Goal: Task Accomplishment & Management: Manage account settings

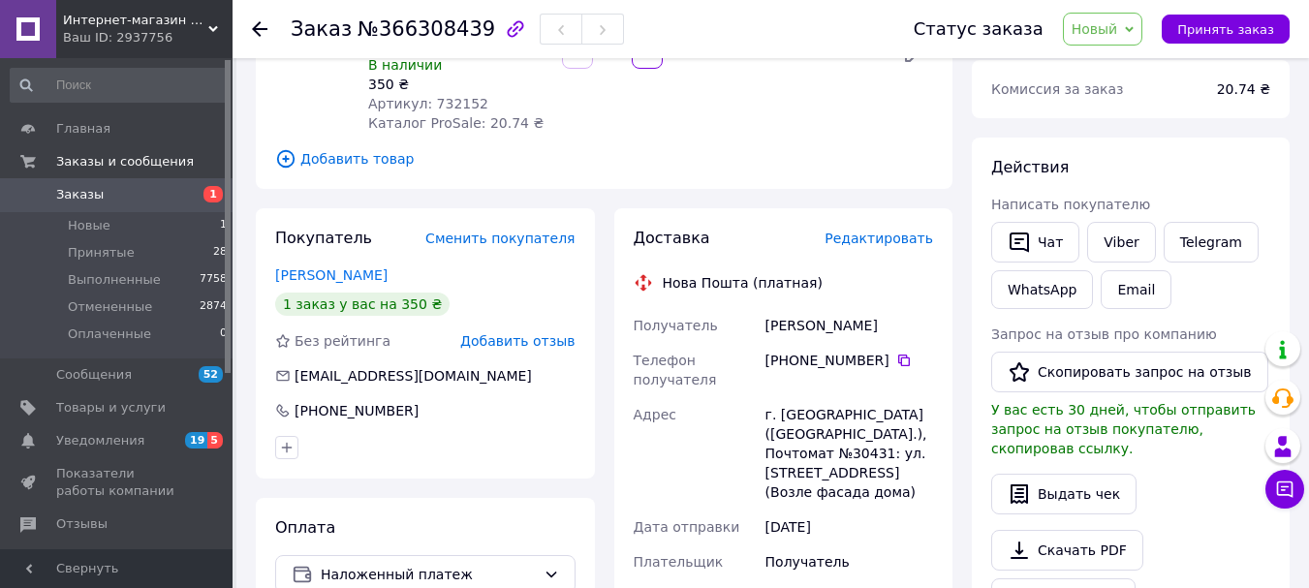
scroll to position [258, 0]
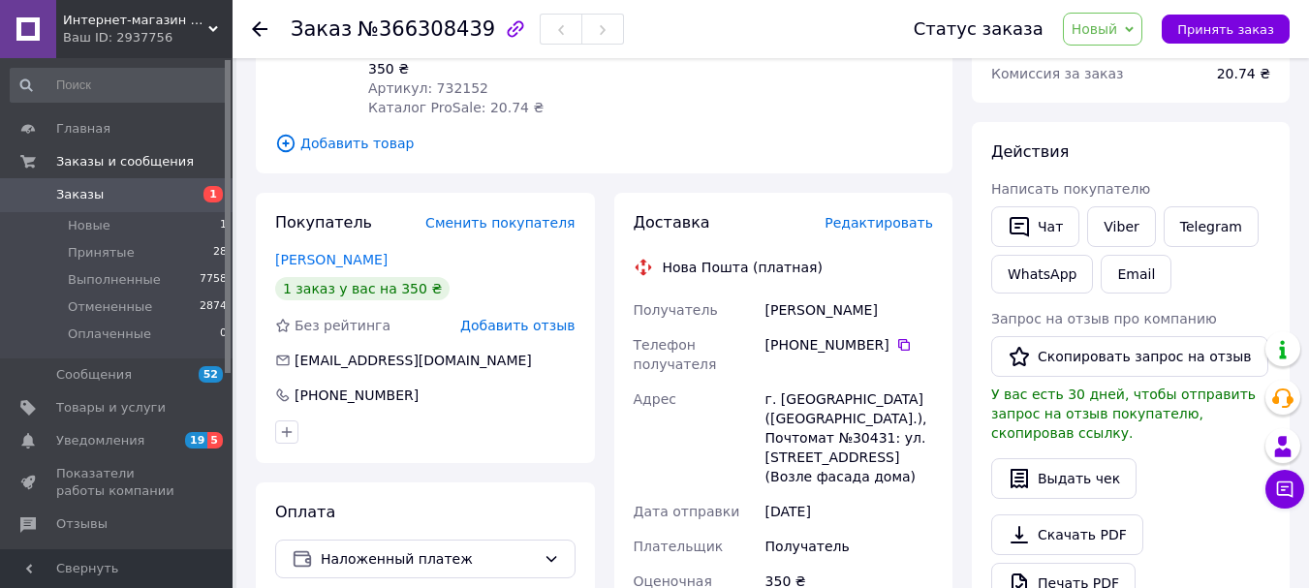
click at [1205, 13] on div "Статус заказа Новый Принят Выполнен Отменен Оплаченный Принять заказ" at bounding box center [1091, 29] width 395 height 33
click at [1198, 22] on span "Принять заказ" at bounding box center [1225, 29] width 97 height 15
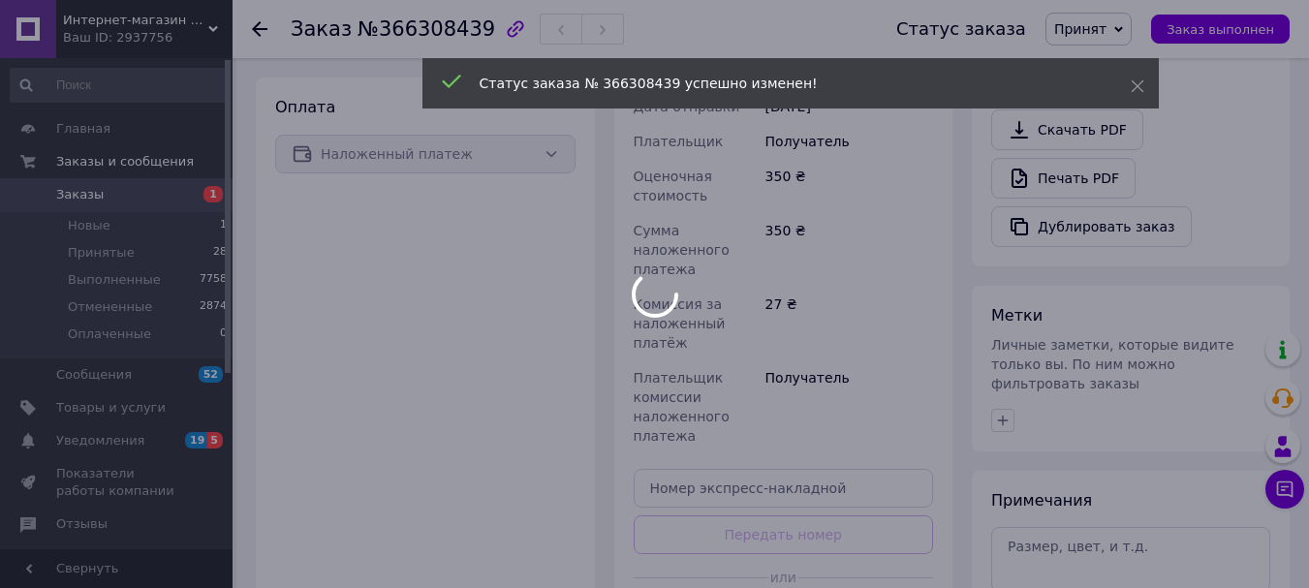
scroll to position [839, 0]
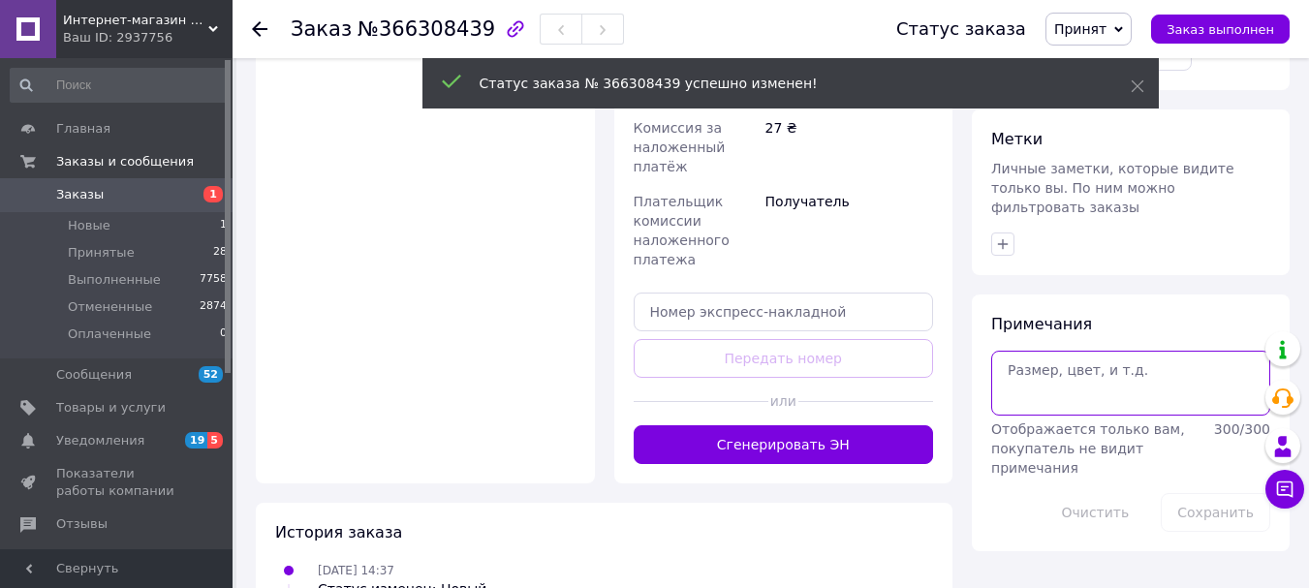
click at [1018, 351] on textarea at bounding box center [1130, 383] width 279 height 64
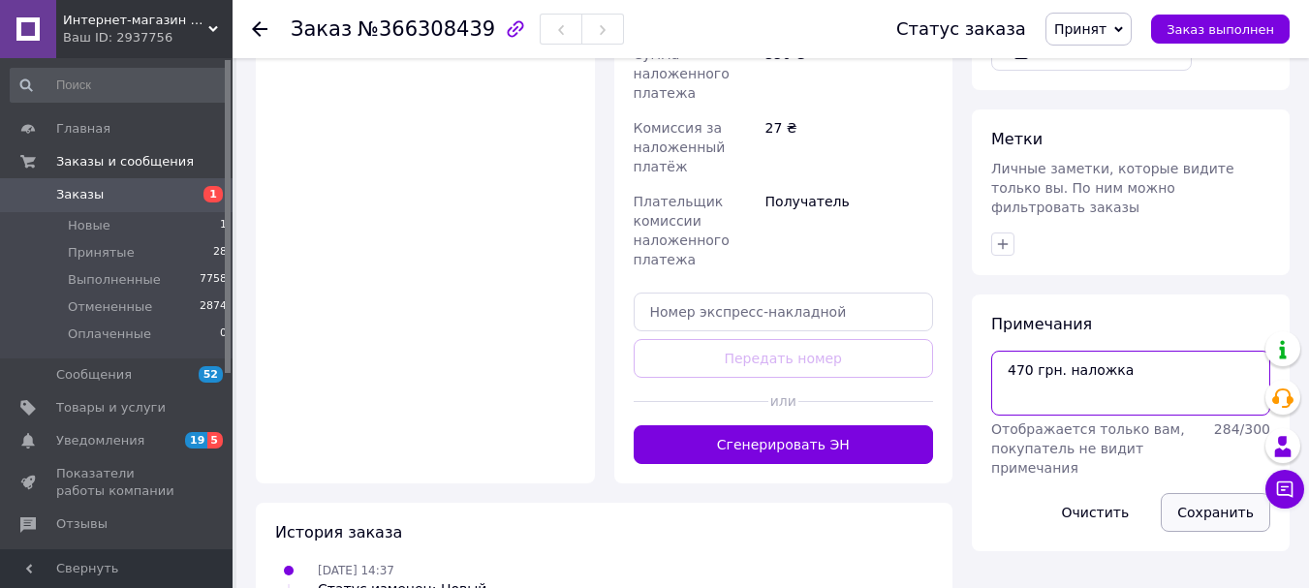
type textarea "470 грн. наложка"
click at [1213, 493] on button "Сохранить" at bounding box center [1215, 512] width 109 height 39
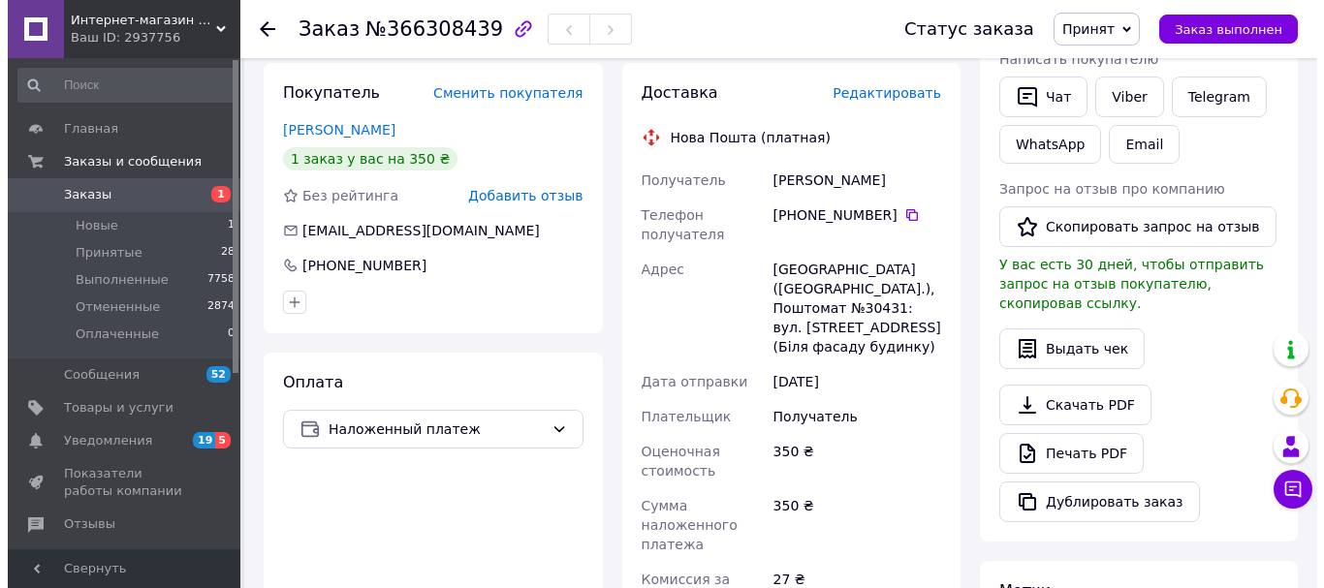
scroll to position [323, 0]
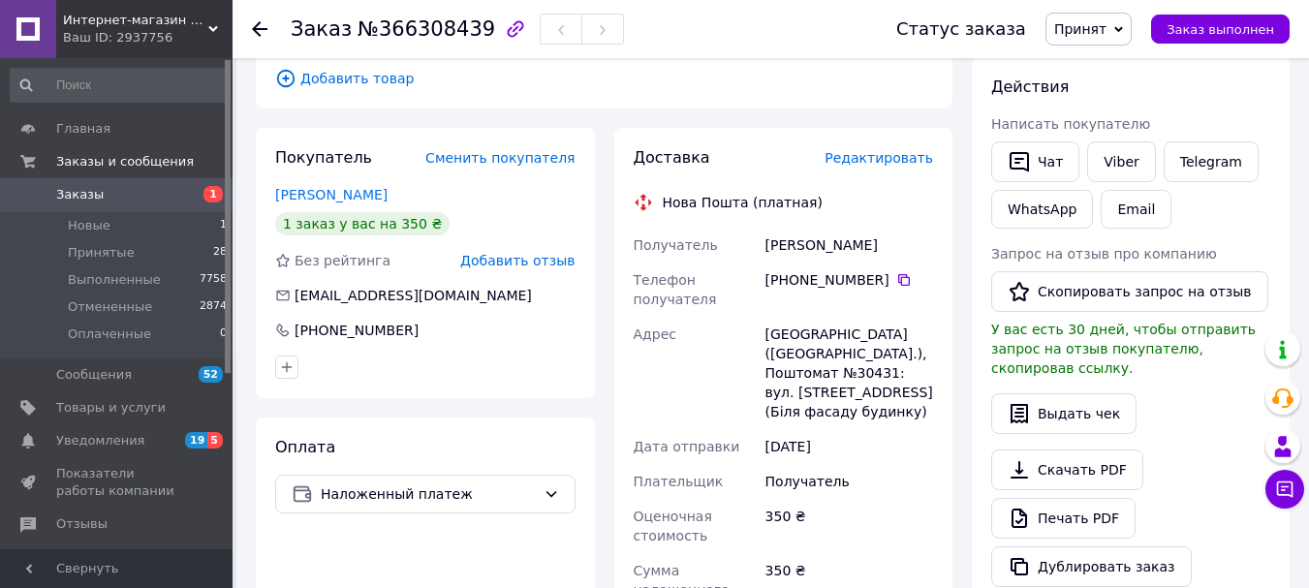
click at [860, 150] on span "Редактировать" at bounding box center [879, 158] width 109 height 16
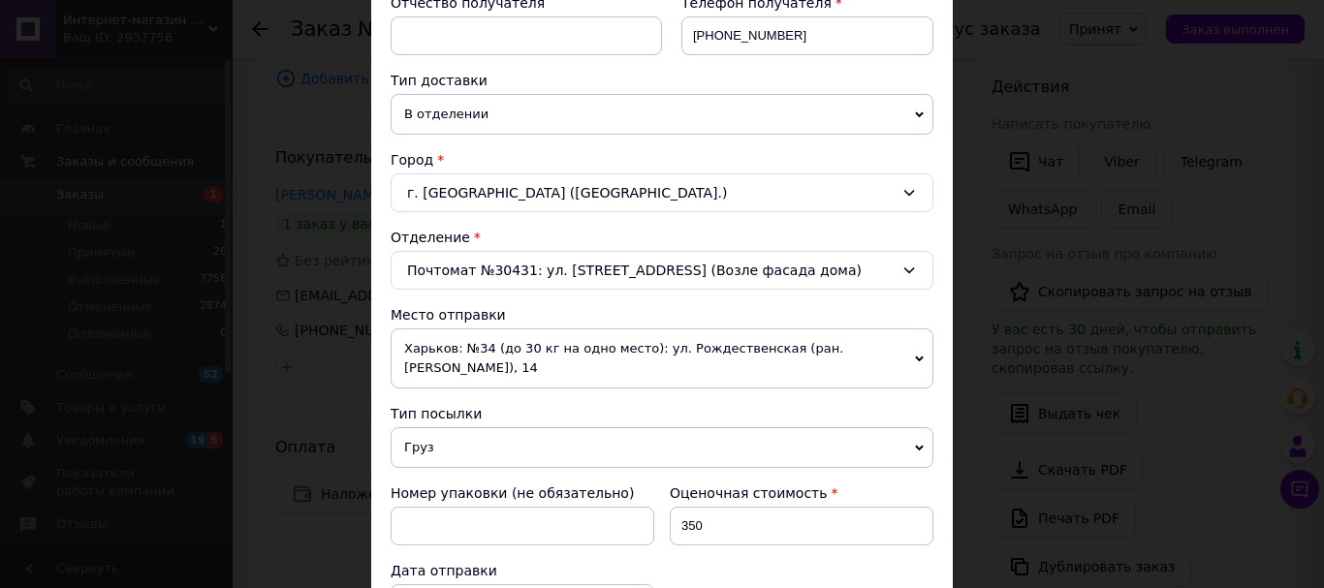
scroll to position [453, 0]
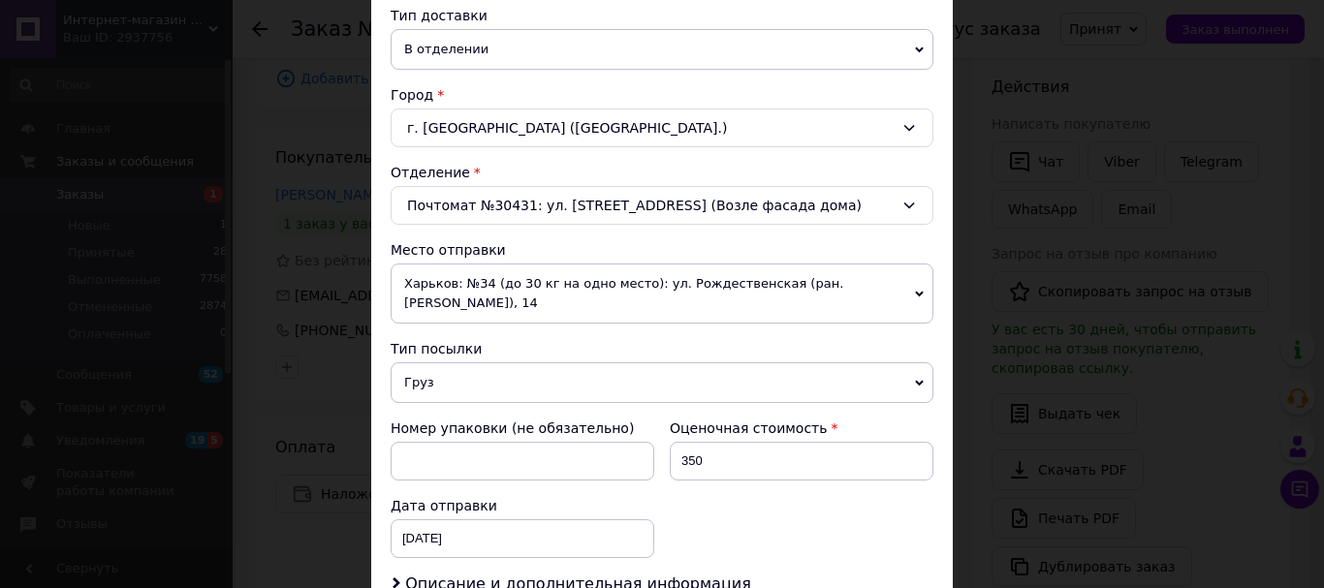
click at [909, 284] on span "Харьков: №34 (до 30 кг на одно место): ул. Рождественская (ран. [PERSON_NAME]),…" at bounding box center [662, 294] width 543 height 60
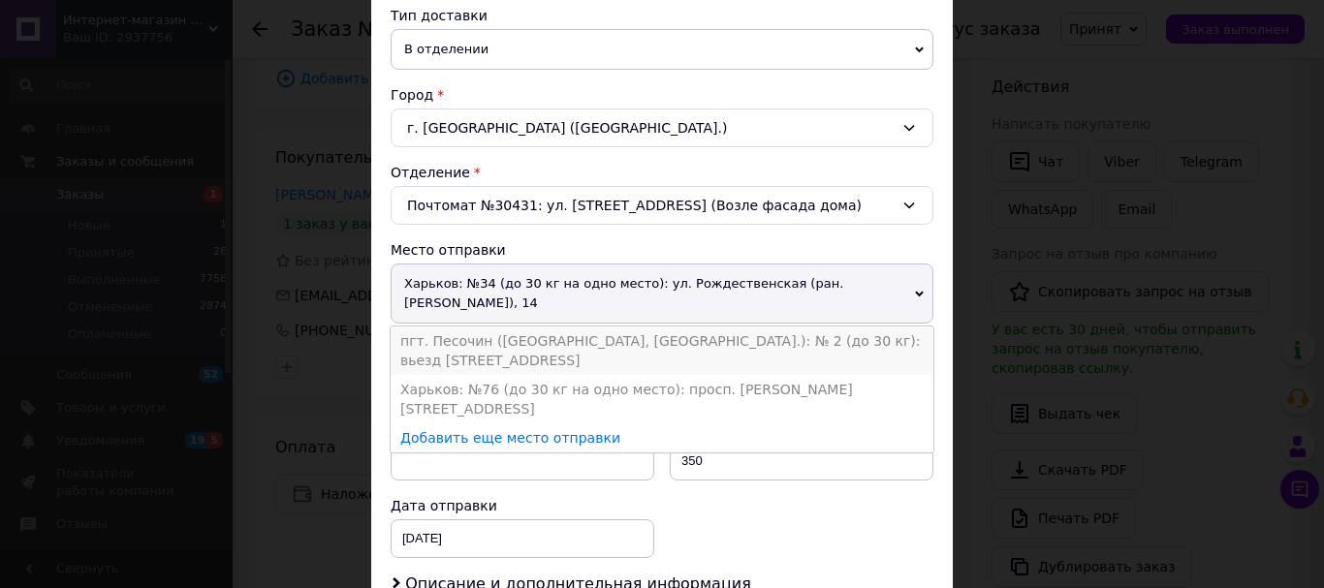
click at [652, 328] on li "пгт. Песочин ([GEOGRAPHIC_DATA], [GEOGRAPHIC_DATA].): № 2 (до 30 кг): вьезд [ST…" at bounding box center [662, 351] width 543 height 48
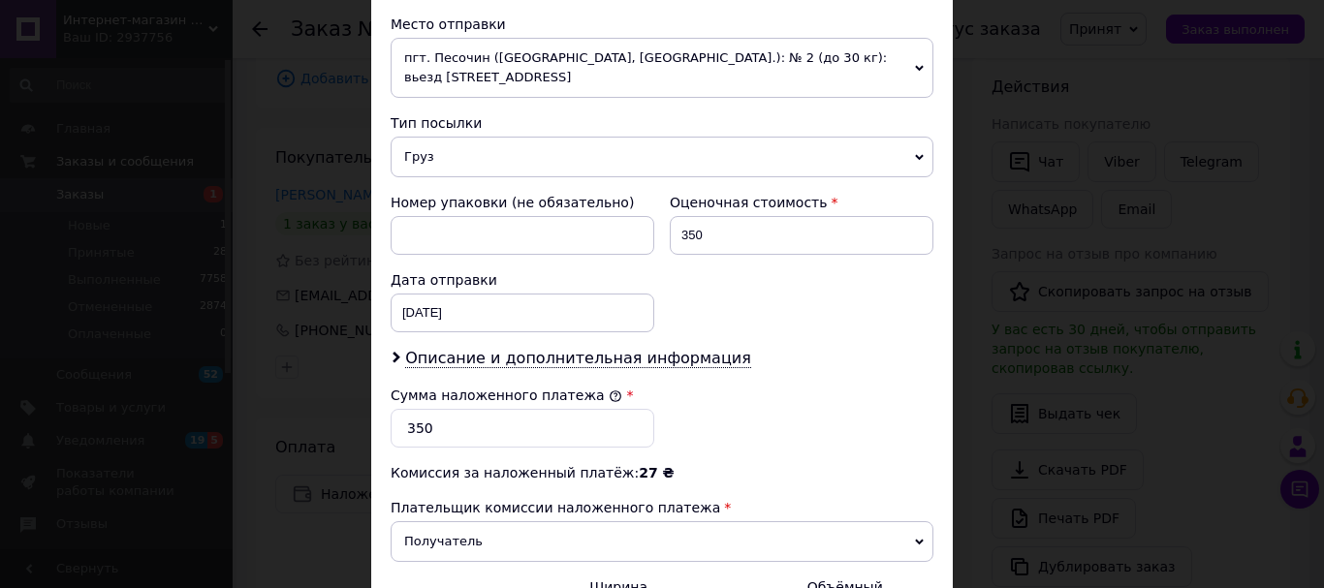
scroll to position [710, 0]
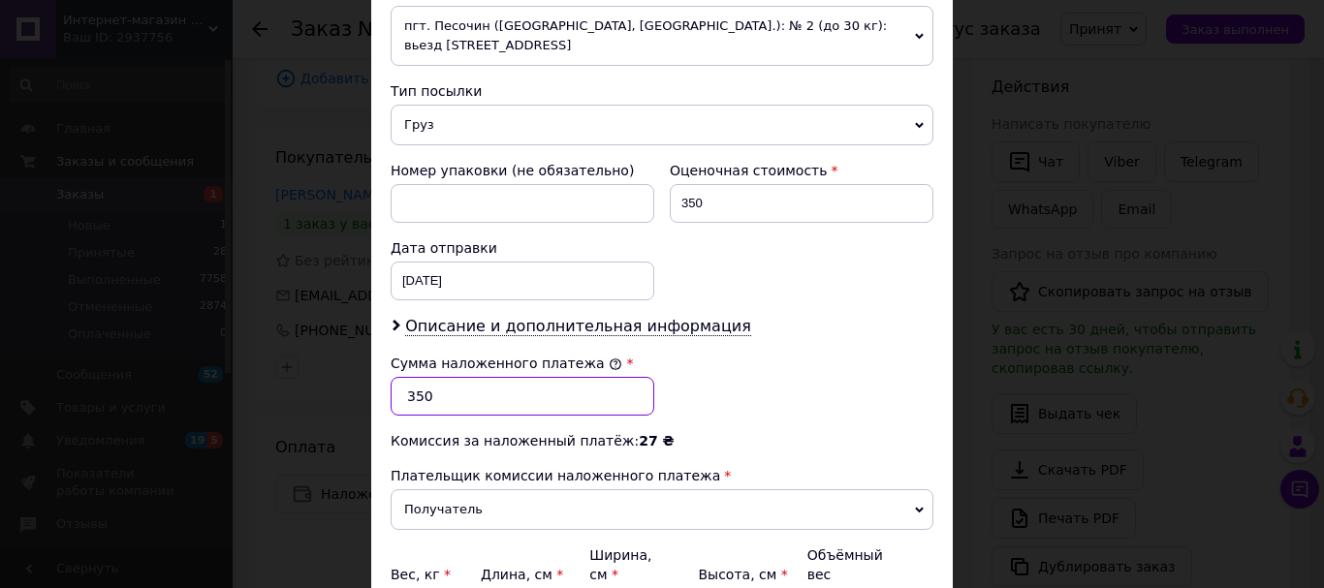
click at [448, 397] on input "350" at bounding box center [523, 396] width 264 height 39
type input "3"
type input "470"
click at [712, 396] on div "Сумма наложенного платежа * 470" at bounding box center [662, 385] width 558 height 78
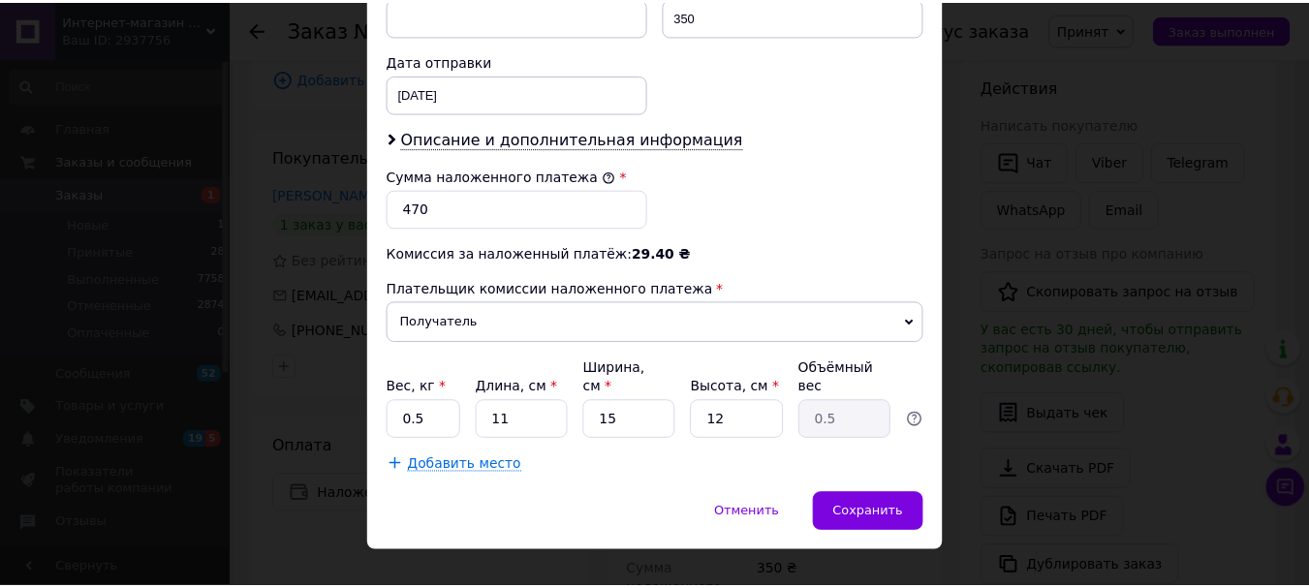
scroll to position [904, 0]
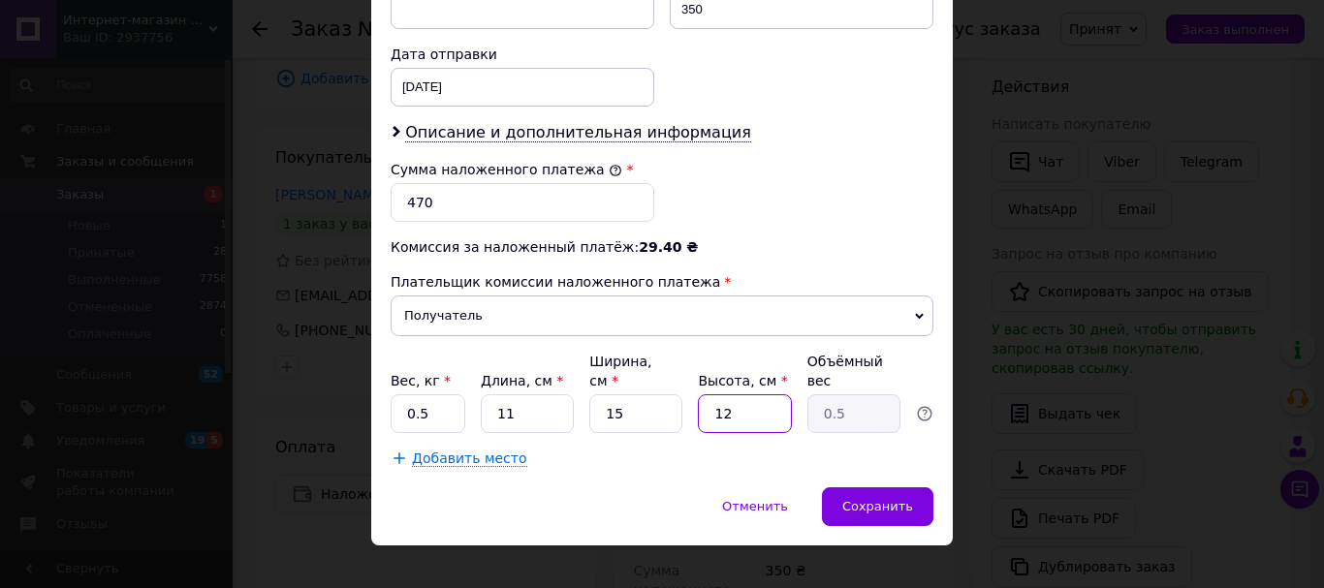
click at [732, 394] on input "12" at bounding box center [744, 413] width 93 height 39
type input "1"
type input "0.1"
type input "4"
type input "0.17"
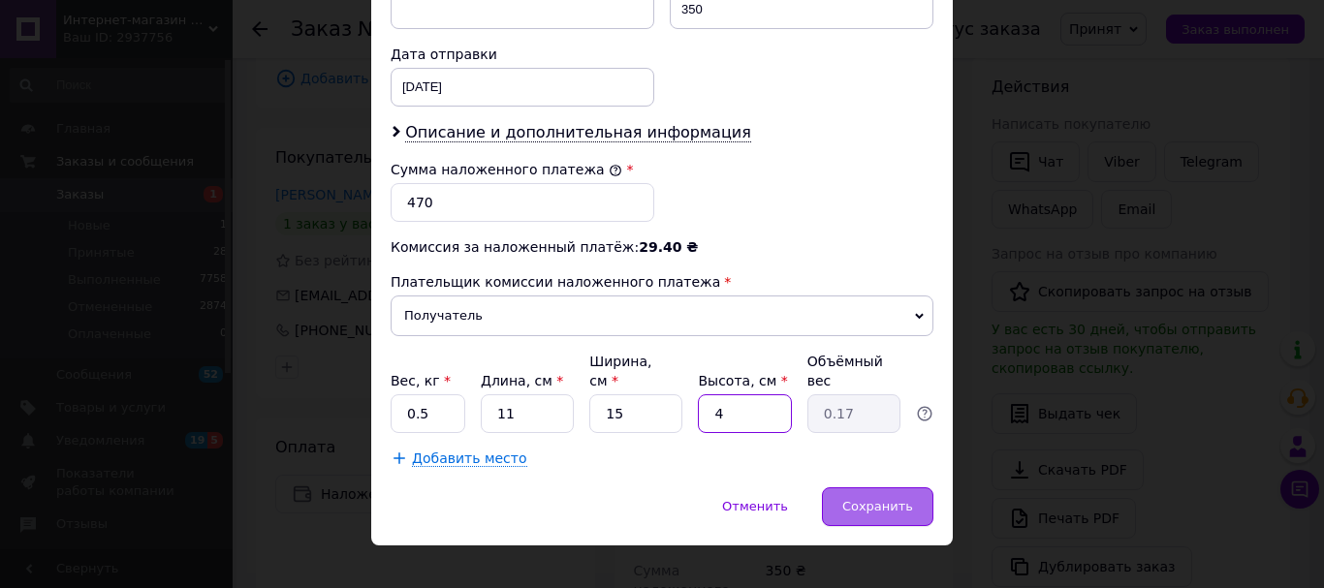
type input "4"
click at [857, 499] on span "Сохранить" at bounding box center [877, 506] width 71 height 15
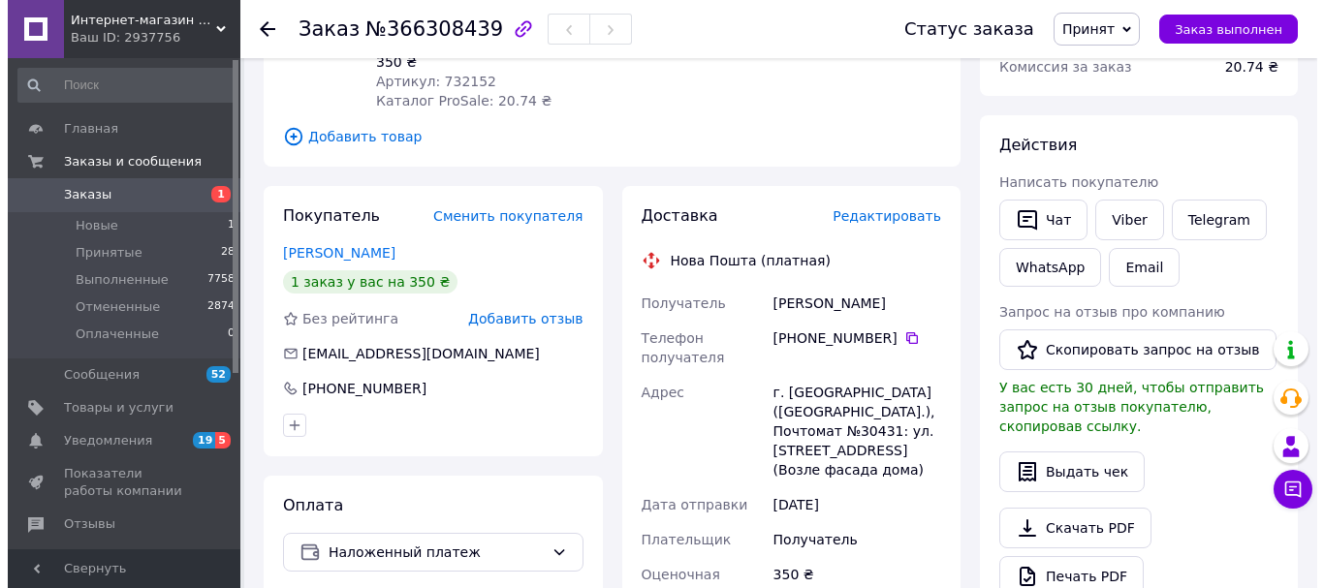
scroll to position [194, 0]
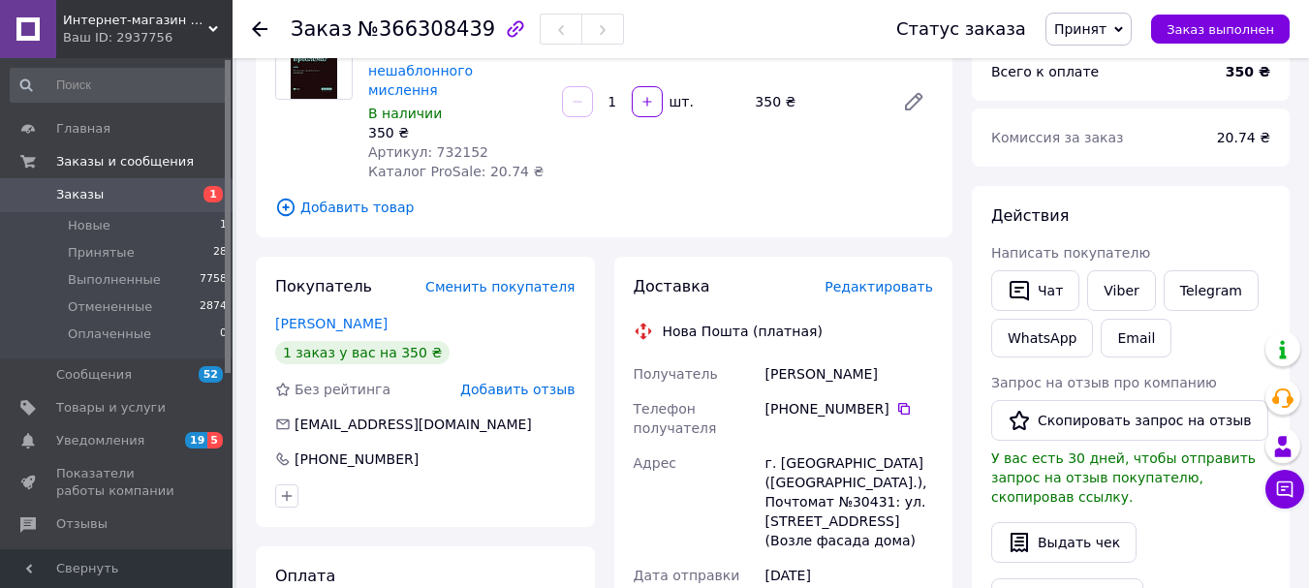
click at [918, 279] on span "Редактировать" at bounding box center [879, 287] width 109 height 16
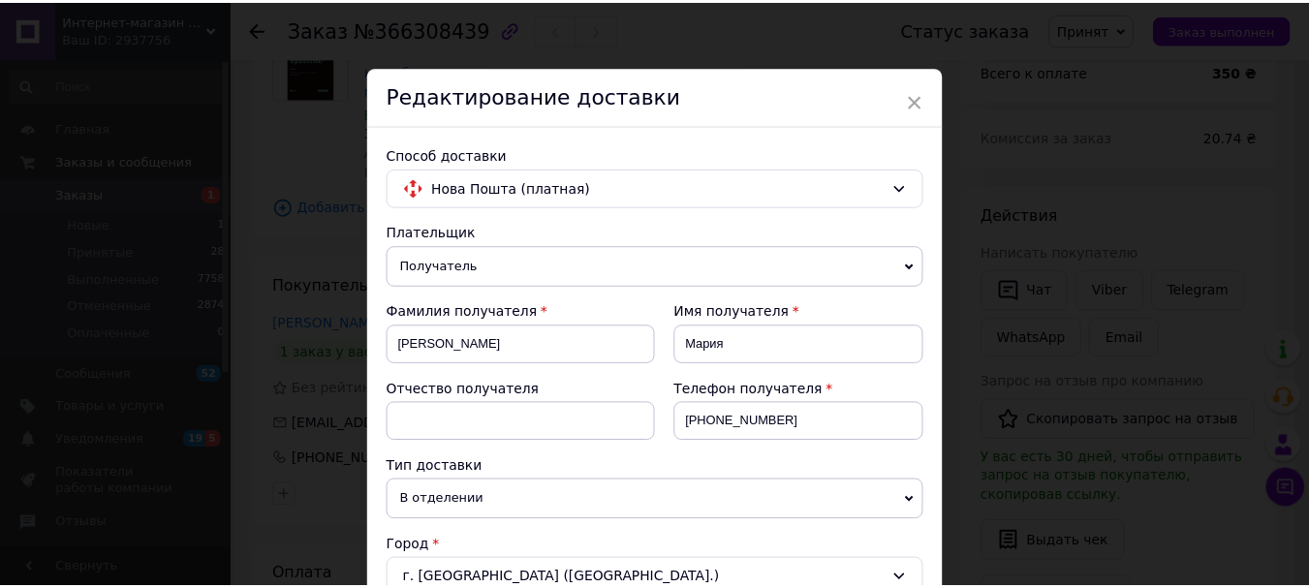
scroll to position [0, 0]
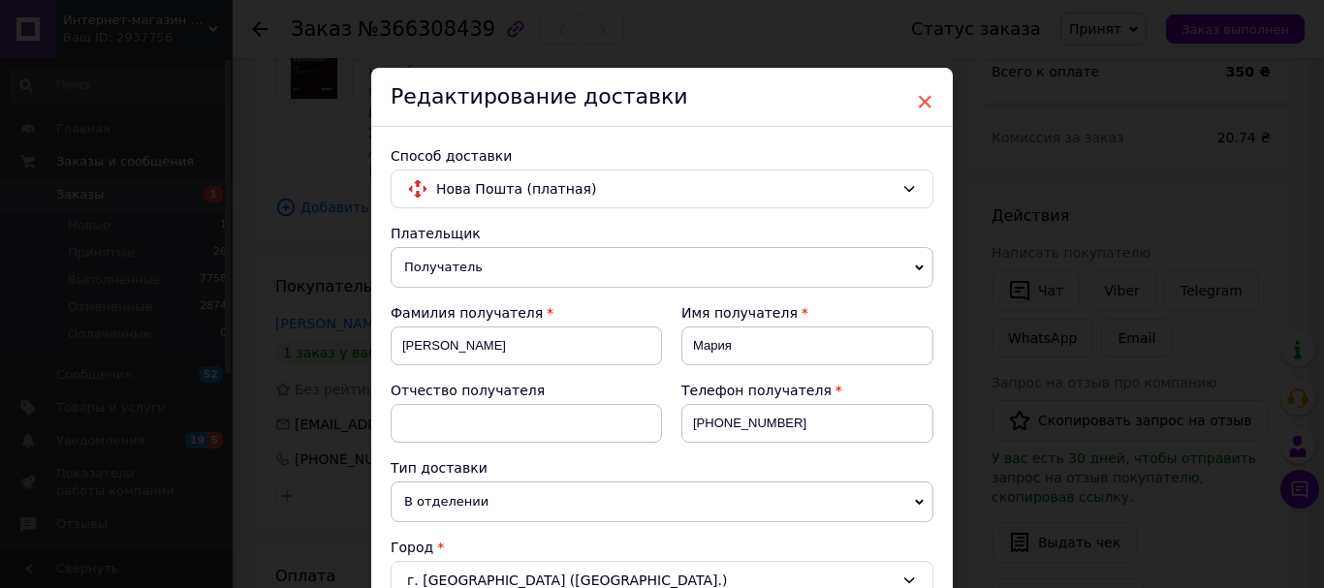
click at [928, 94] on span "×" at bounding box center [924, 101] width 17 height 33
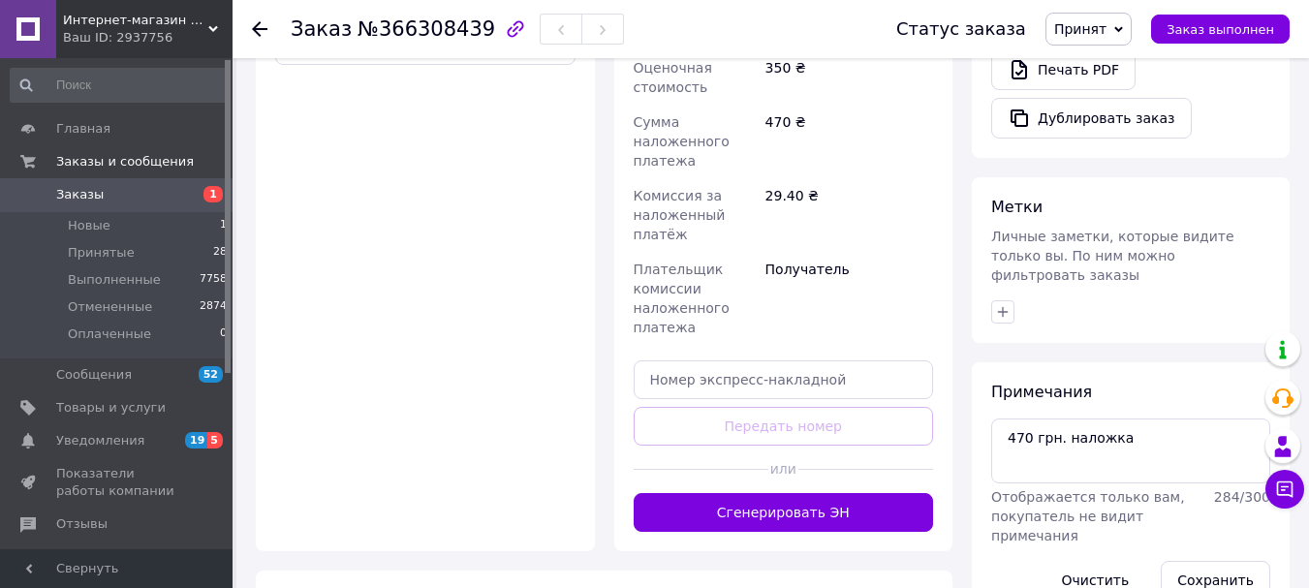
scroll to position [775, 0]
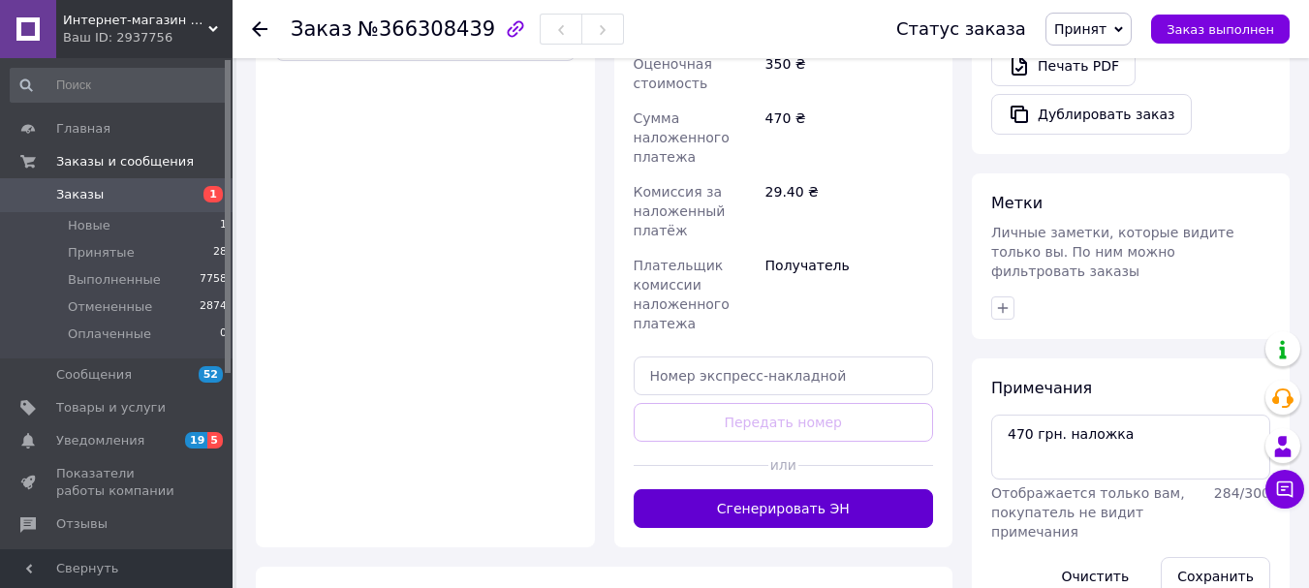
click at [766, 489] on button "Сгенерировать ЭН" at bounding box center [784, 508] width 300 height 39
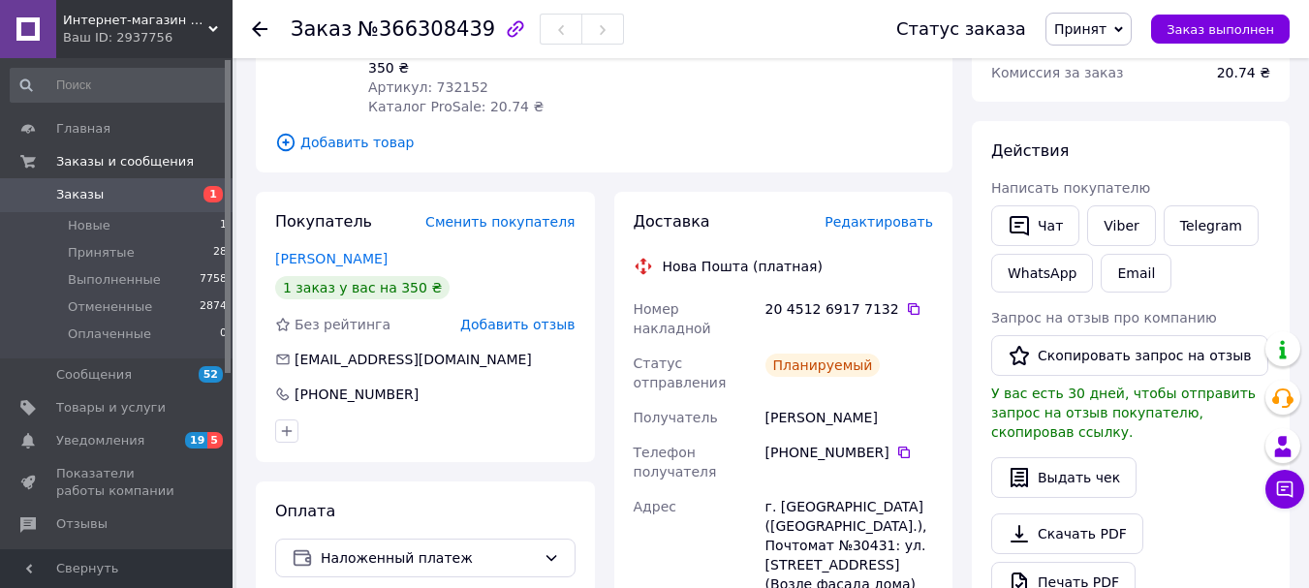
scroll to position [258, 0]
click at [253, 27] on icon at bounding box center [260, 29] width 16 height 16
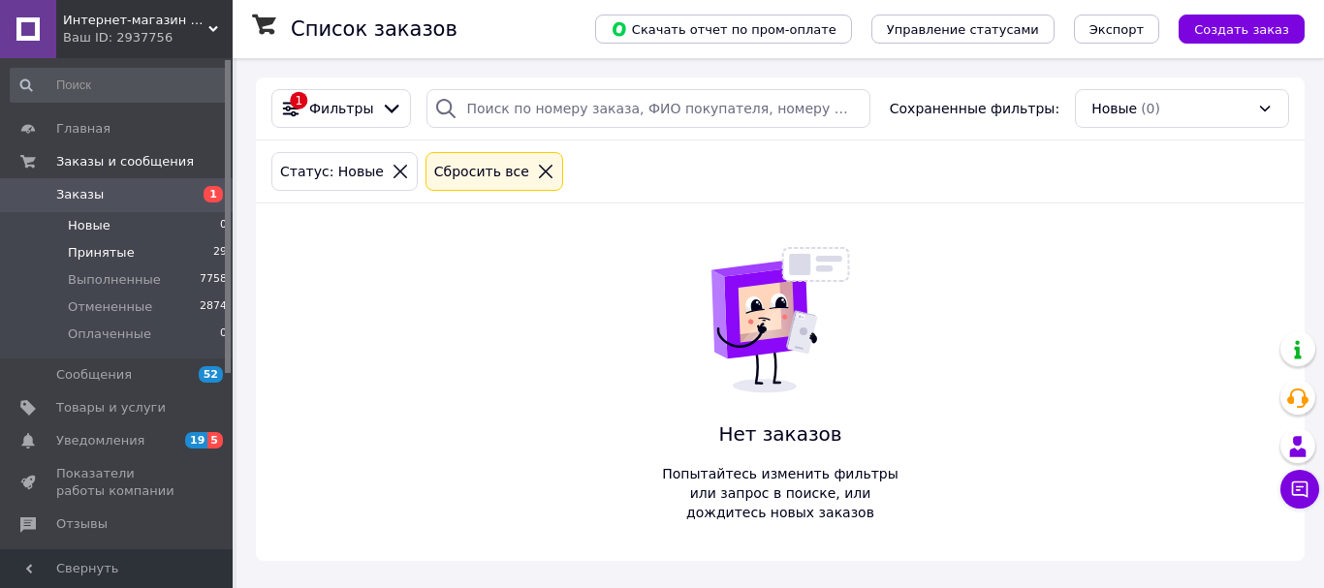
click at [82, 249] on span "Принятые" at bounding box center [101, 252] width 67 height 17
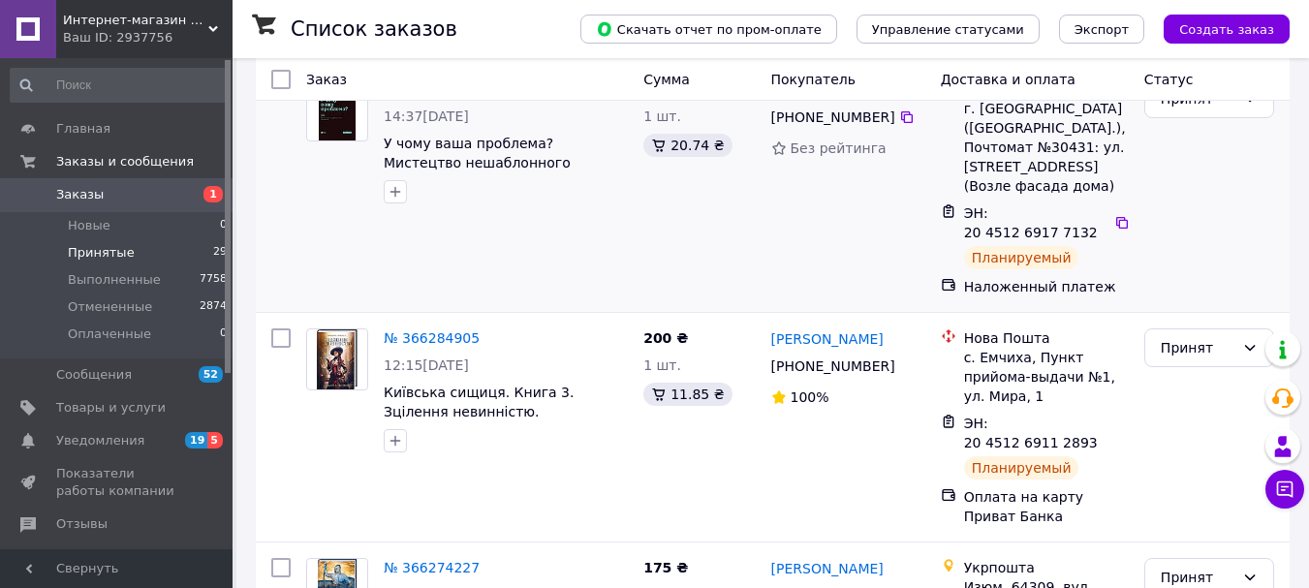
scroll to position [194, 0]
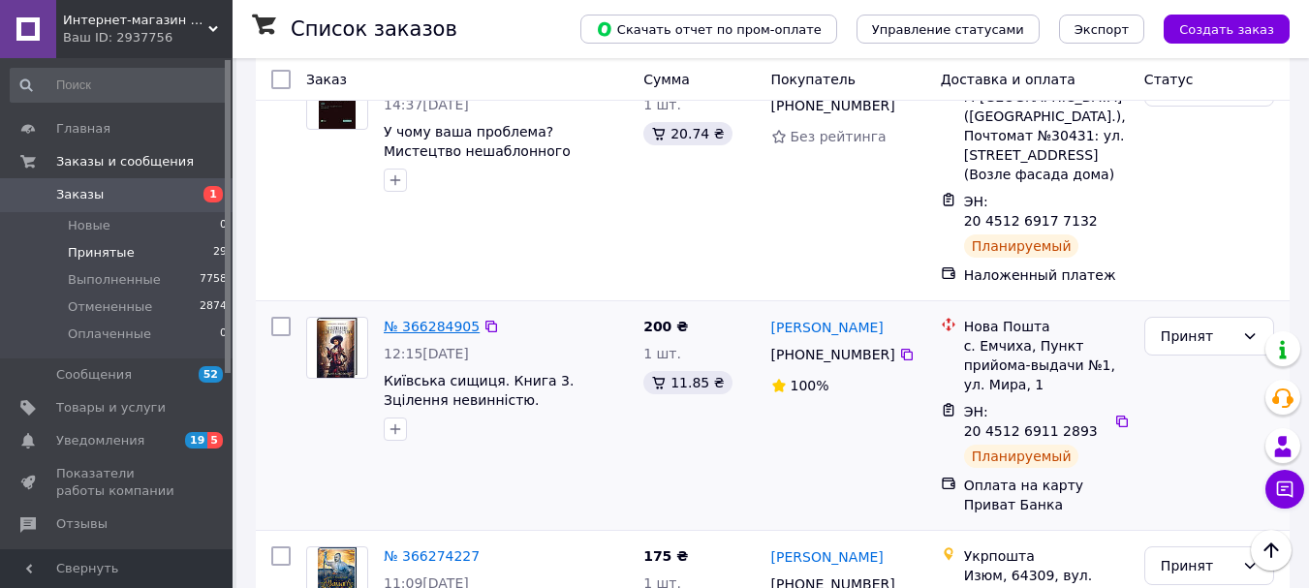
click at [440, 319] on link "№ 366284905" at bounding box center [432, 327] width 96 height 16
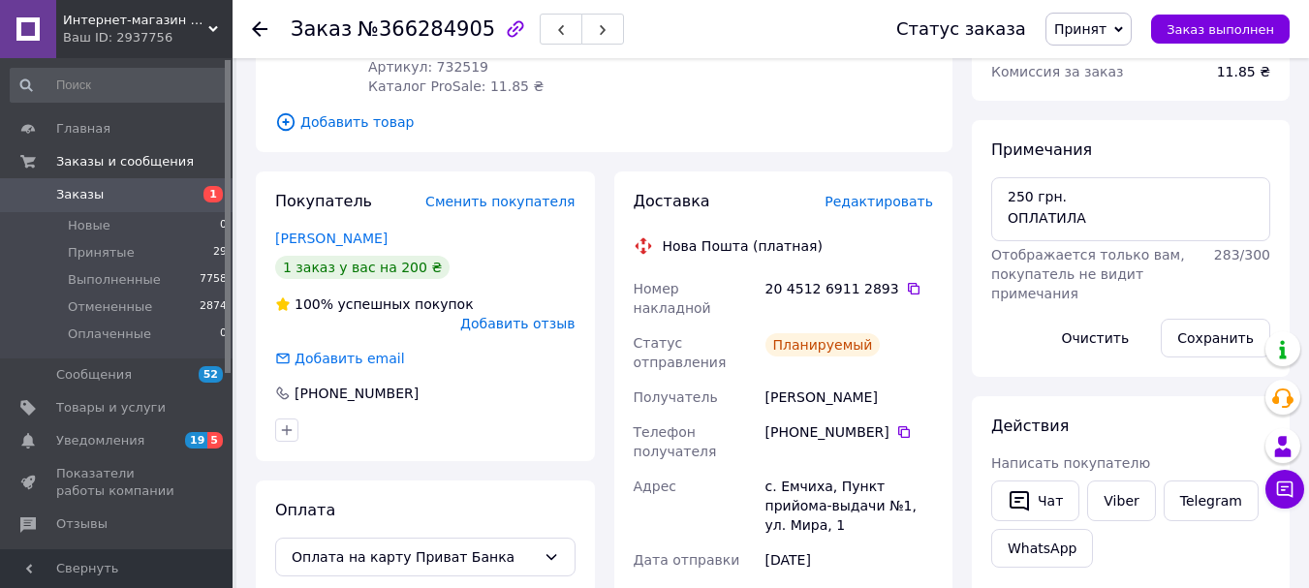
scroll to position [259, 0]
click at [256, 26] on use at bounding box center [260, 29] width 16 height 16
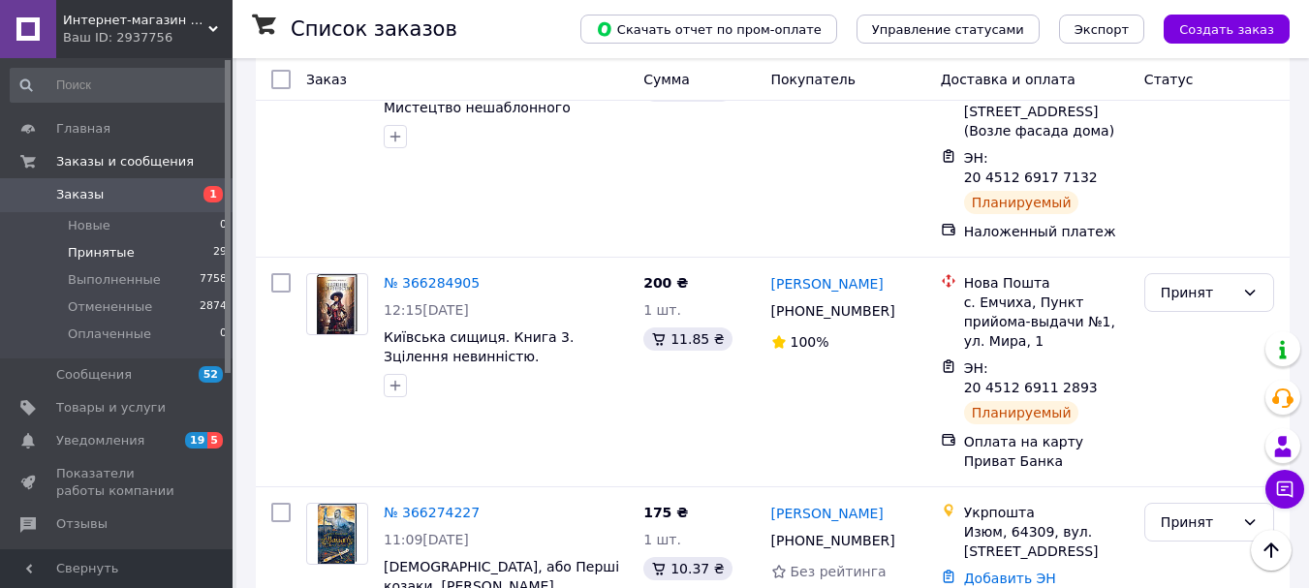
scroll to position [453, 0]
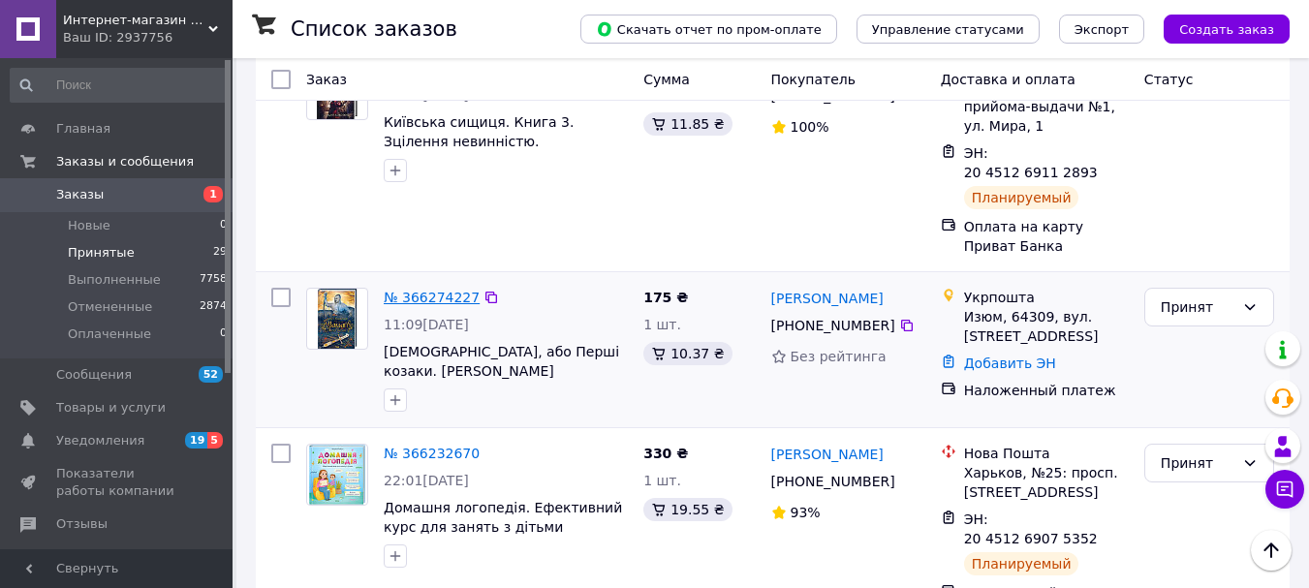
click at [442, 290] on link "№ 366274227" at bounding box center [432, 298] width 96 height 16
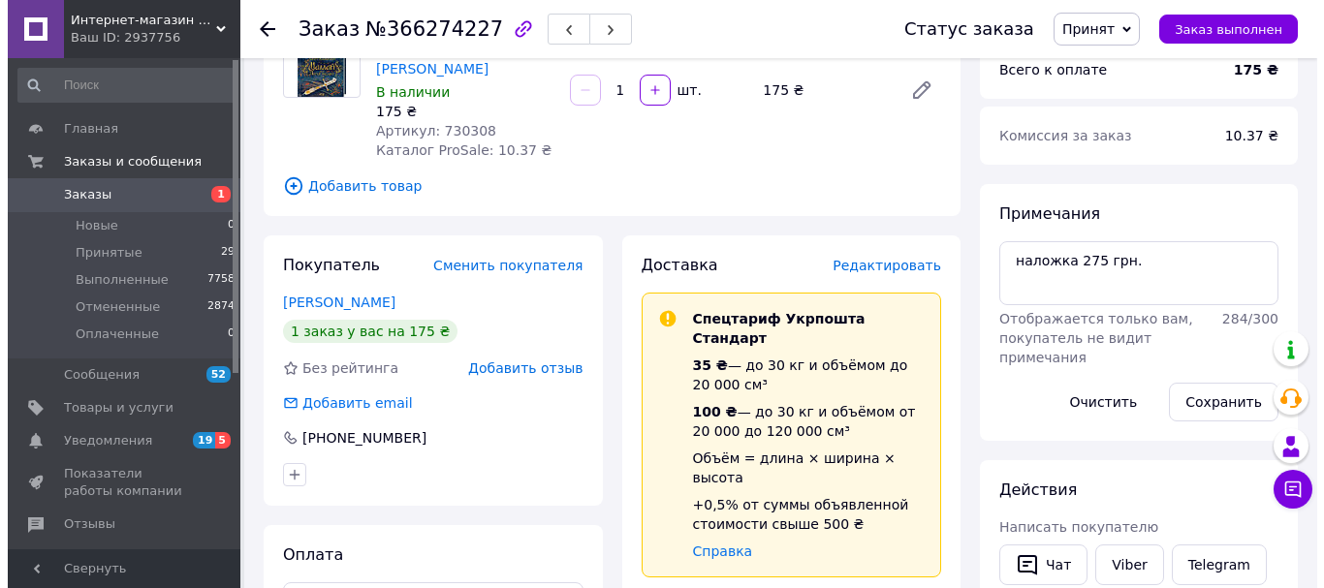
scroll to position [194, 0]
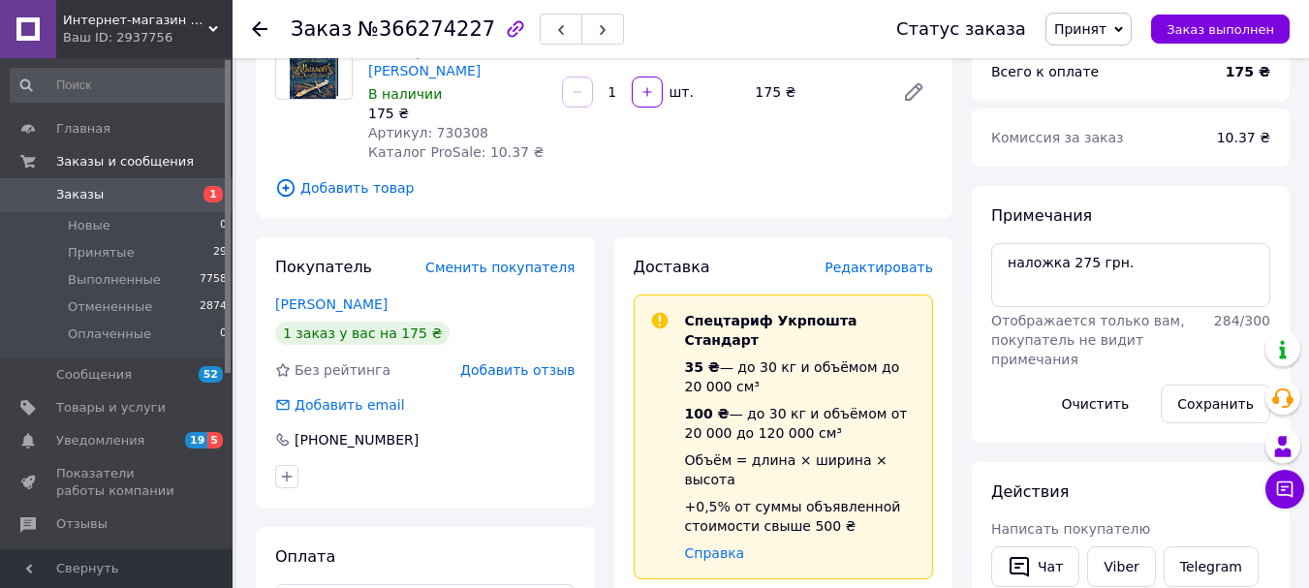
click at [864, 260] on span "Редактировать" at bounding box center [879, 268] width 109 height 16
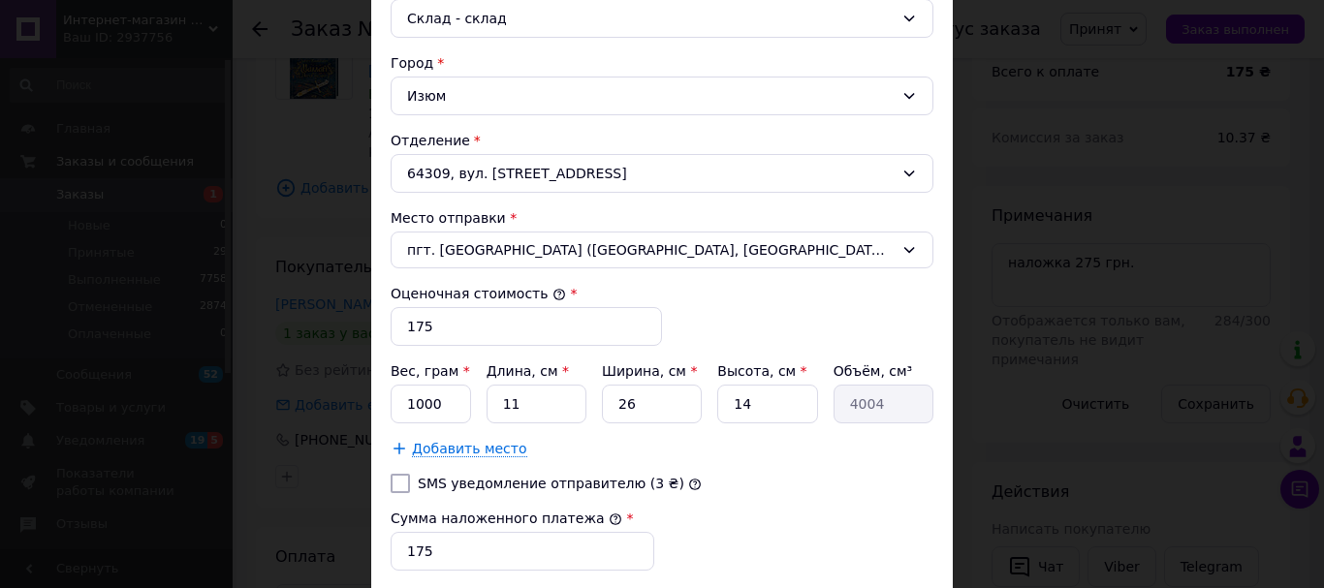
scroll to position [581, 0]
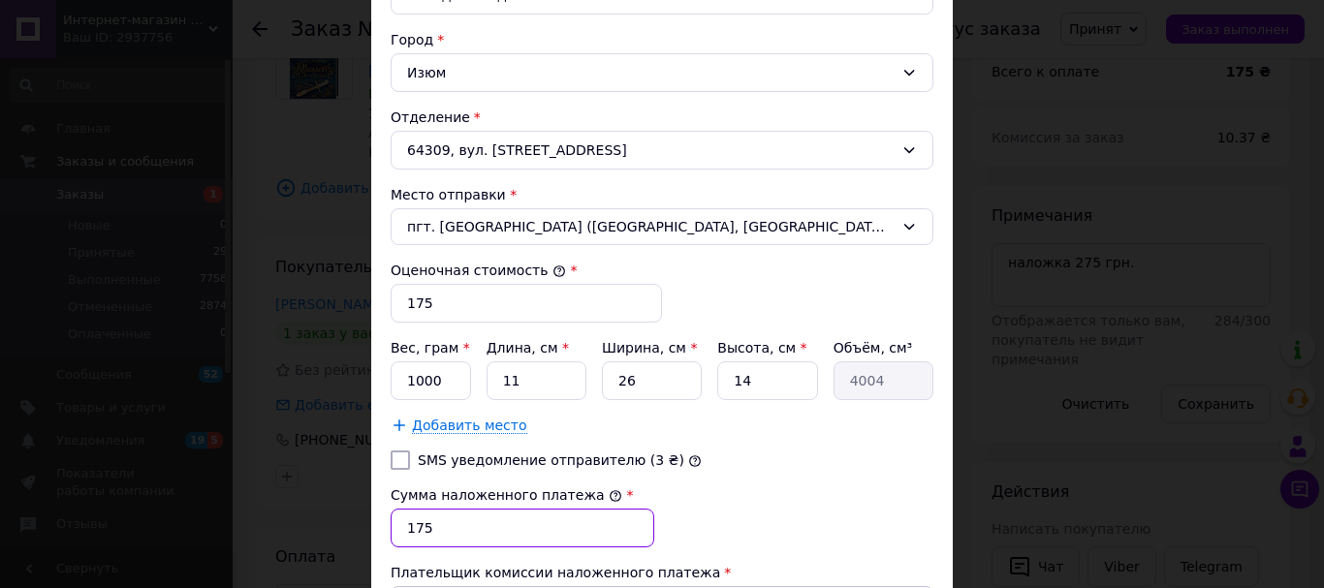
click at [412, 525] on input "175" at bounding box center [523, 528] width 264 height 39
type input "275"
click at [440, 375] on input "1000" at bounding box center [431, 380] width 80 height 39
type input "1"
type input "500"
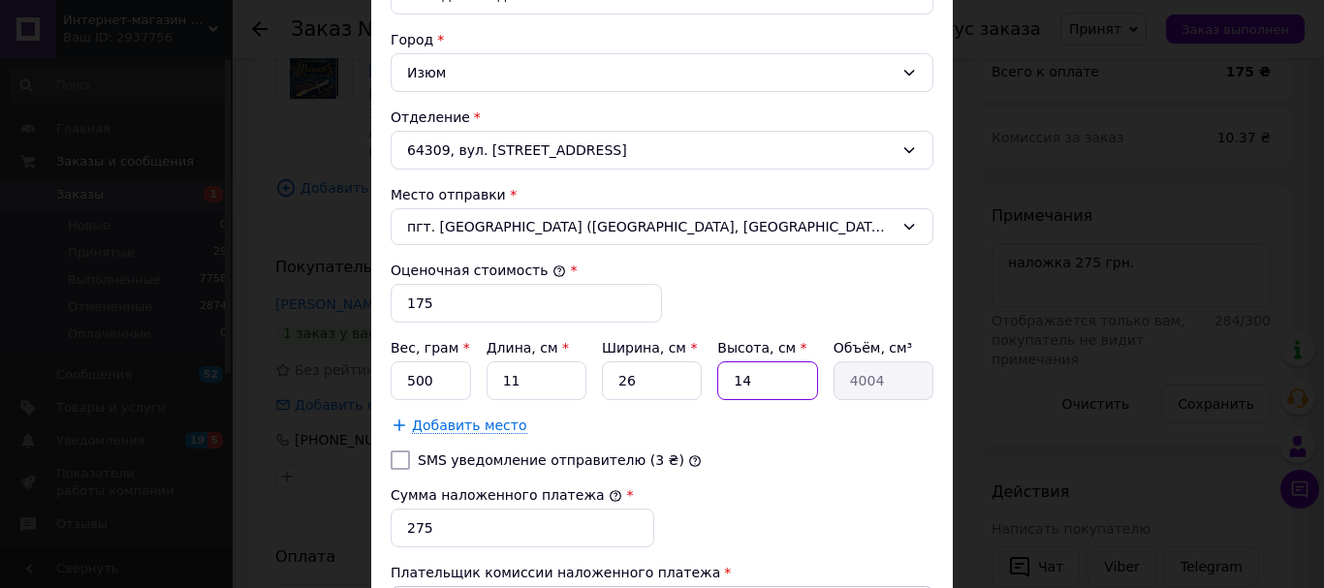
click at [757, 382] on input "14" at bounding box center [767, 380] width 100 height 39
type input "1"
type input "286"
type input "4"
type input "1144"
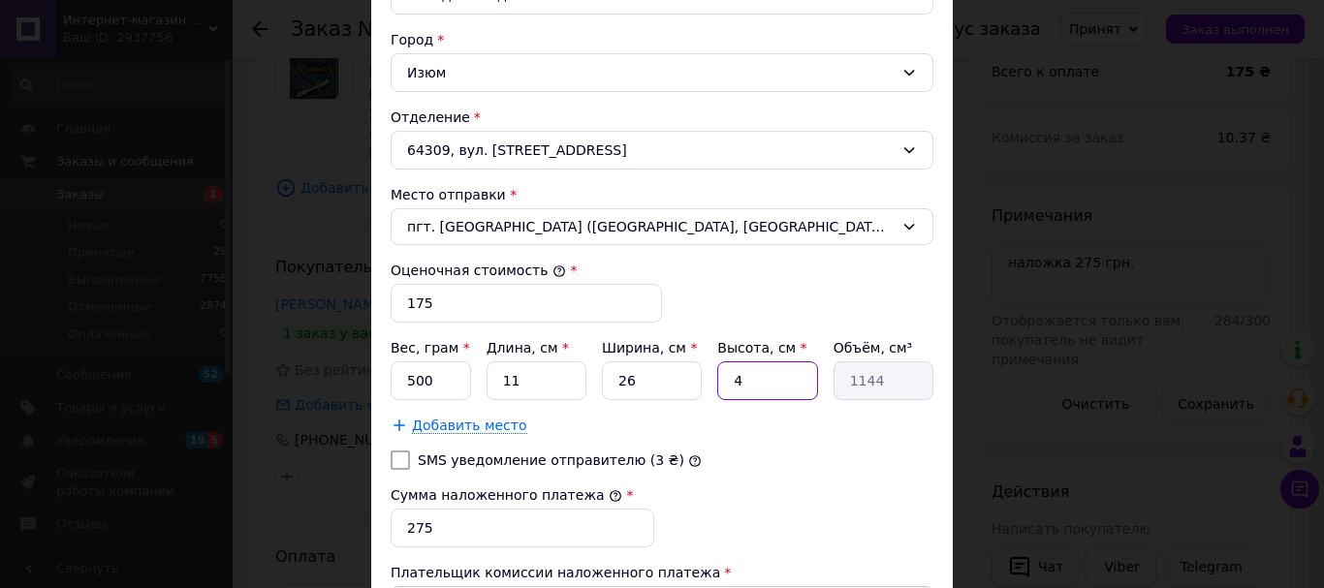
type input "4"
click at [532, 381] on input "11" at bounding box center [536, 380] width 100 height 39
type input "1"
type input "104"
type input "2"
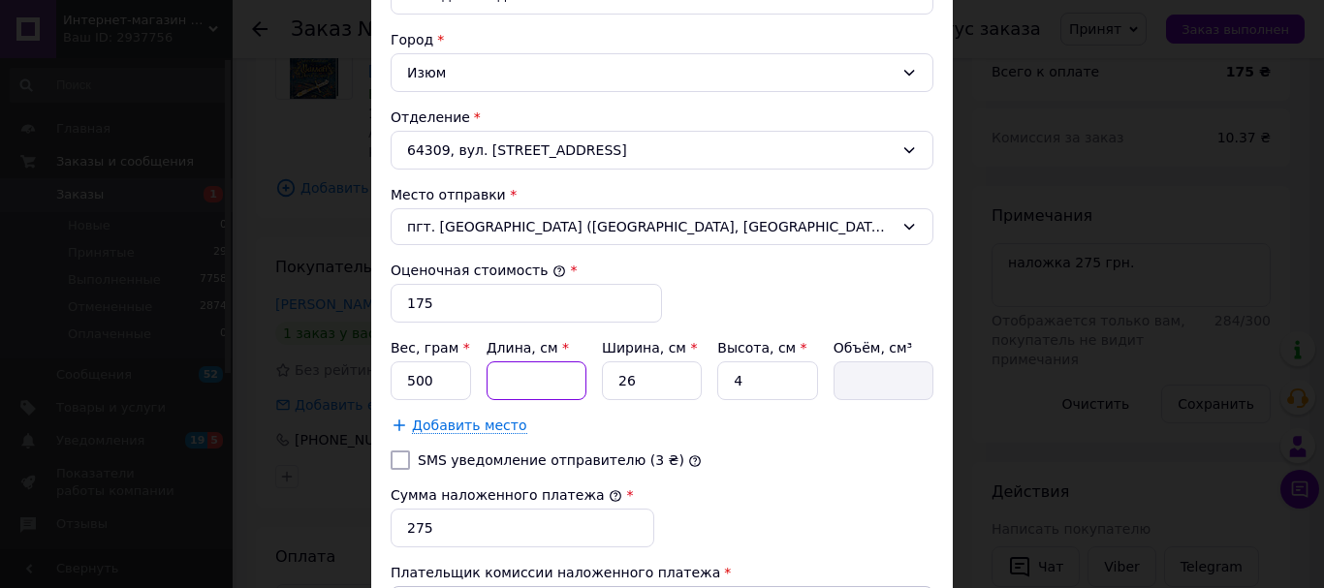
type input "208"
type input "25"
type input "2600"
type input "25"
click at [642, 388] on input "26" at bounding box center [652, 380] width 100 height 39
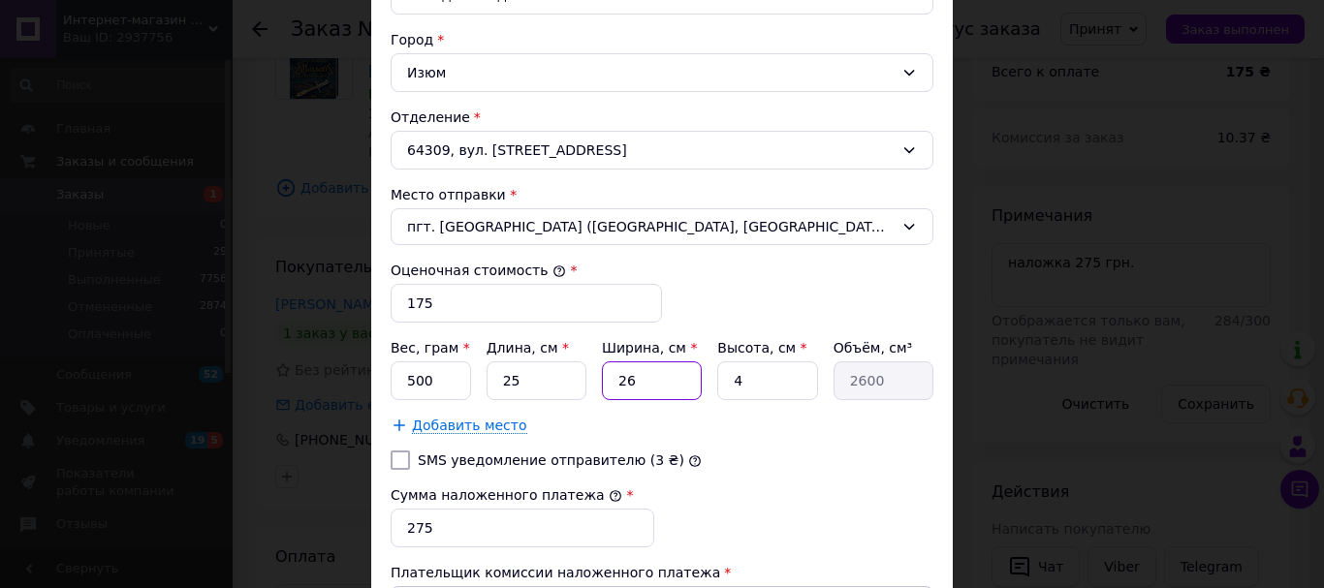
type input "2"
type input "200"
type input "1"
type input "100"
type input "10"
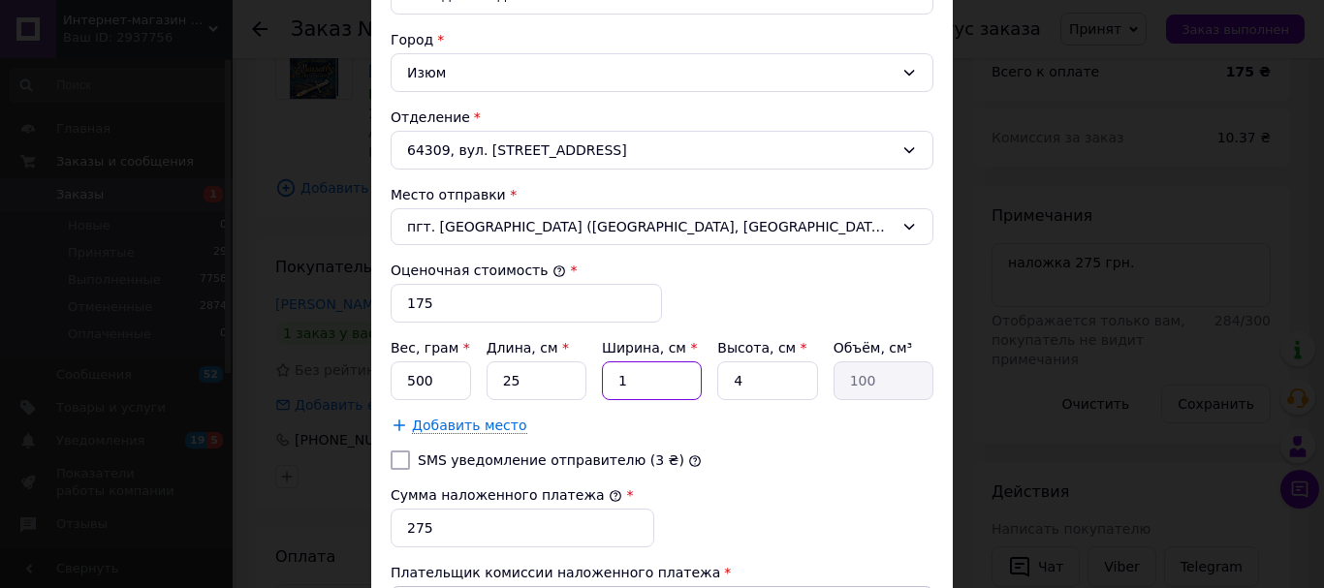
type input "1000"
type input "10"
click at [758, 444] on div "Тариф * Стандарт Плательщик * Получатель Фамилия получателя * [PERSON_NAME] Имя…" at bounding box center [662, 142] width 543 height 1000
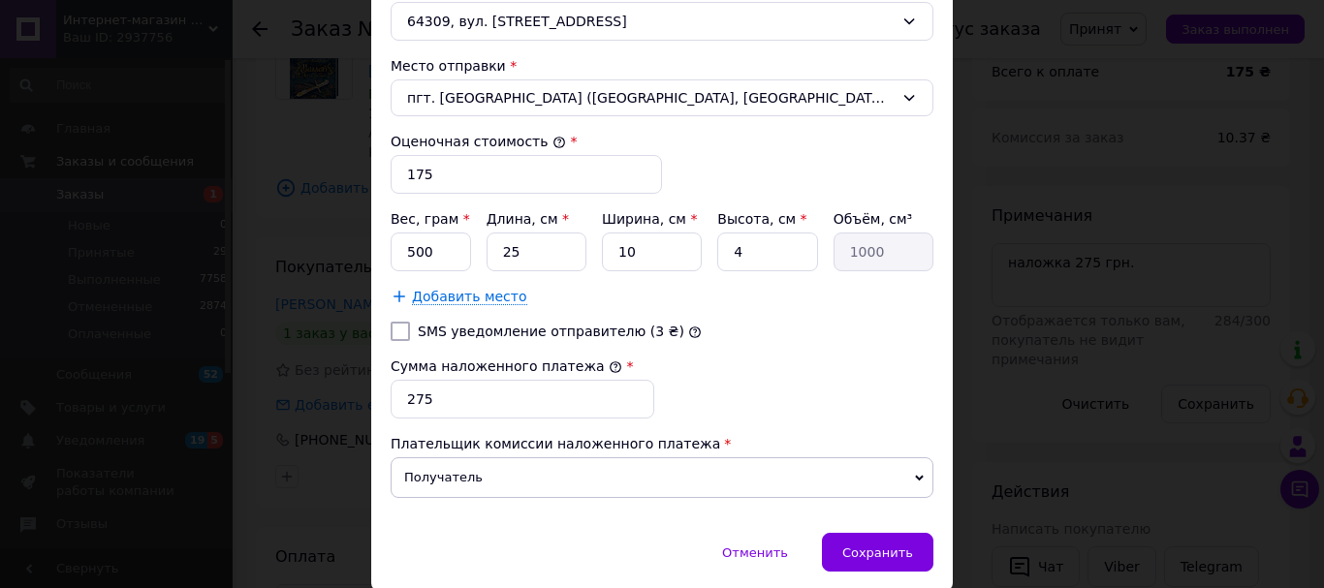
scroll to position [775, 0]
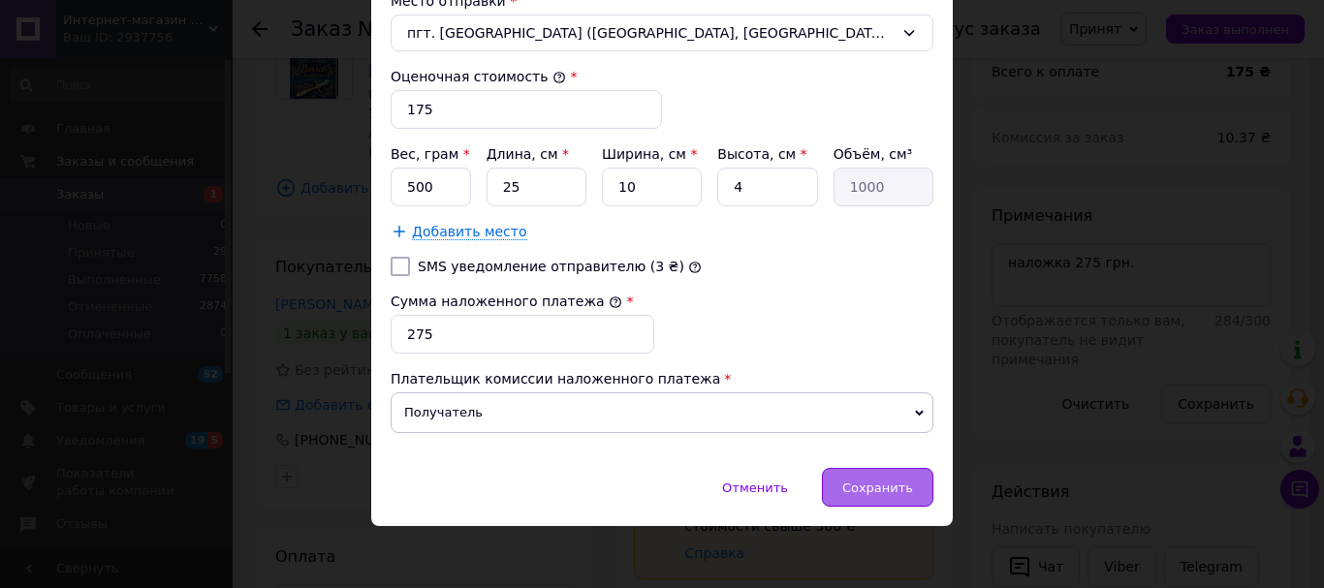
click at [854, 490] on span "Сохранить" at bounding box center [877, 488] width 71 height 15
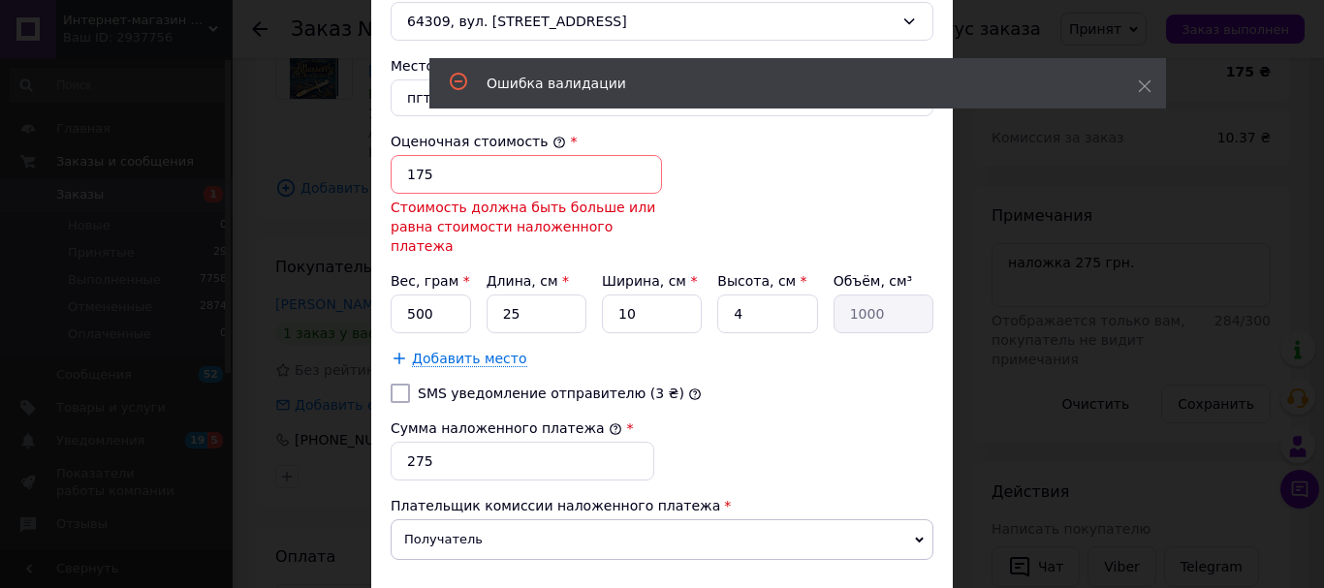
scroll to position [646, 0]
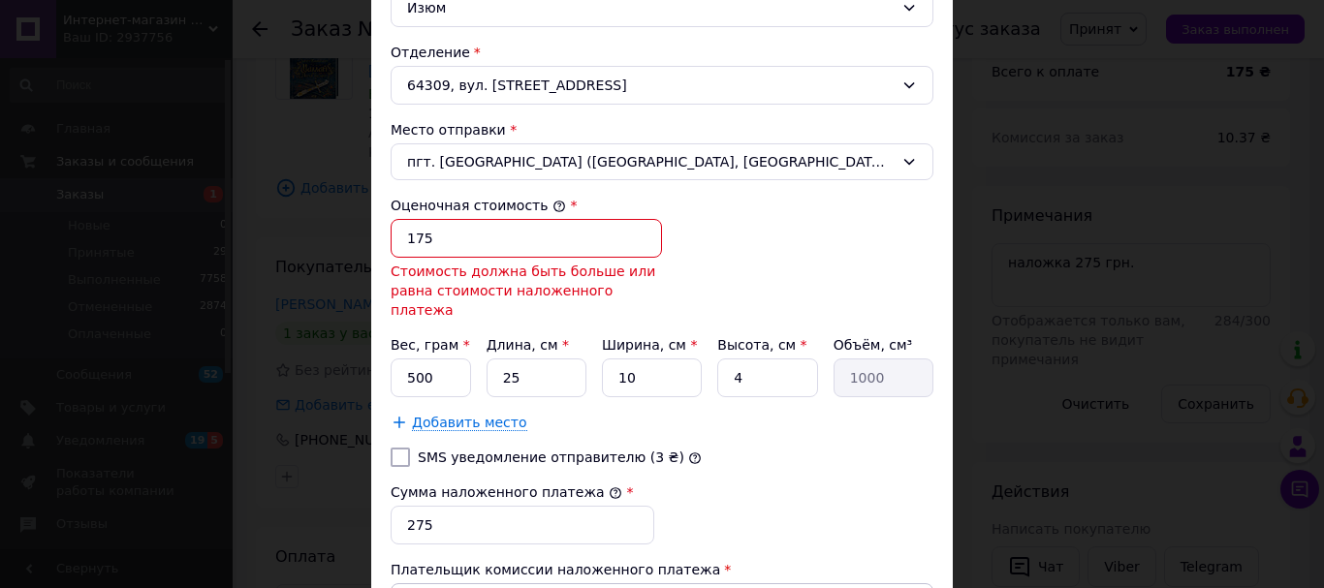
click at [410, 236] on input "175" at bounding box center [526, 238] width 271 height 39
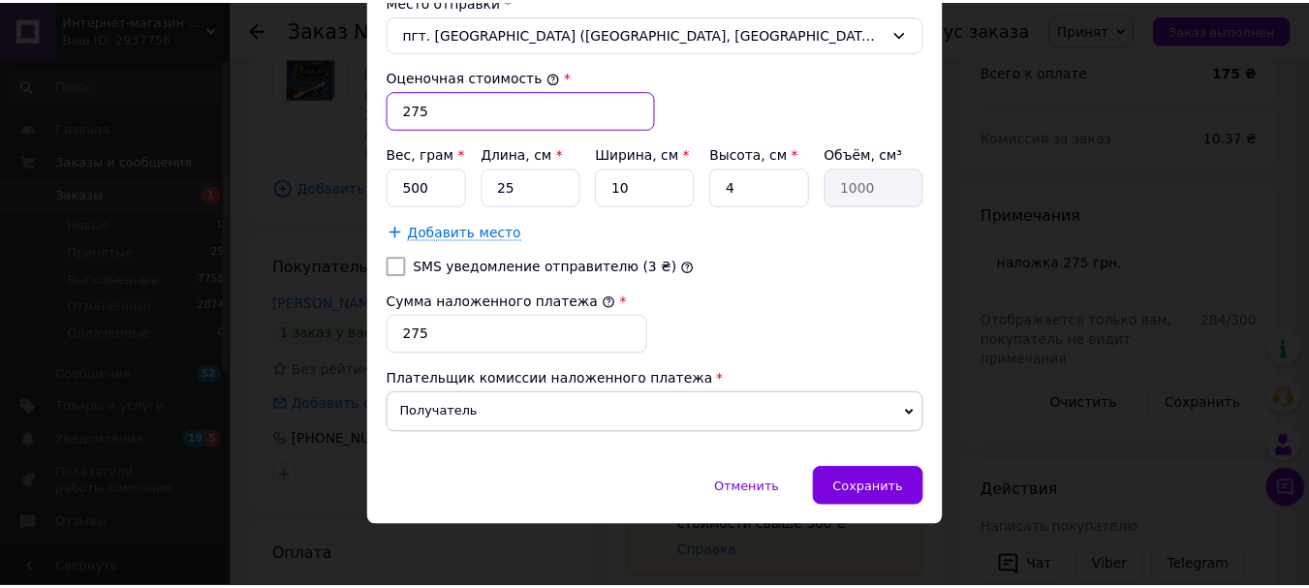
scroll to position [781, 0]
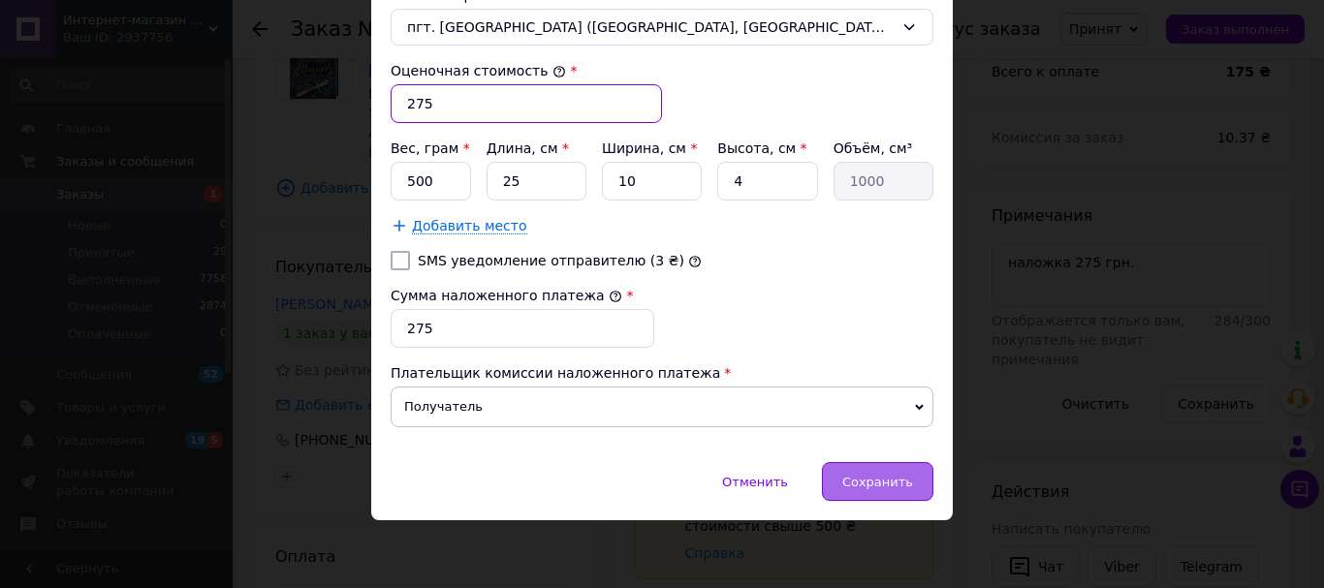
type input "275"
click at [859, 489] on span "Сохранить" at bounding box center [877, 482] width 71 height 15
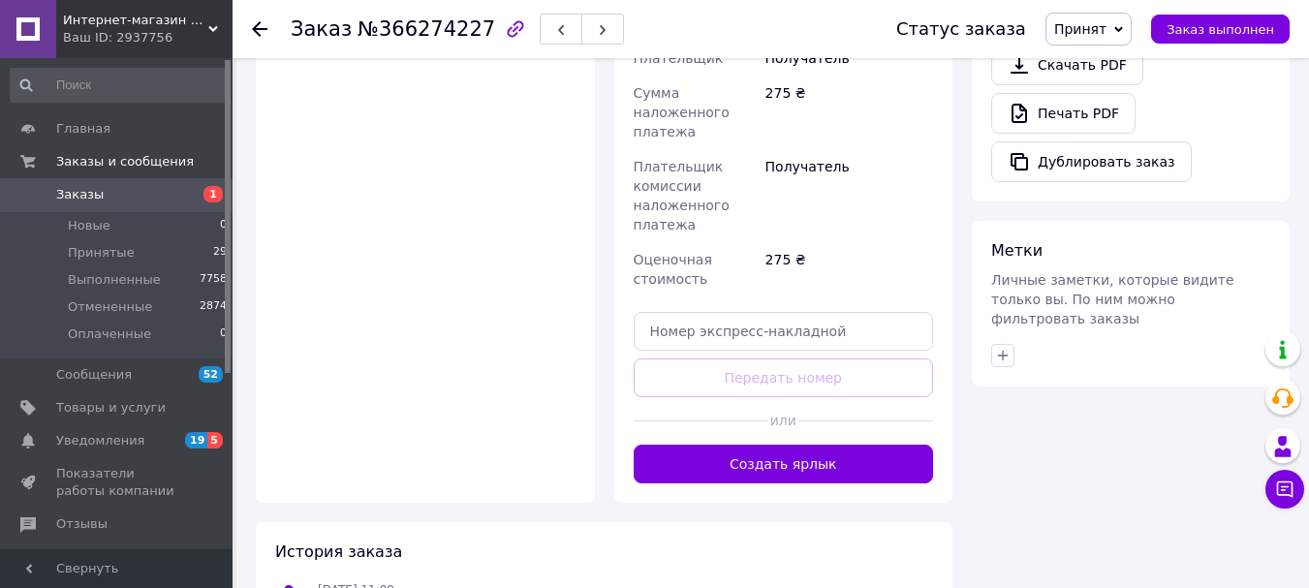
scroll to position [1034, 0]
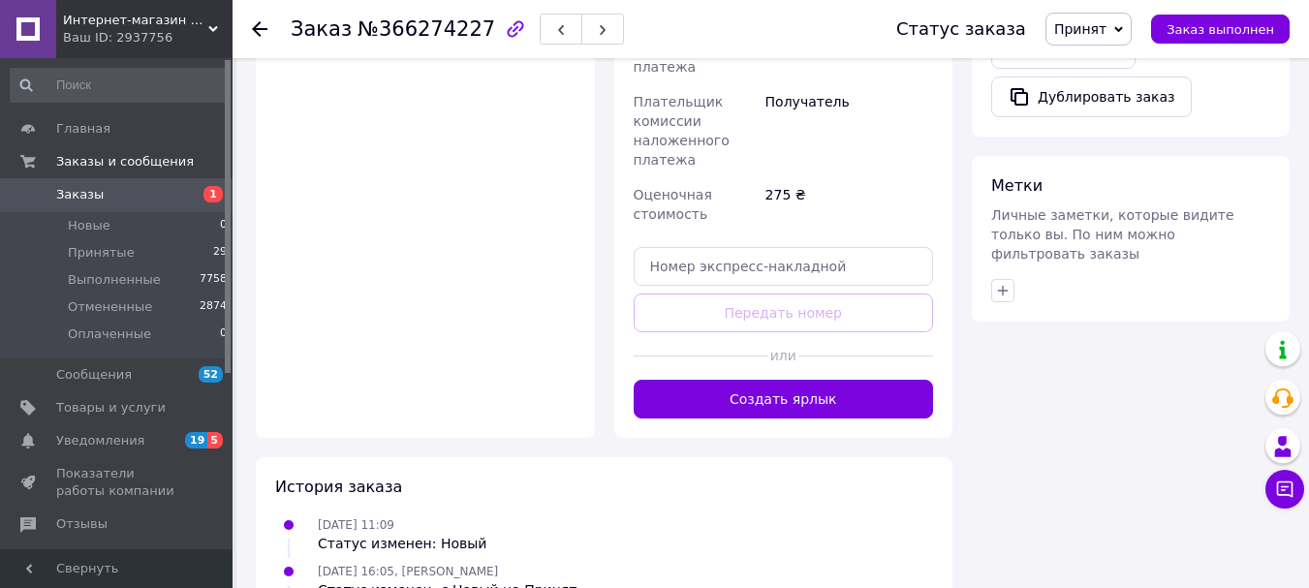
click at [820, 380] on button "Создать ярлык" at bounding box center [784, 399] width 300 height 39
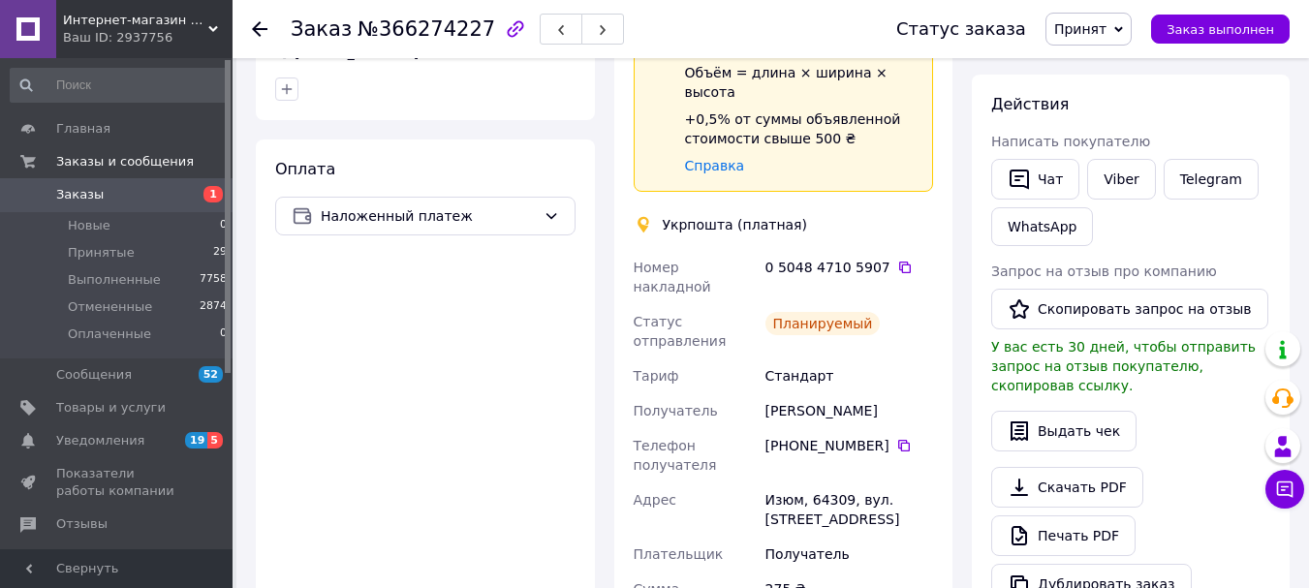
scroll to position [516, 0]
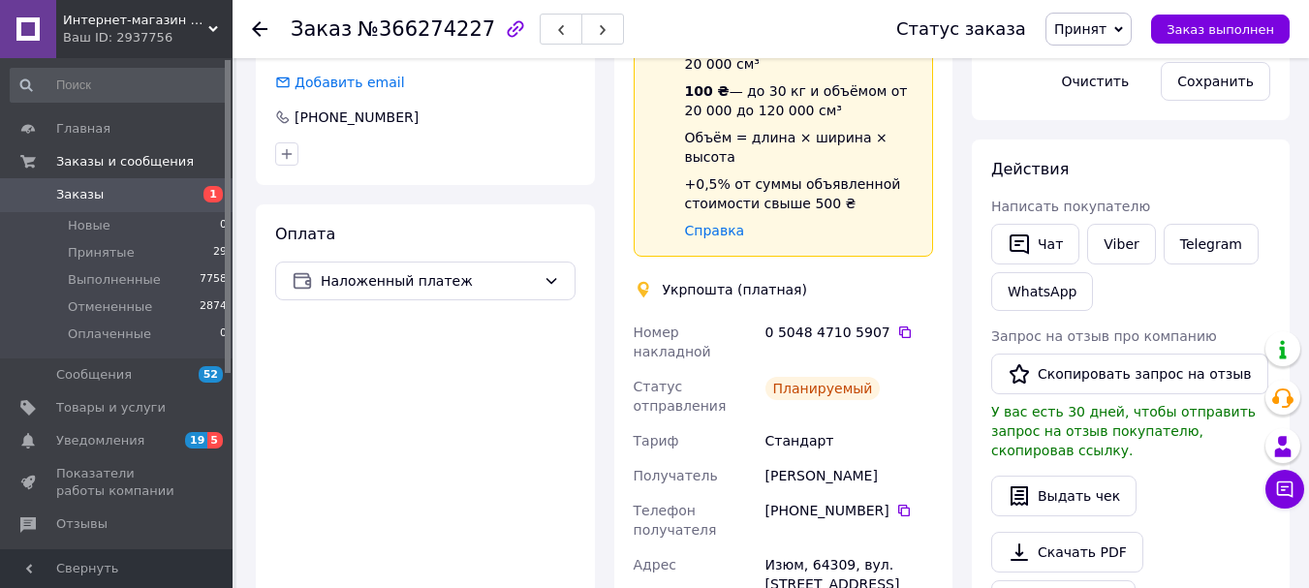
click at [257, 21] on icon at bounding box center [260, 29] width 16 height 16
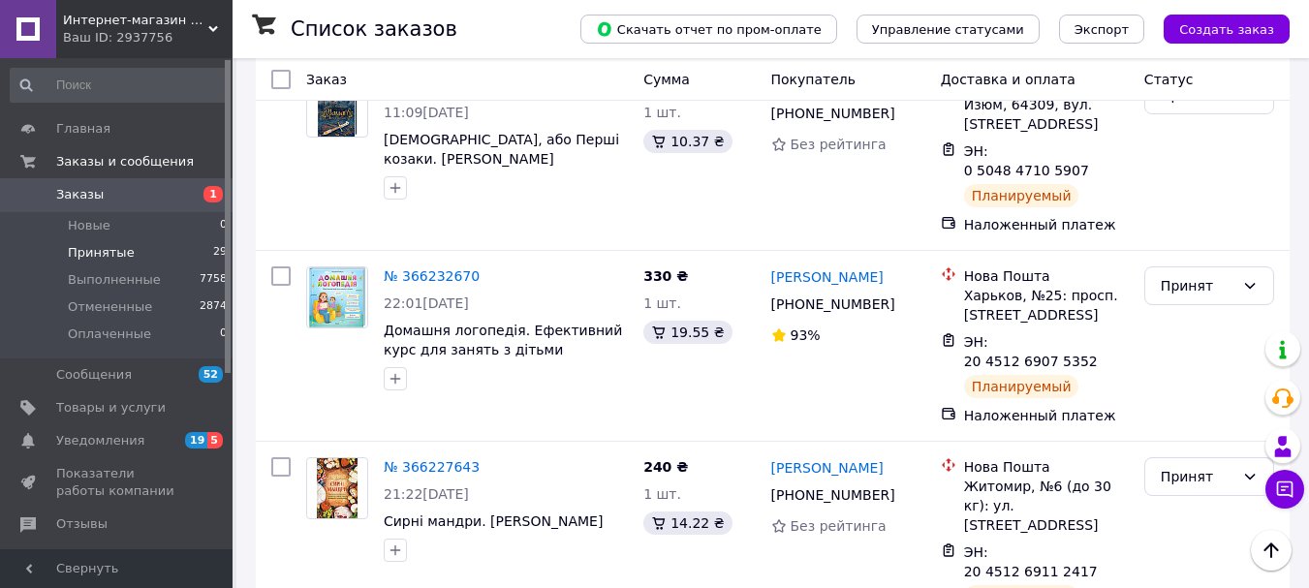
scroll to position [646, 0]
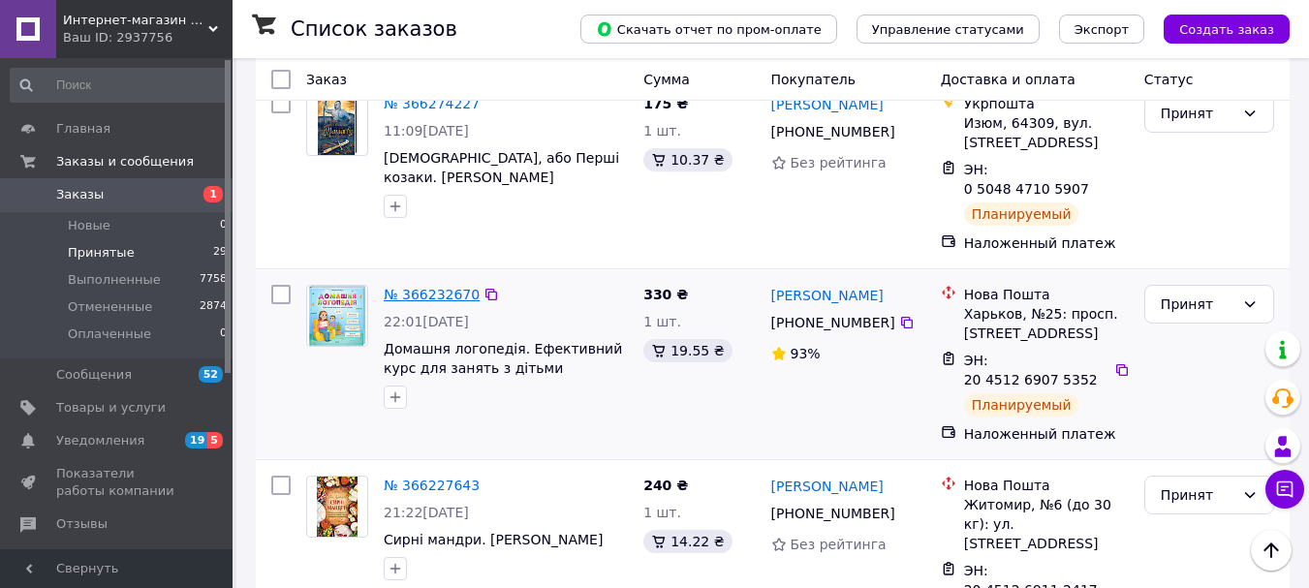
click at [405, 287] on link "№ 366232670" at bounding box center [432, 295] width 96 height 16
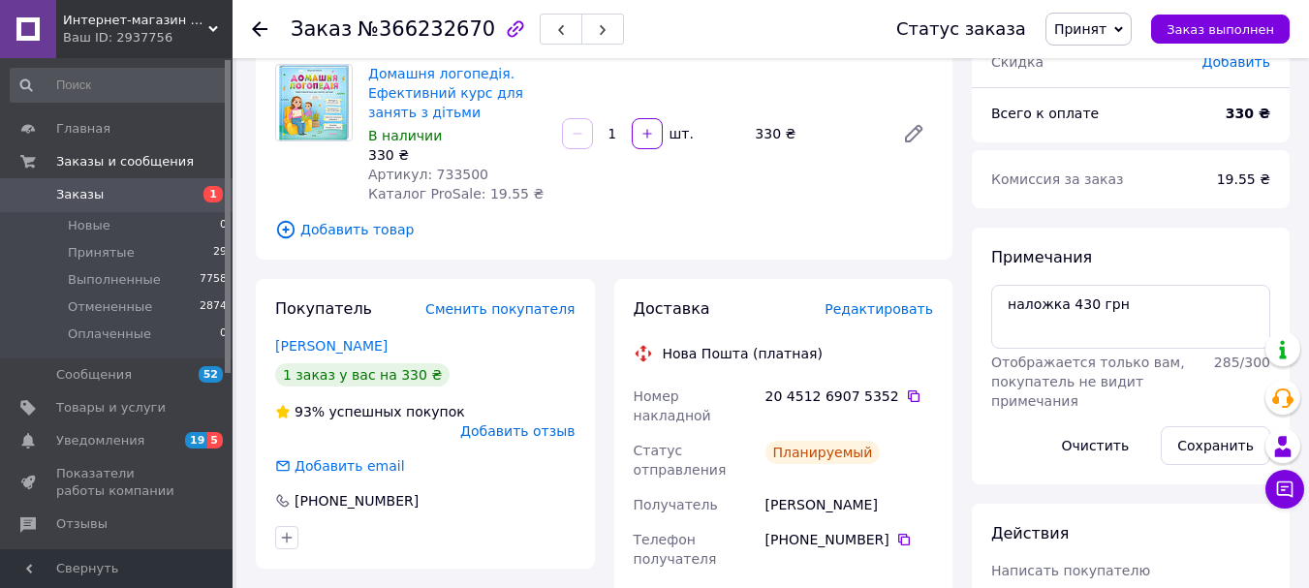
scroll to position [129, 0]
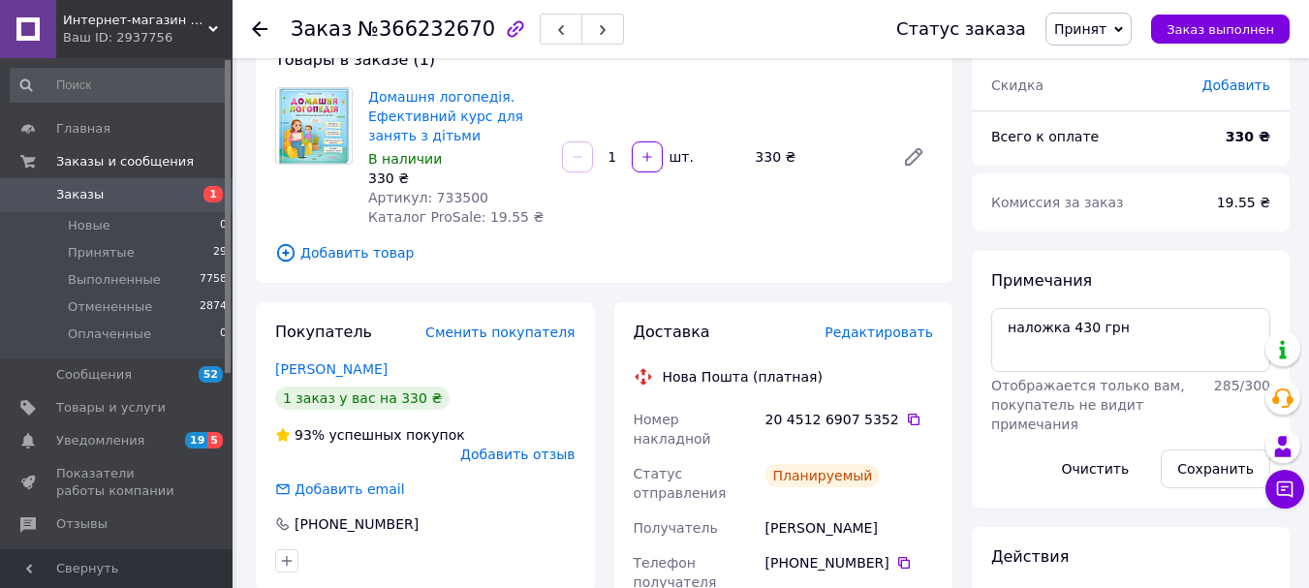
click at [261, 32] on icon at bounding box center [260, 29] width 16 height 16
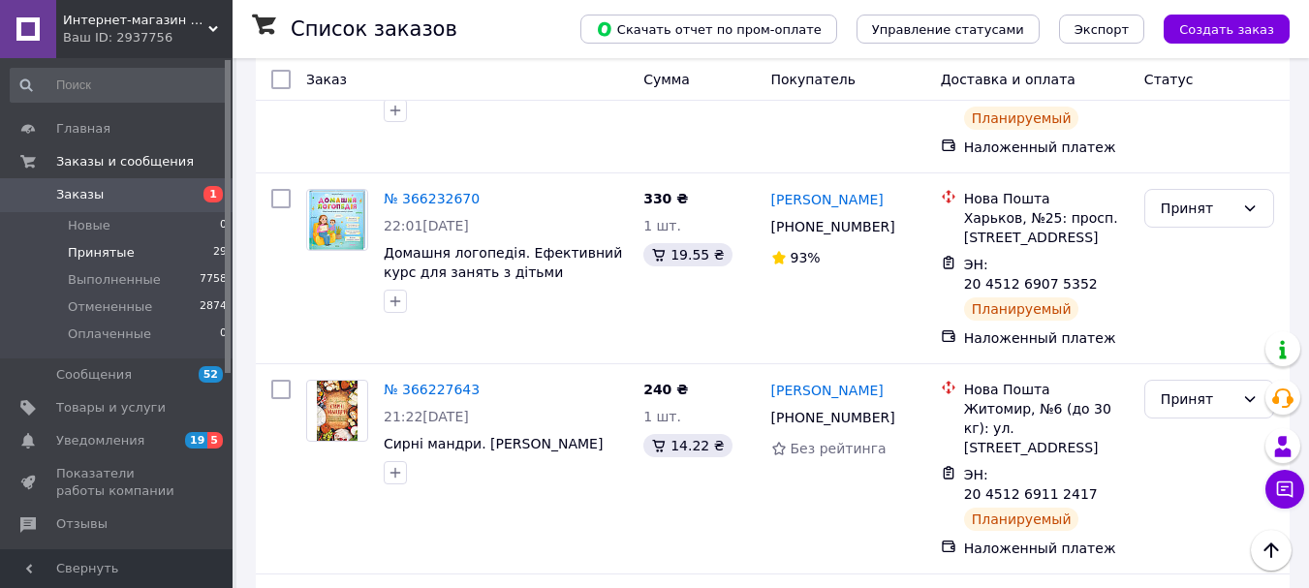
scroll to position [775, 0]
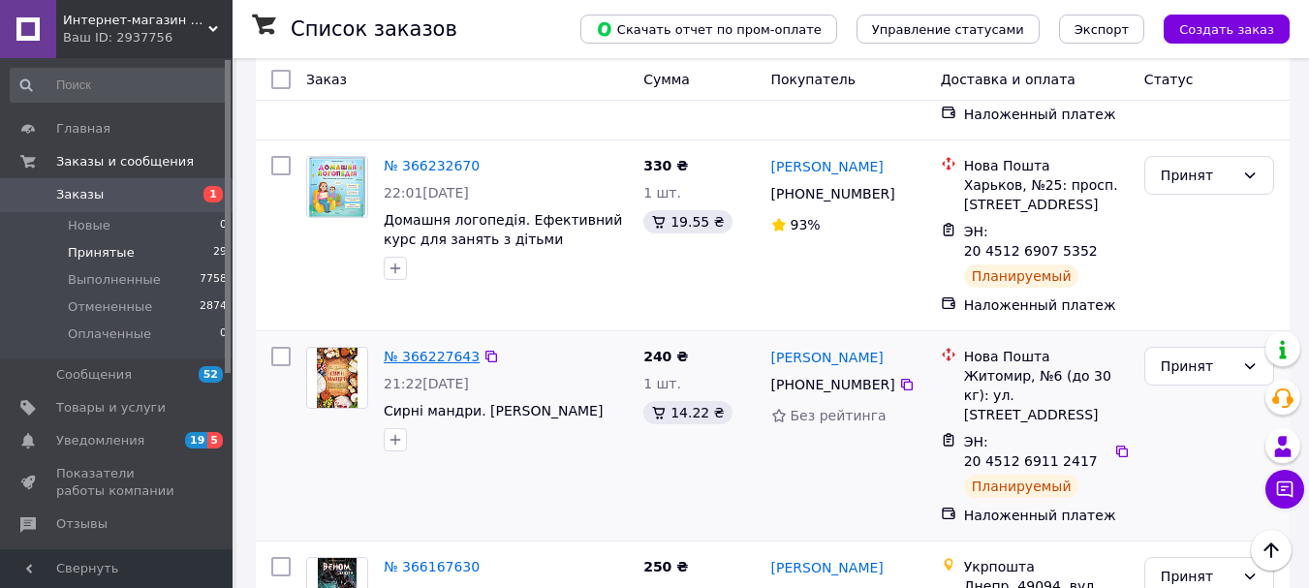
click at [429, 349] on link "№ 366227643" at bounding box center [432, 357] width 96 height 16
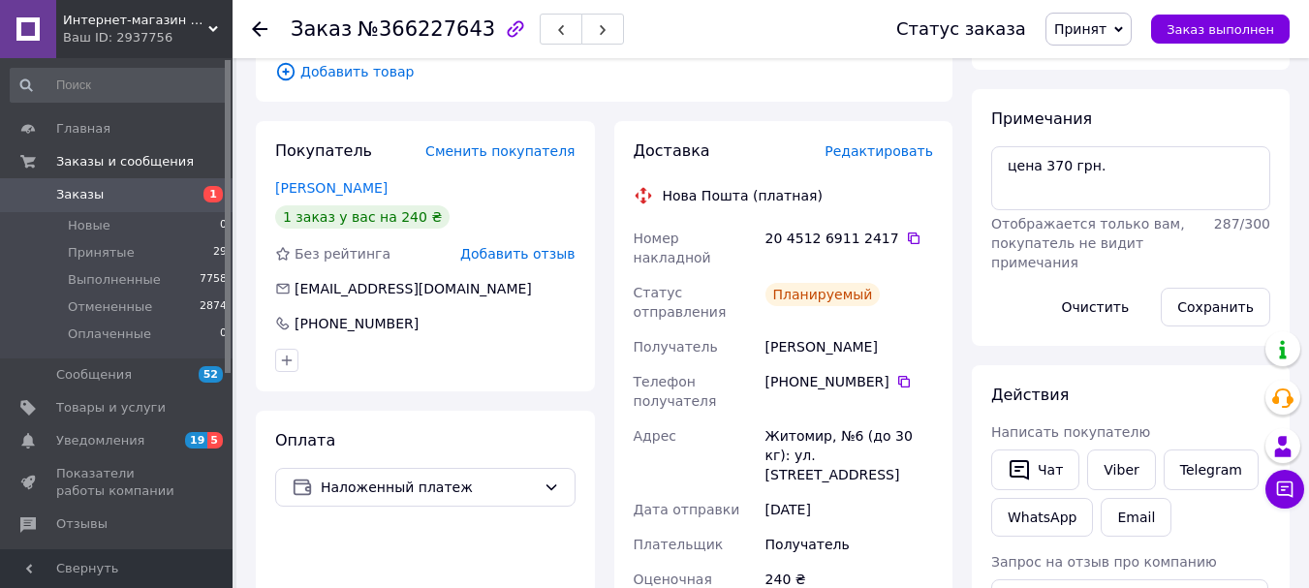
scroll to position [194, 0]
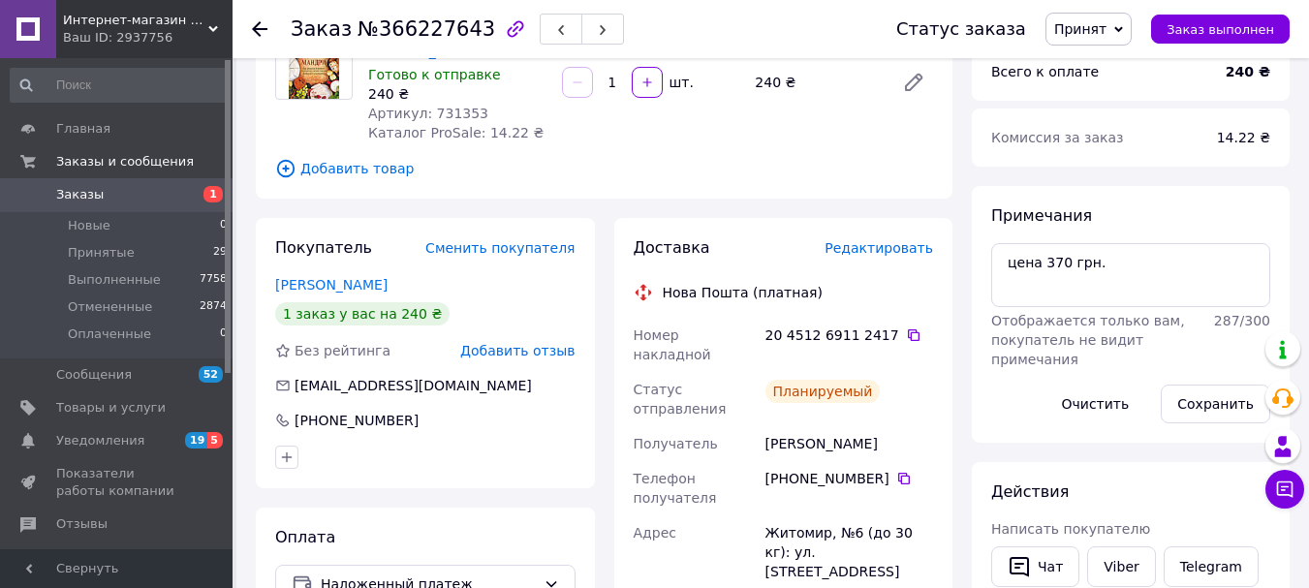
click at [258, 31] on icon at bounding box center [260, 29] width 16 height 16
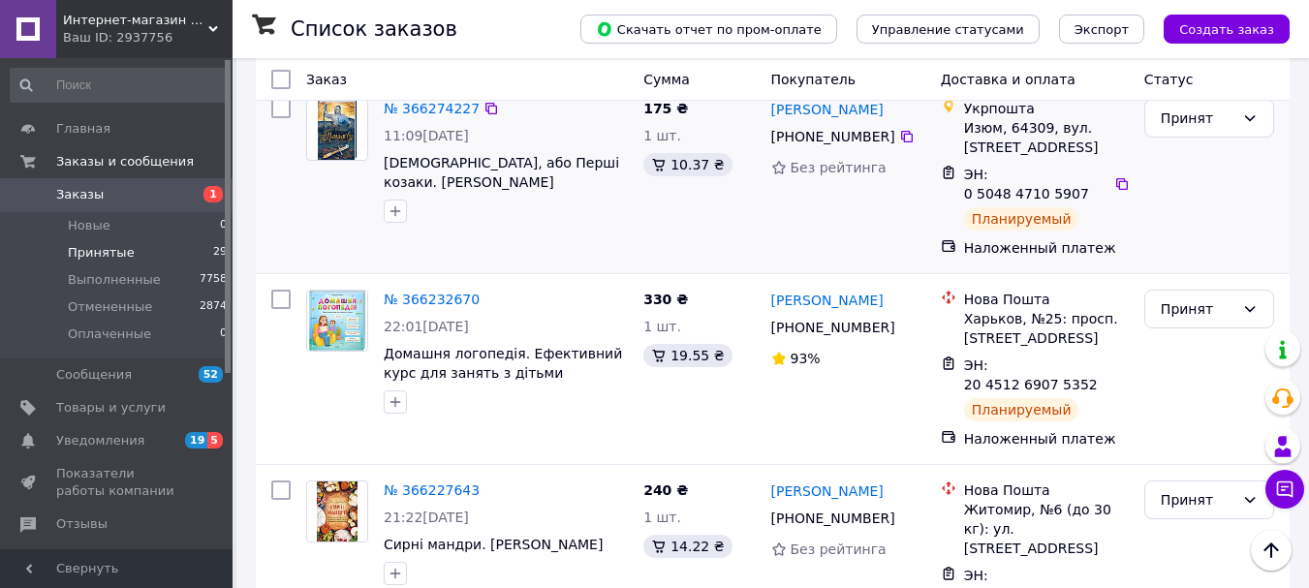
scroll to position [646, 0]
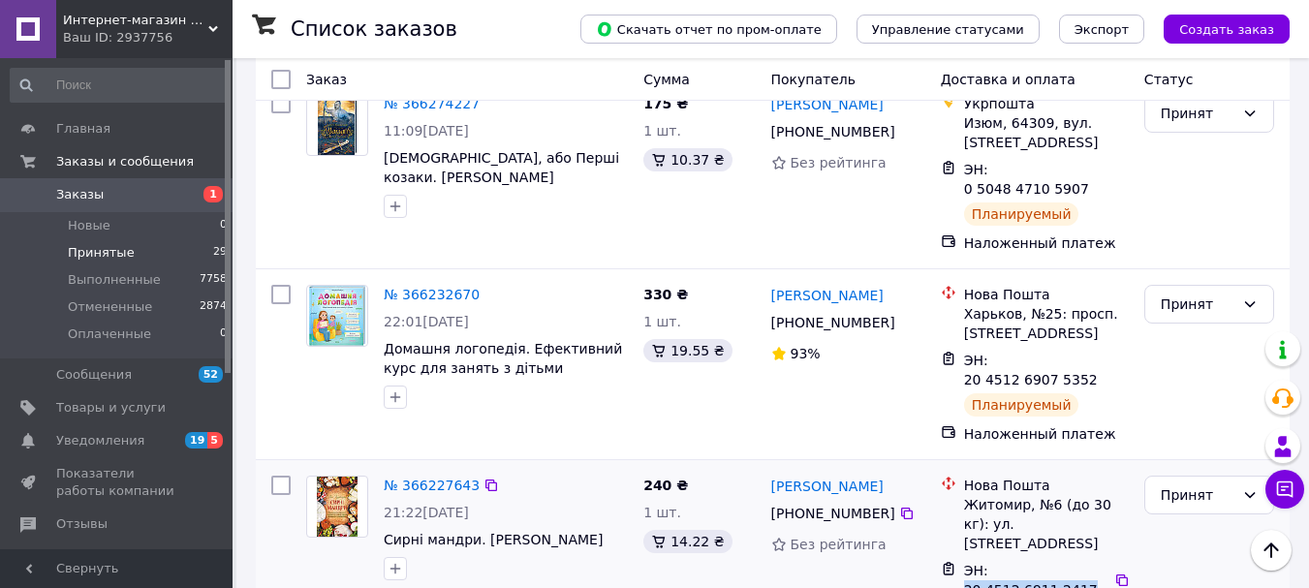
drag, startPoint x: 989, startPoint y: 456, endPoint x: 1100, endPoint y: 456, distance: 110.5
click at [1098, 563] on span "ЭН: 20 4512 6911 2417" at bounding box center [1031, 580] width 134 height 35
click at [426, 287] on link "№ 366232670" at bounding box center [432, 295] width 96 height 16
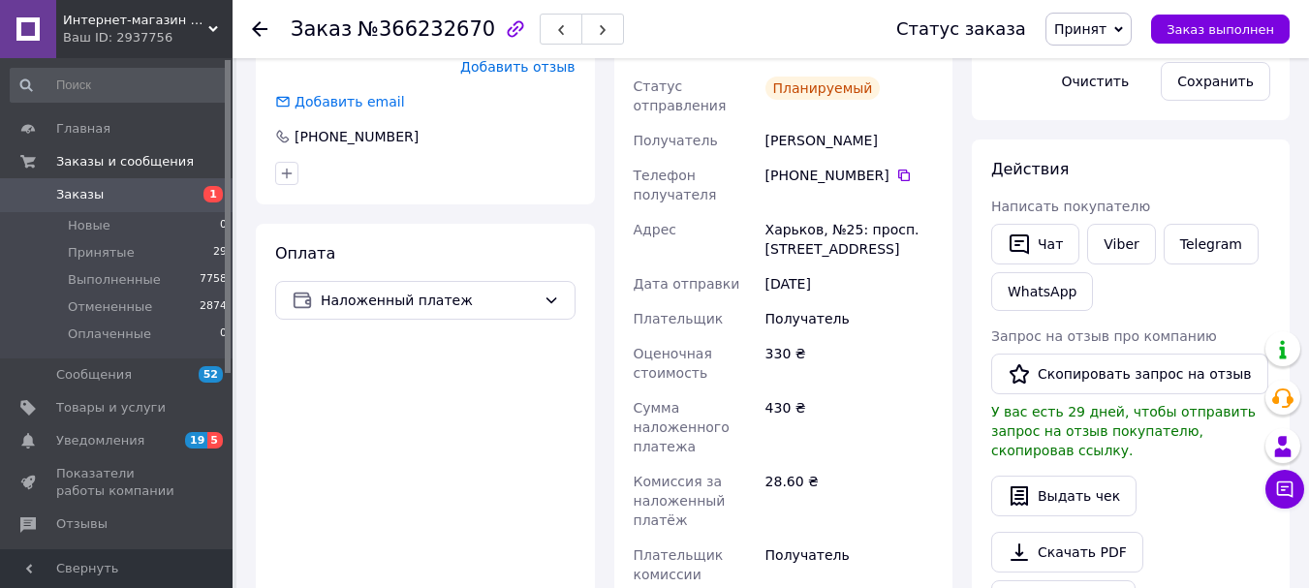
scroll to position [453, 0]
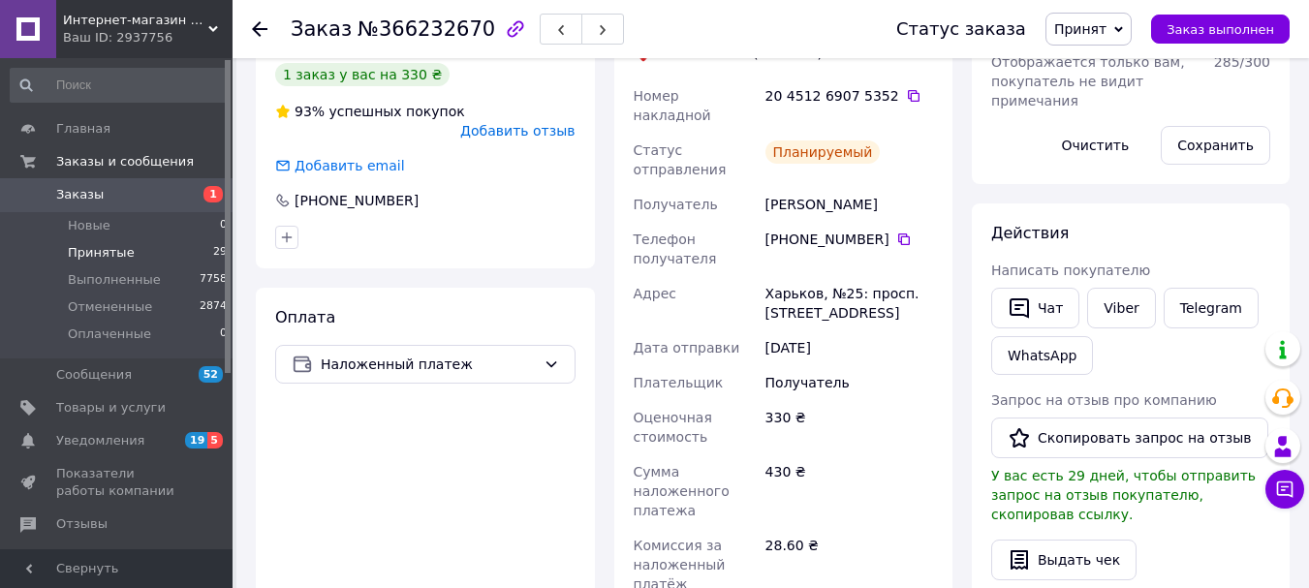
click at [83, 253] on span "Принятые" at bounding box center [101, 252] width 67 height 17
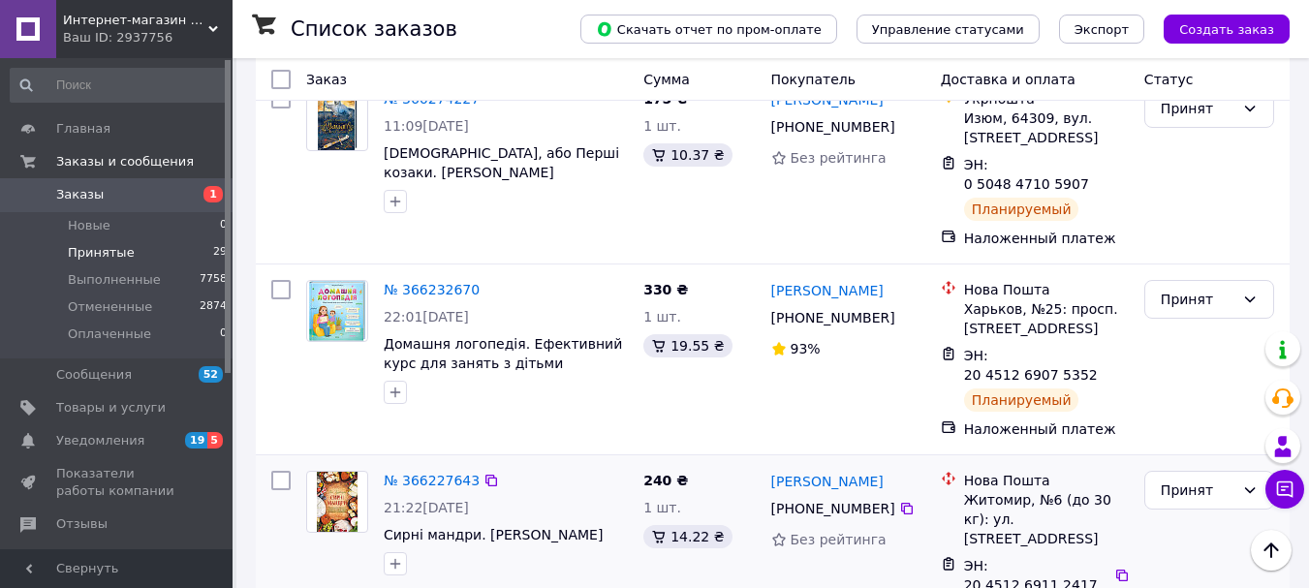
scroll to position [646, 0]
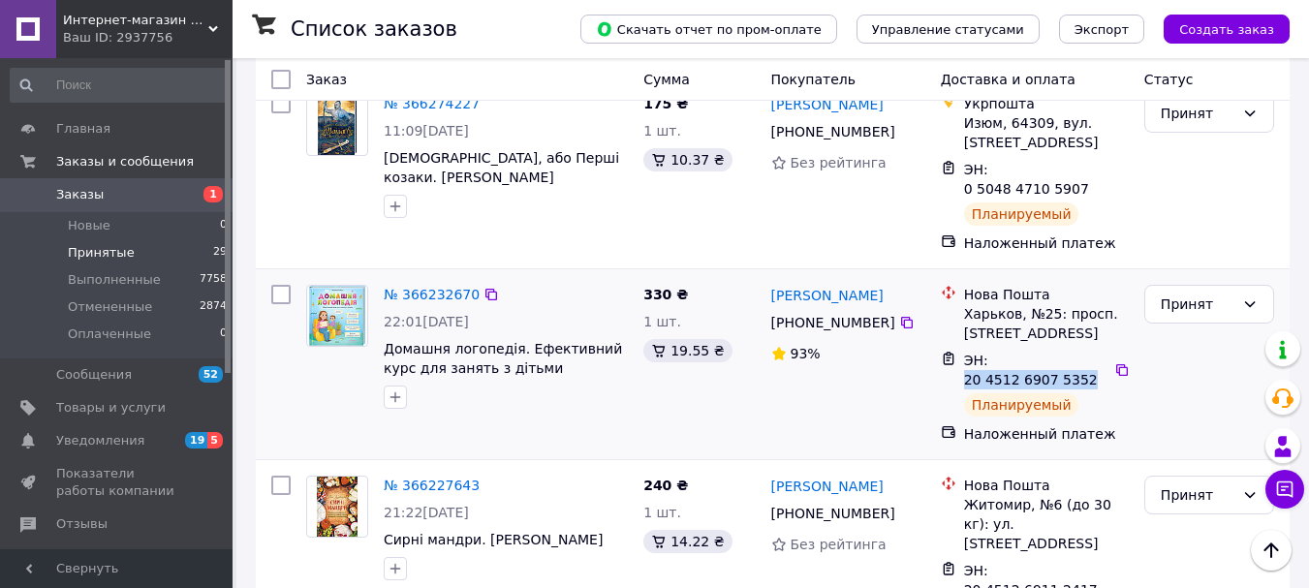
drag, startPoint x: 991, startPoint y: 283, endPoint x: 1101, endPoint y: 283, distance: 109.5
click at [1098, 353] on span "ЭН: 20 4512 6907 5352" at bounding box center [1031, 370] width 134 height 35
click at [891, 317] on div "[PERSON_NAME] [PHONE_NUMBER]%" at bounding box center [849, 364] width 170 height 174
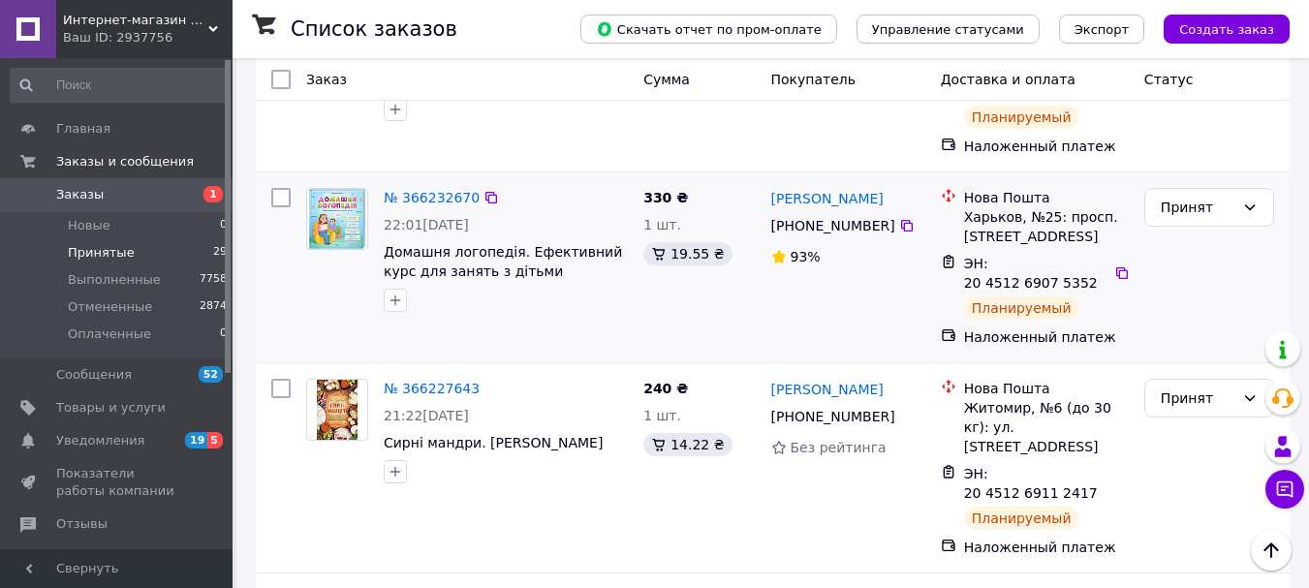
scroll to position [775, 0]
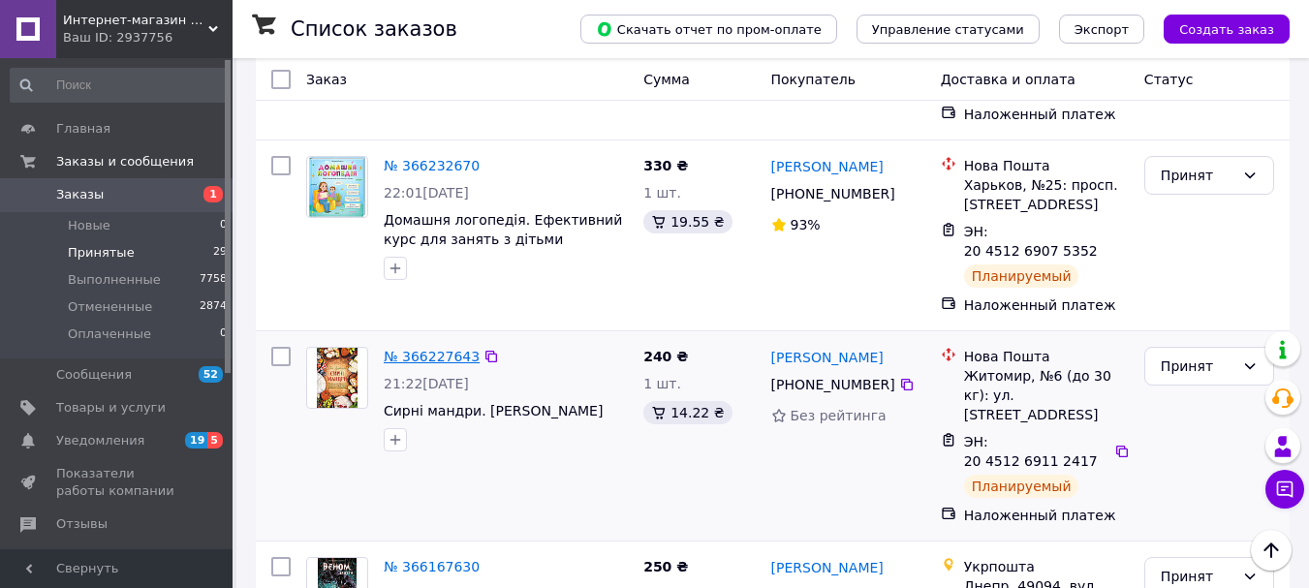
click at [425, 349] on link "№ 366227643" at bounding box center [432, 357] width 96 height 16
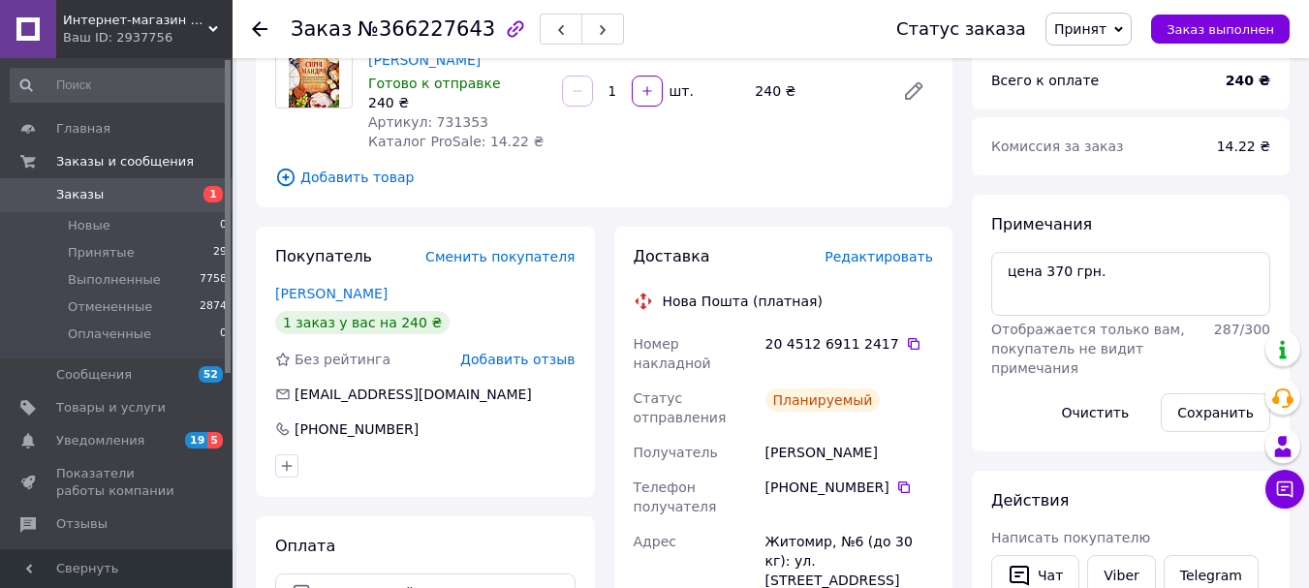
scroll to position [129, 0]
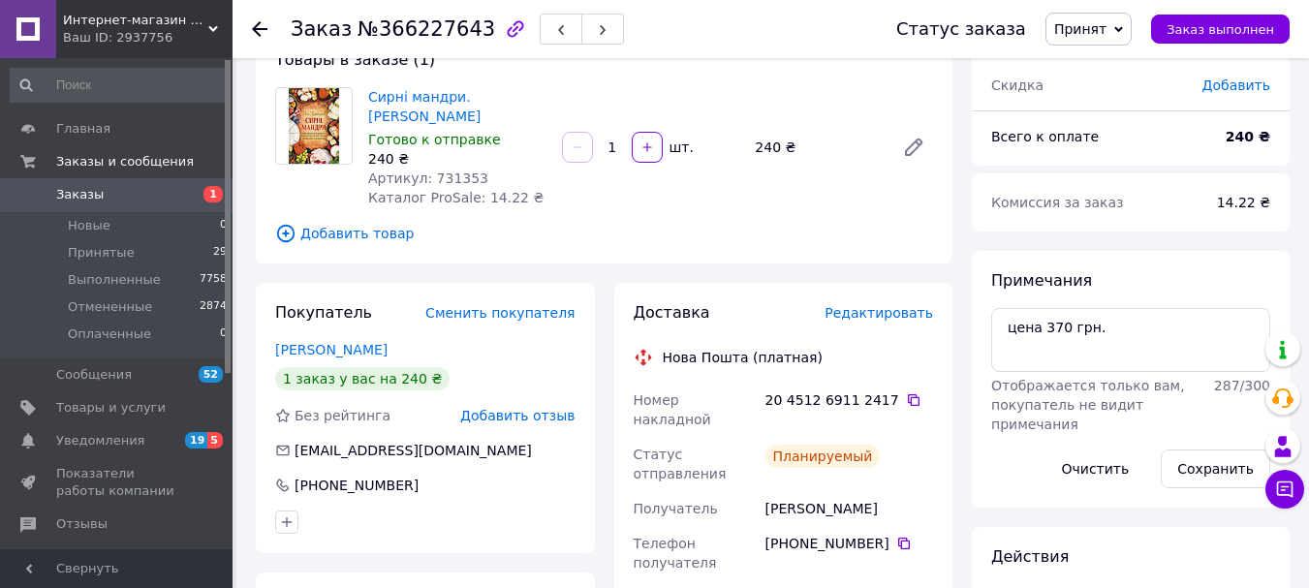
click at [250, 29] on div "Заказ №366227643 Статус заказа Принят Выполнен Отменен Оплаченный Заказ выполнен" at bounding box center [771, 29] width 1077 height 58
click at [255, 19] on div at bounding box center [260, 28] width 16 height 19
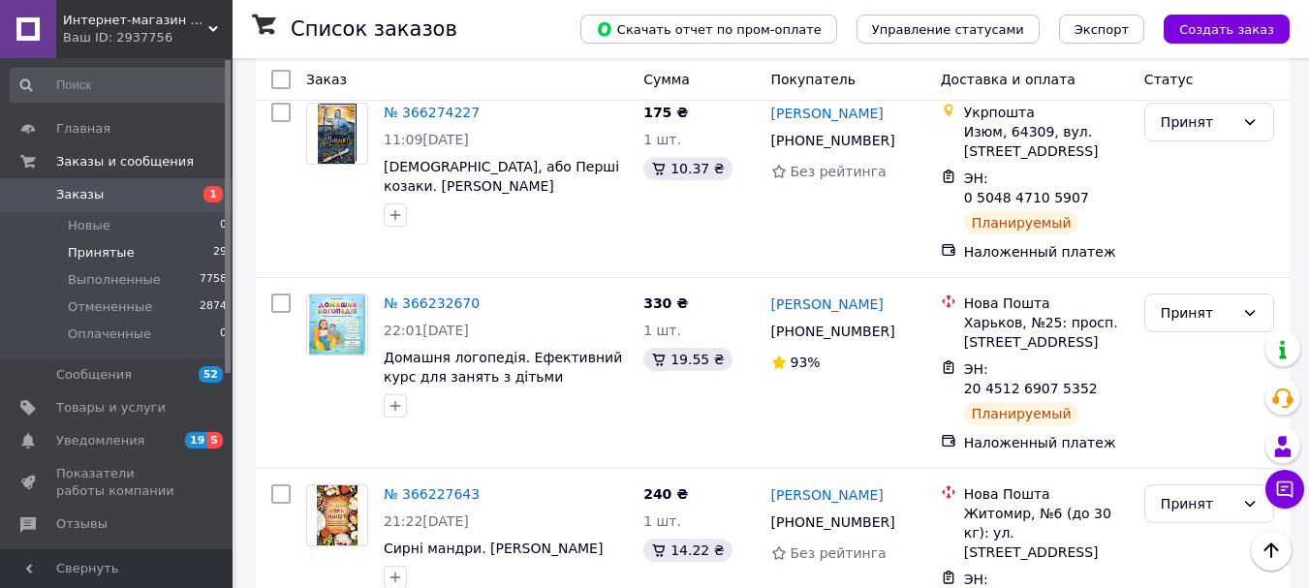
scroll to position [646, 0]
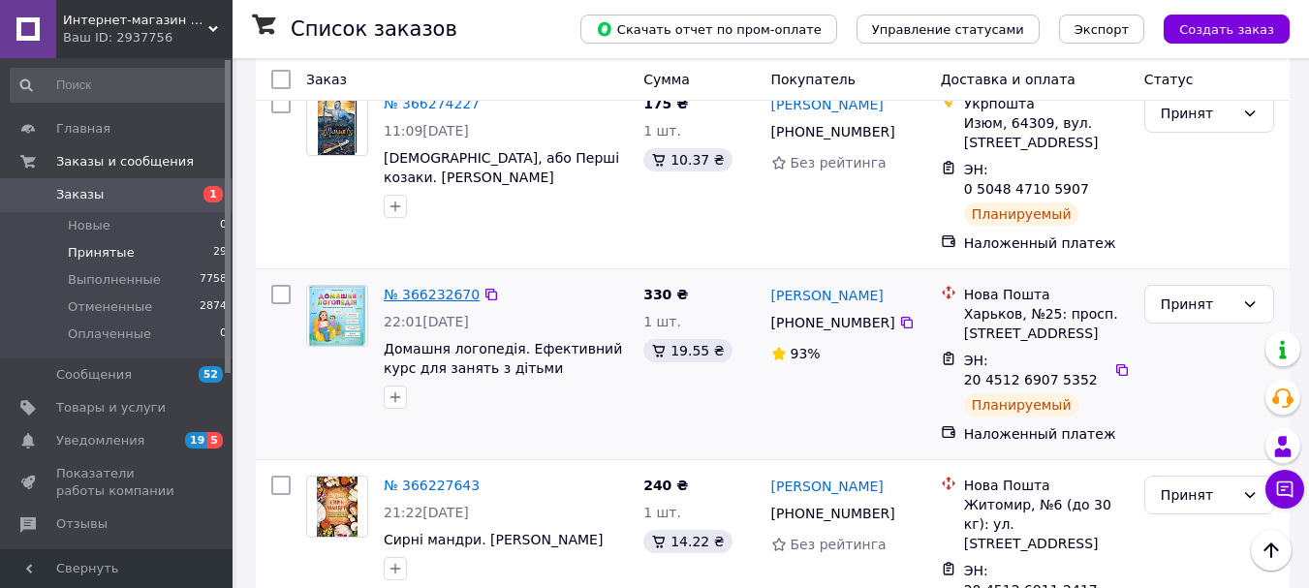
click at [417, 287] on link "№ 366232670" at bounding box center [432, 295] width 96 height 16
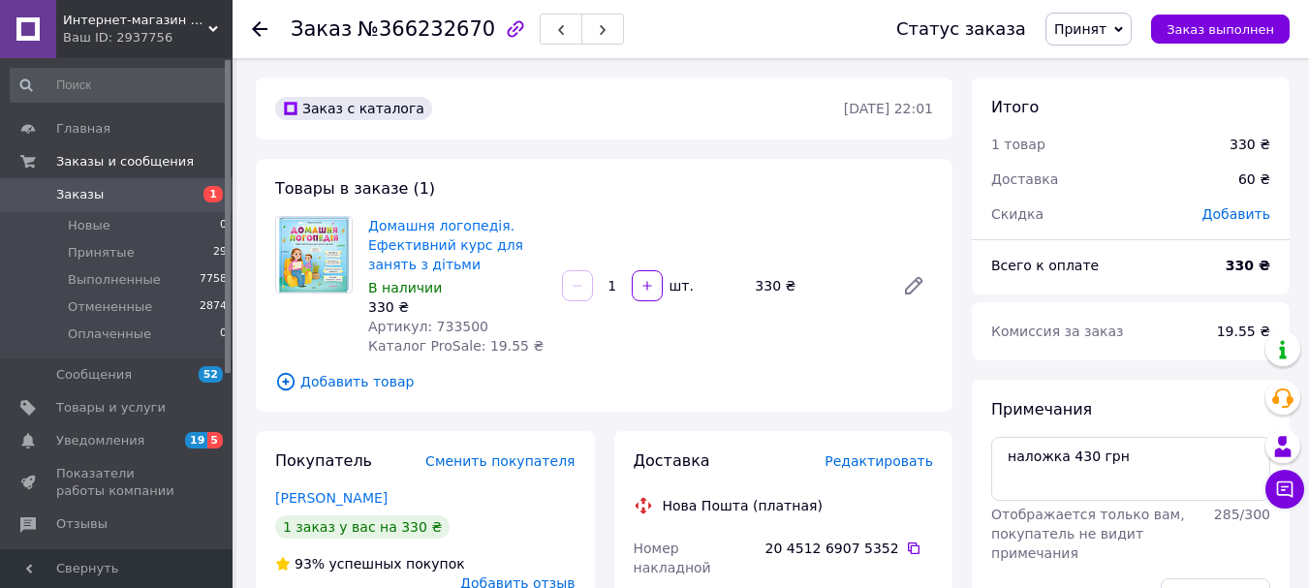
click at [253, 27] on icon at bounding box center [260, 29] width 16 height 16
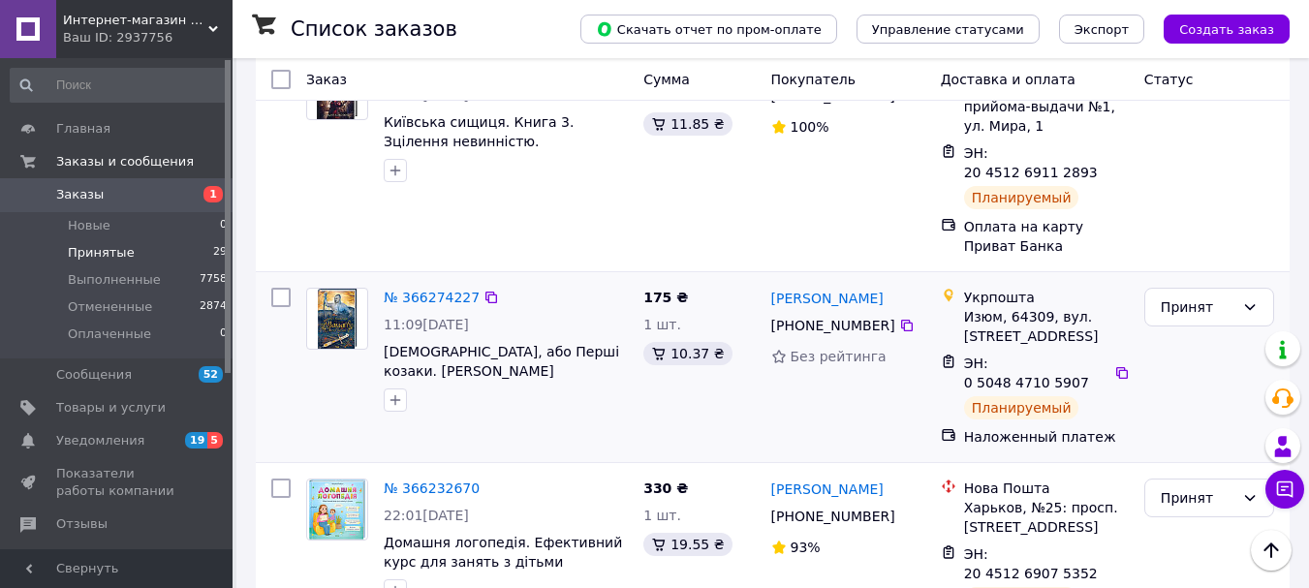
scroll to position [388, 0]
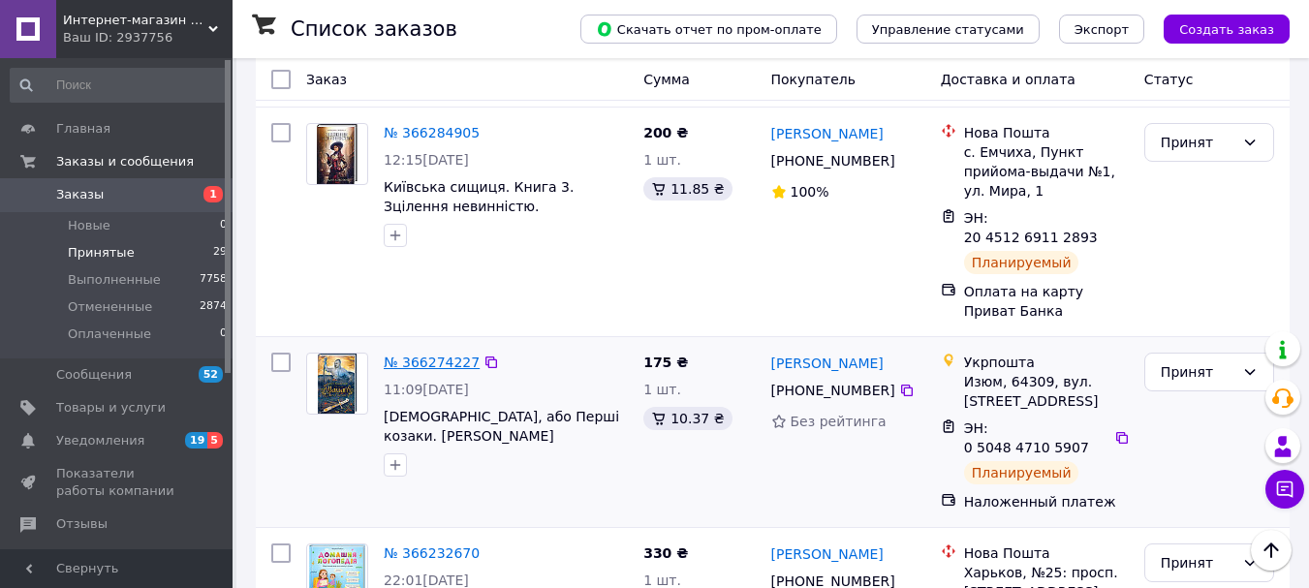
click at [416, 355] on link "№ 366274227" at bounding box center [432, 363] width 96 height 16
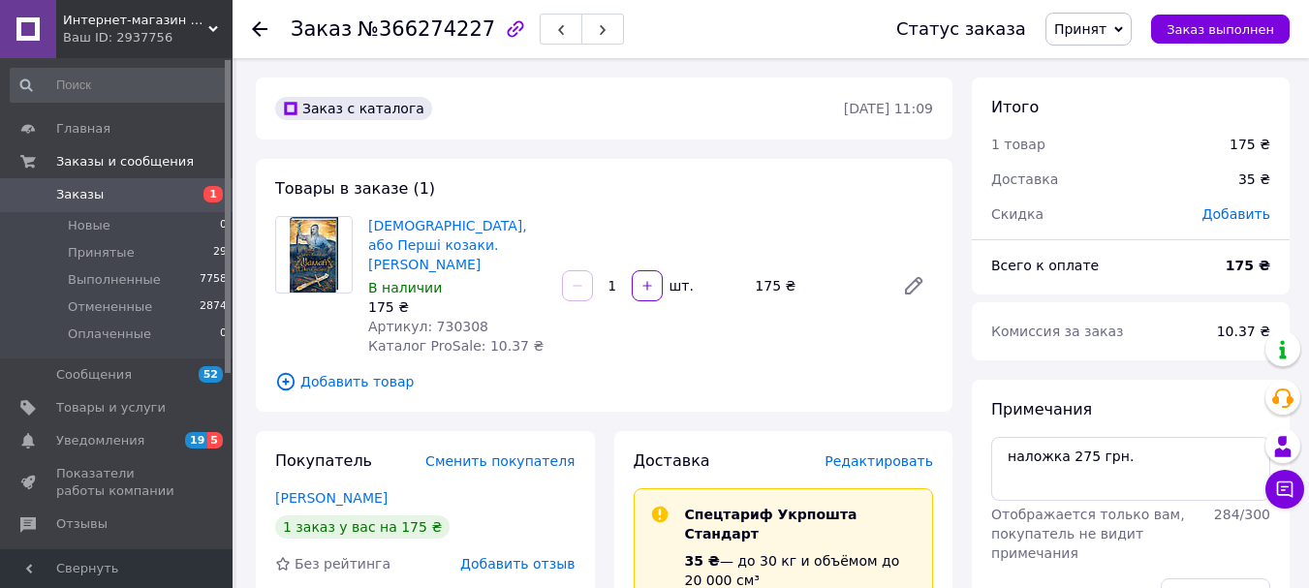
click at [261, 29] on use at bounding box center [260, 29] width 16 height 16
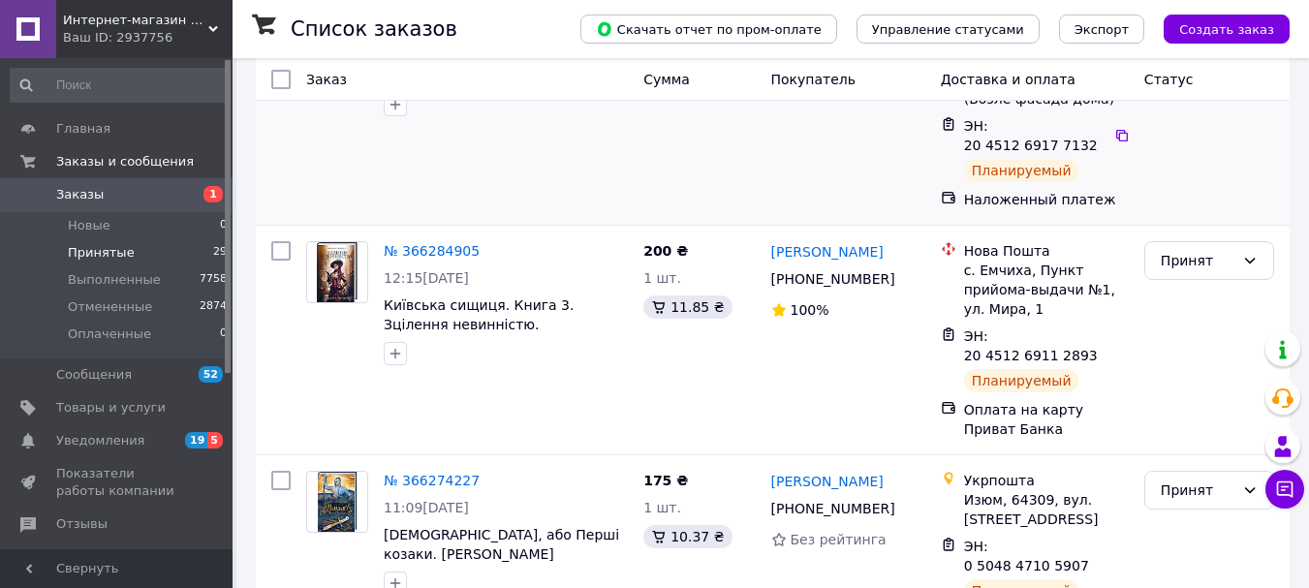
scroll to position [323, 0]
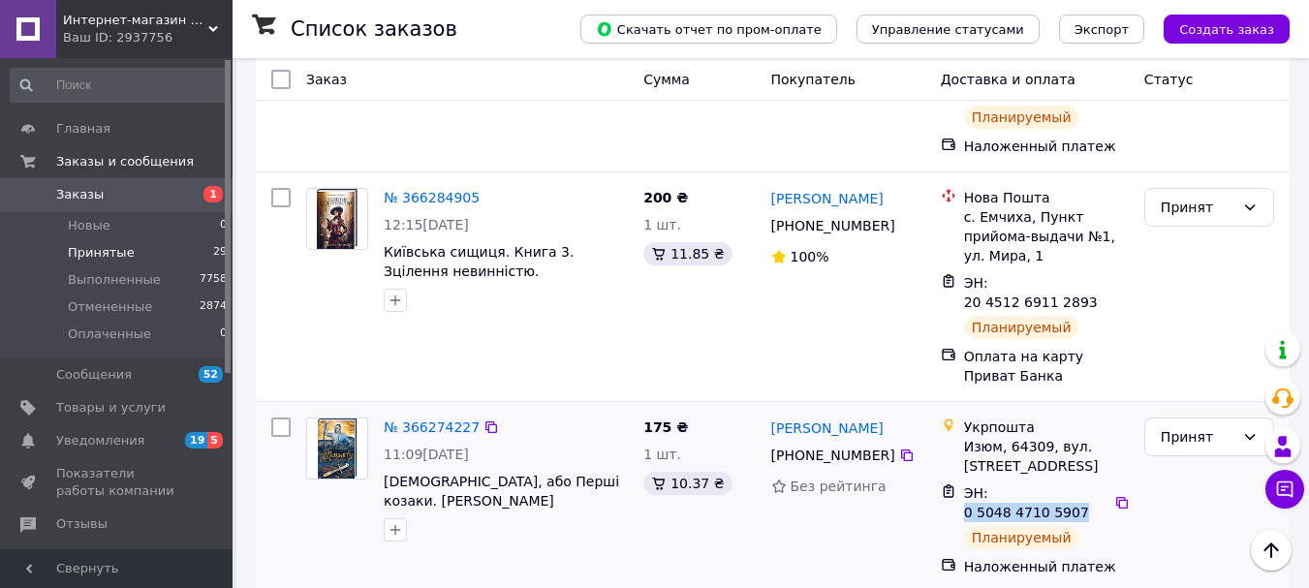
drag, startPoint x: 987, startPoint y: 432, endPoint x: 1092, endPoint y: 433, distance: 104.7
click at [1089, 485] on span "ЭН: 0 5048 4710 5907" at bounding box center [1026, 502] width 125 height 35
click at [1064, 220] on div "с. Емчиха, Пункт прийома-выдачи №1, ул. Мира, 1" at bounding box center [1046, 236] width 165 height 58
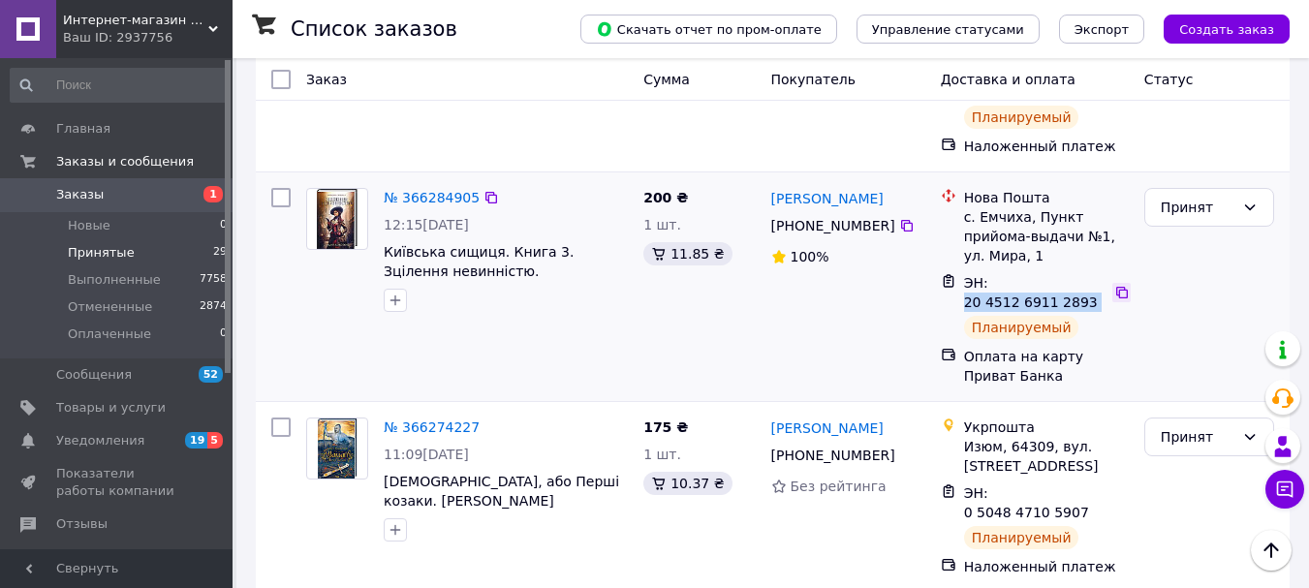
drag, startPoint x: 987, startPoint y: 241, endPoint x: 1104, endPoint y: 239, distance: 116.3
click at [1104, 271] on div "ЭН: 20 4512 6911 2893" at bounding box center [1046, 292] width 169 height 43
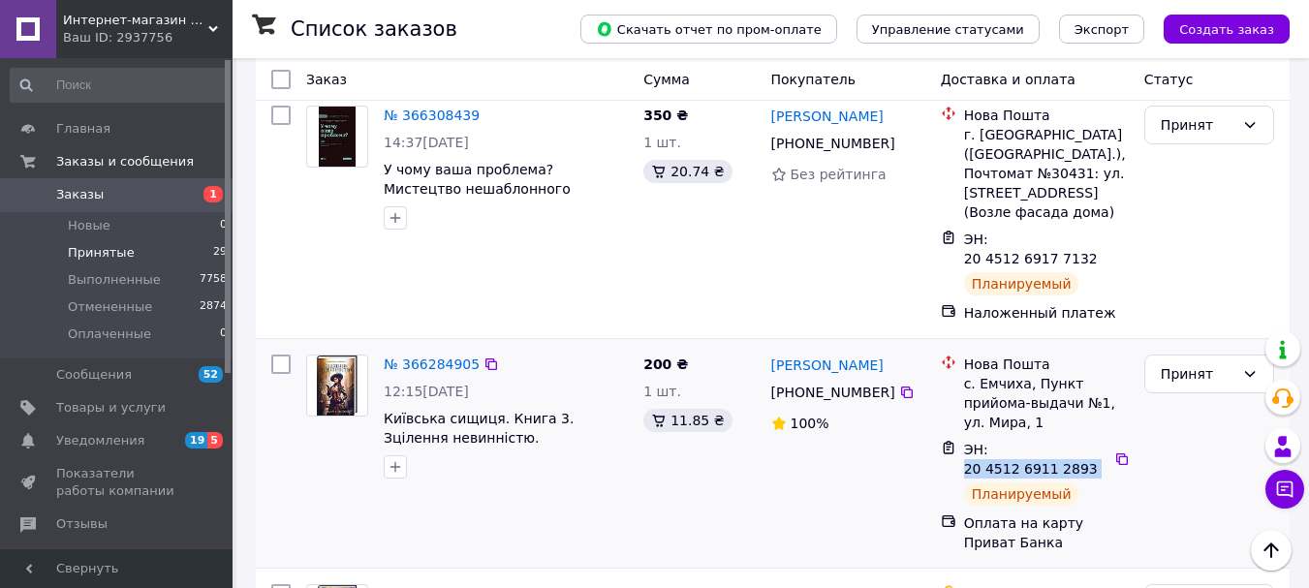
scroll to position [65, 0]
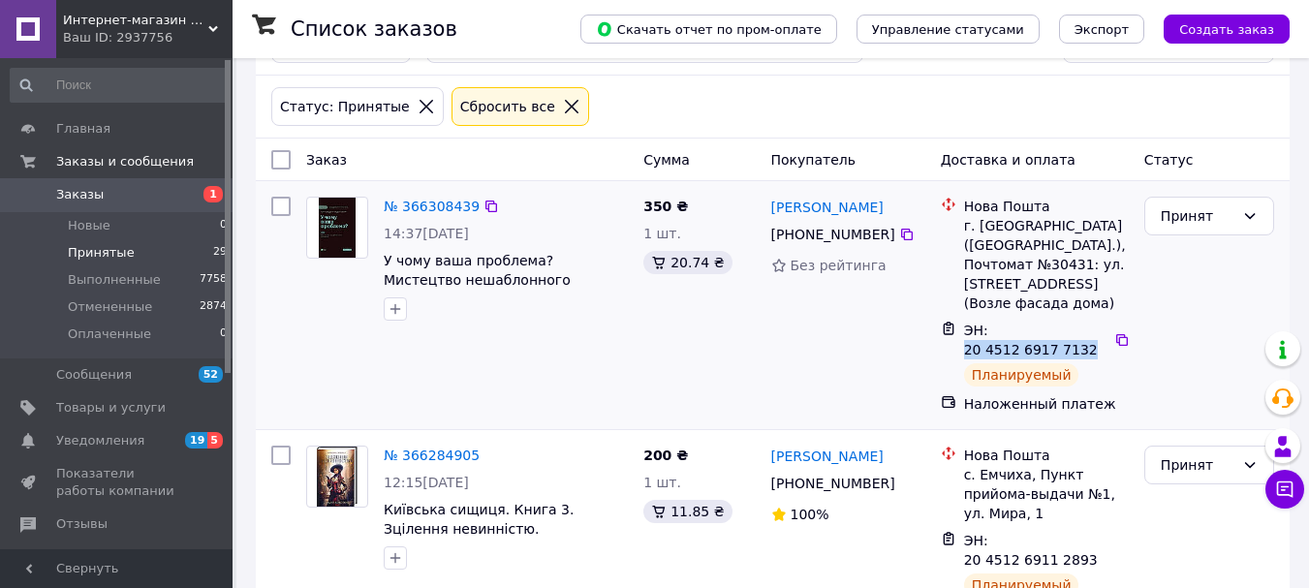
drag, startPoint x: 1102, startPoint y: 306, endPoint x: 990, endPoint y: 308, distance: 111.5
click at [990, 323] on span "ЭН: 20 4512 6917 7132" at bounding box center [1031, 340] width 134 height 35
click at [1161, 275] on div "Принят" at bounding box center [1209, 305] width 145 height 233
click at [412, 205] on link "№ 366308439" at bounding box center [432, 207] width 96 height 16
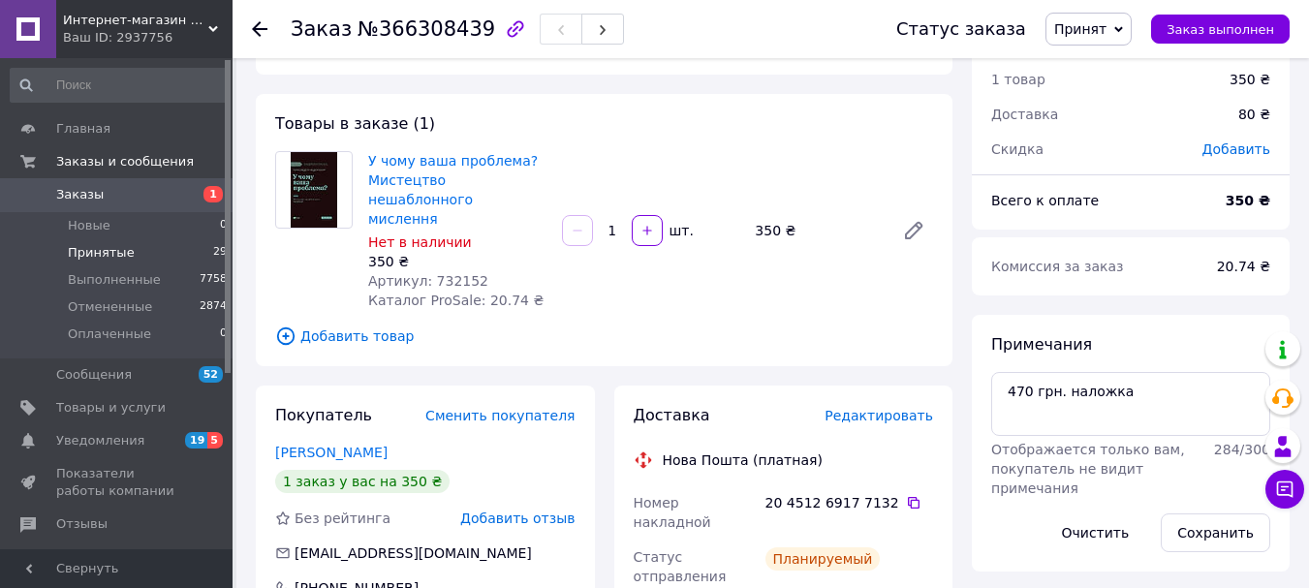
click at [102, 255] on span "Принятые" at bounding box center [101, 252] width 67 height 17
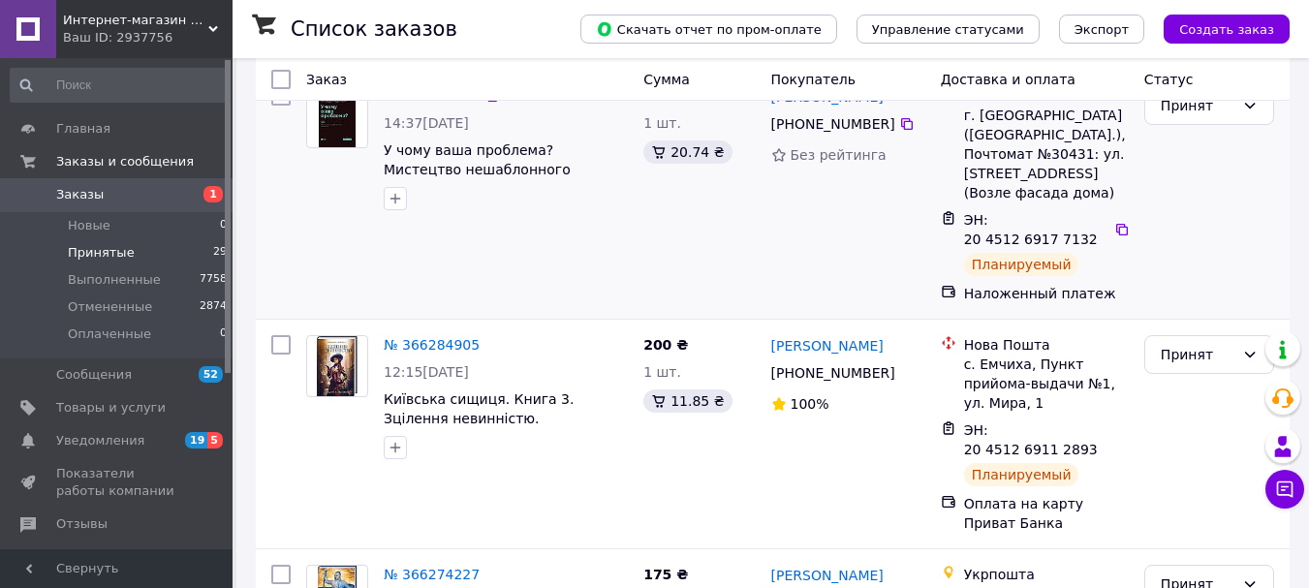
scroll to position [194, 0]
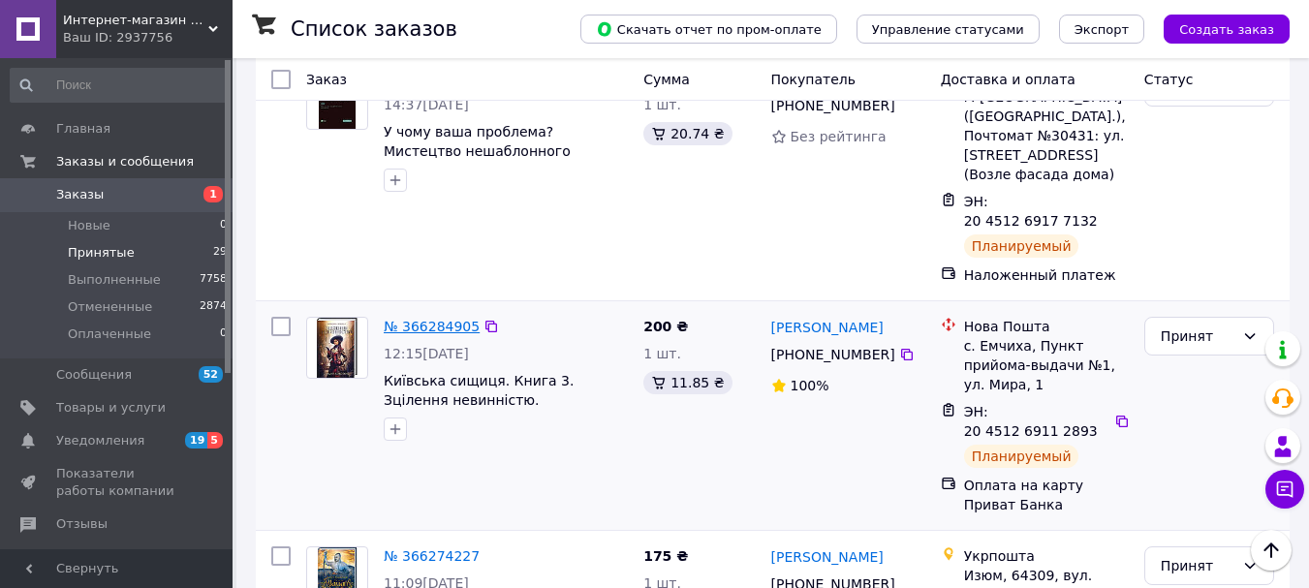
click at [449, 319] on link "№ 366284905" at bounding box center [432, 327] width 96 height 16
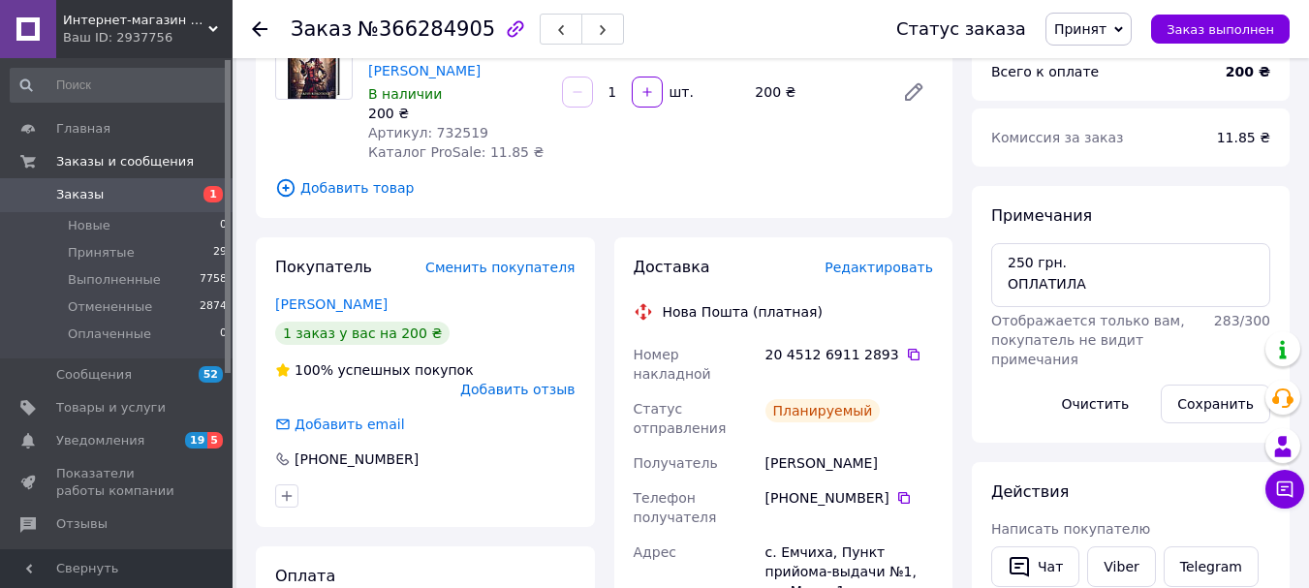
click at [251, 24] on div "Заказ №366284905 Статус заказа Принят Выполнен Отменен Оплаченный Заказ выполнен" at bounding box center [771, 29] width 1077 height 58
click at [258, 26] on icon at bounding box center [260, 29] width 16 height 16
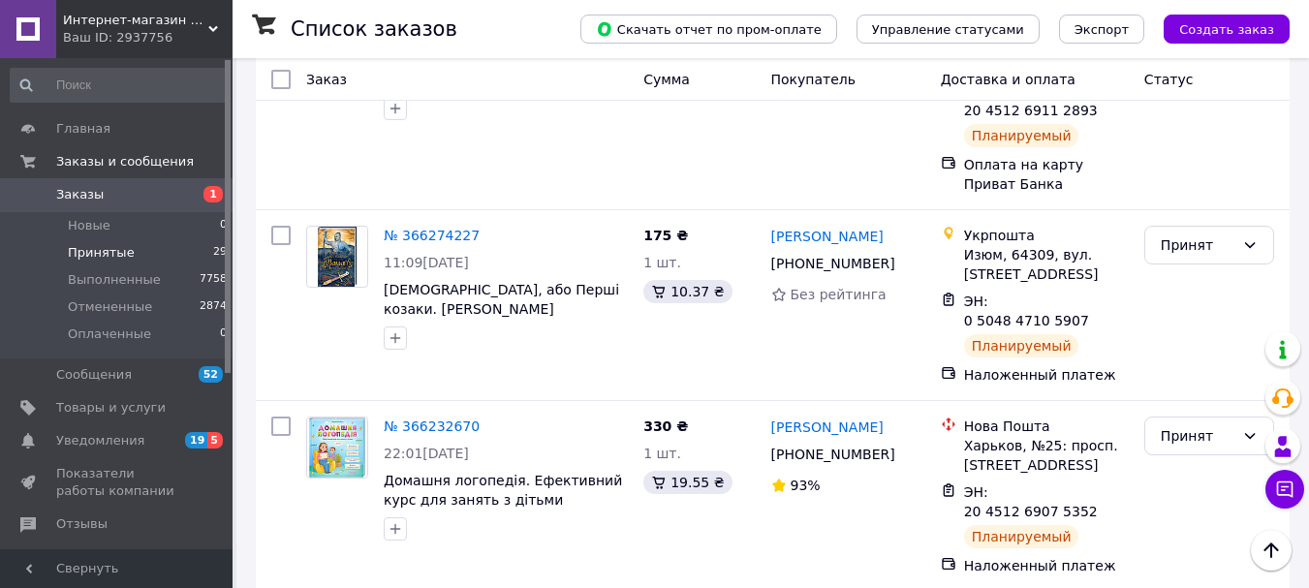
scroll to position [516, 0]
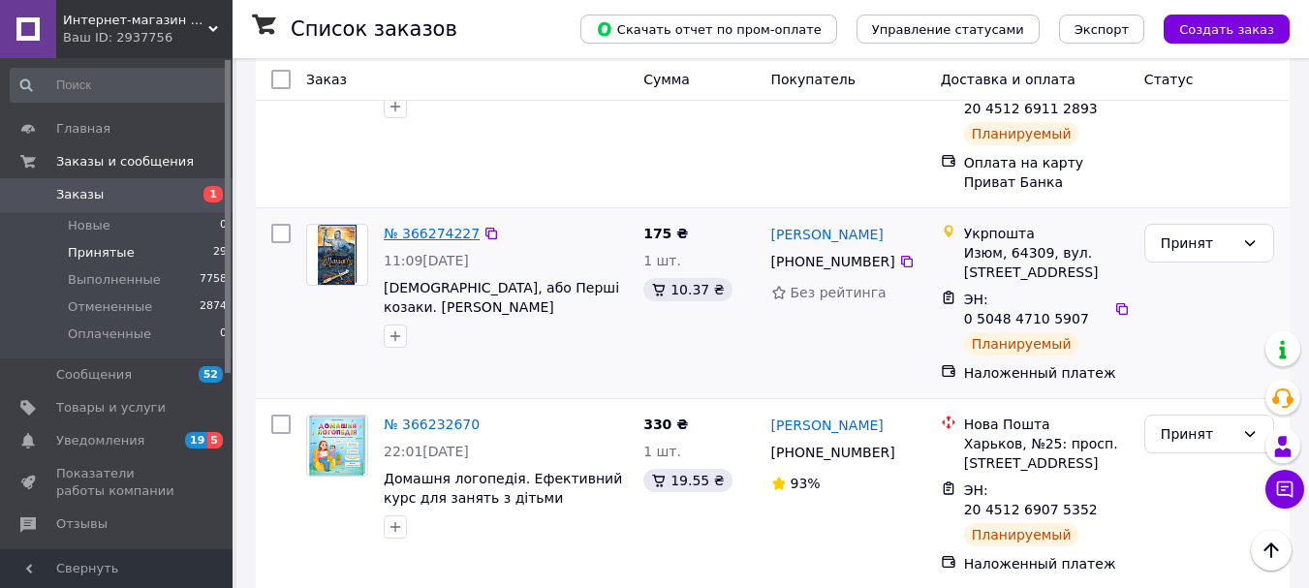
click at [442, 226] on link "№ 366274227" at bounding box center [432, 234] width 96 height 16
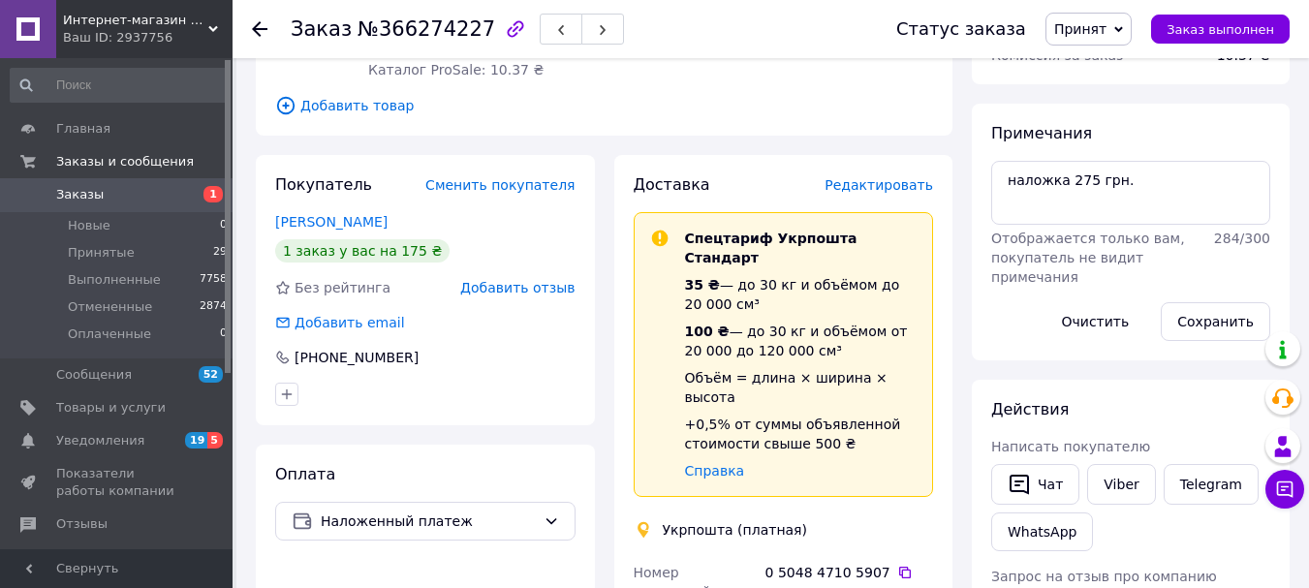
scroll to position [258, 0]
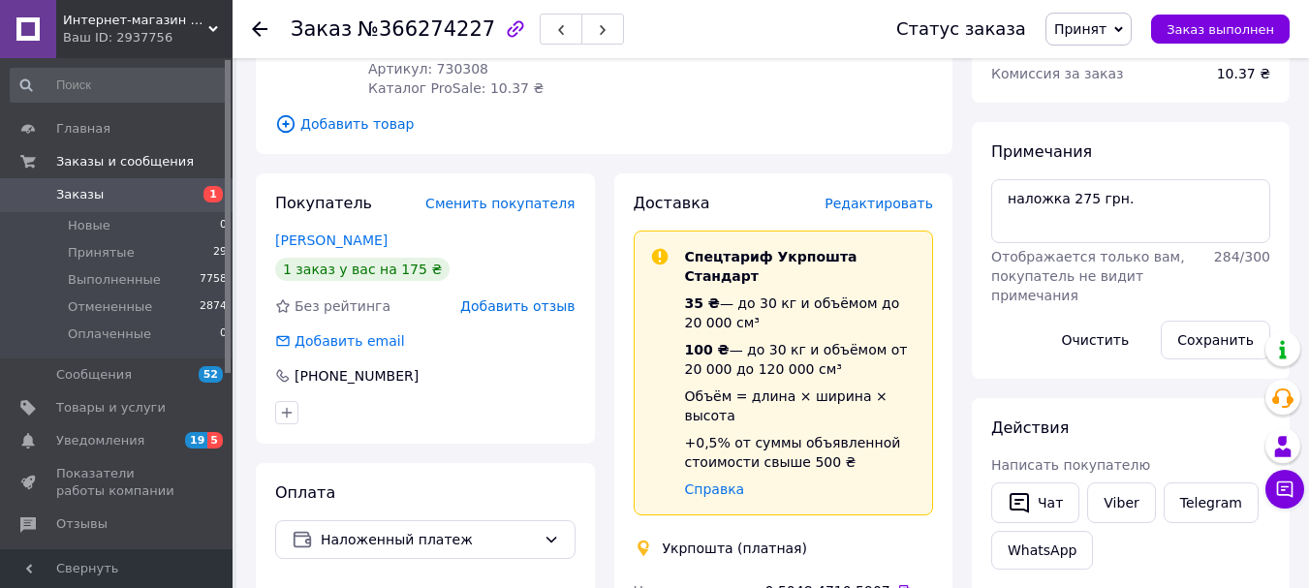
click at [258, 28] on use at bounding box center [260, 29] width 16 height 16
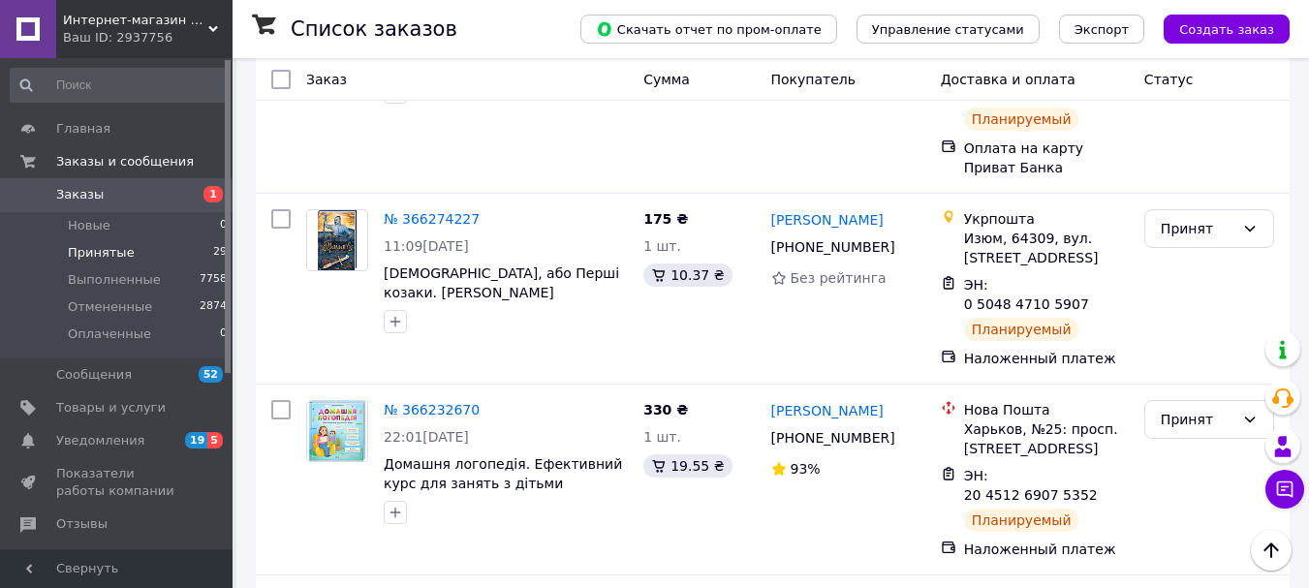
scroll to position [581, 0]
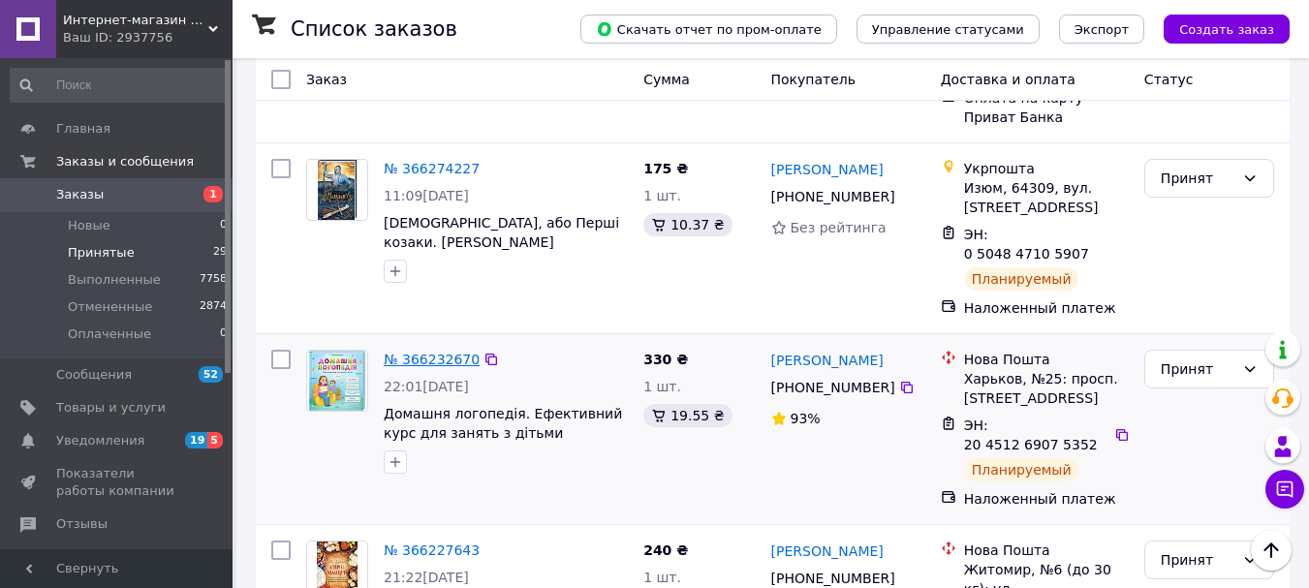
click at [446, 352] on link "№ 366232670" at bounding box center [432, 360] width 96 height 16
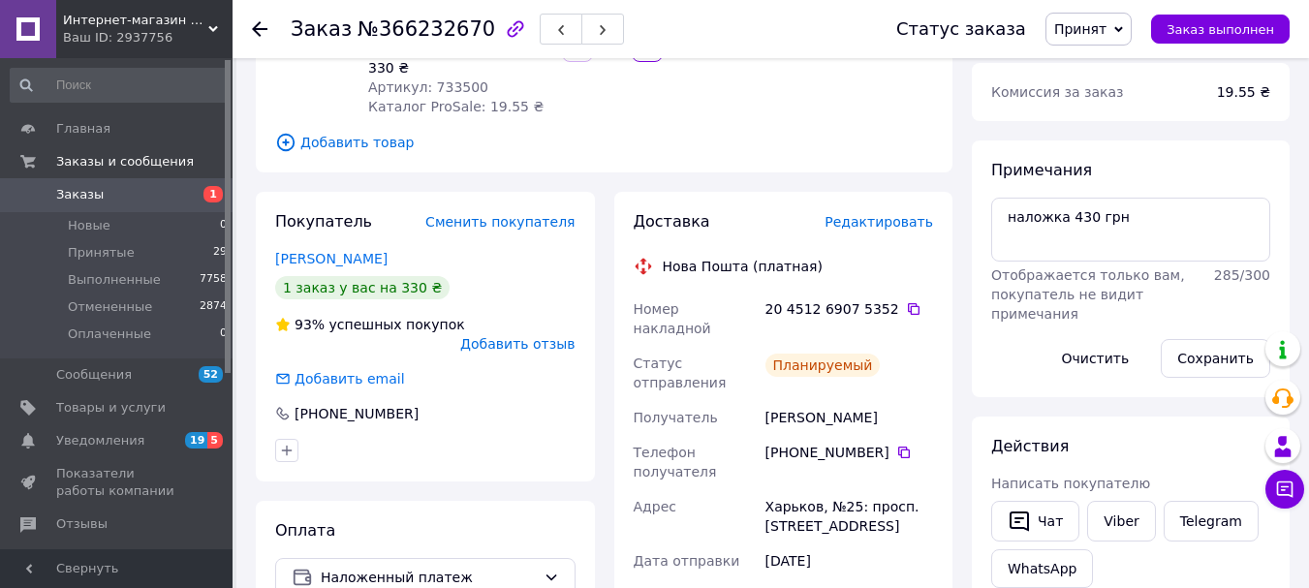
scroll to position [194, 0]
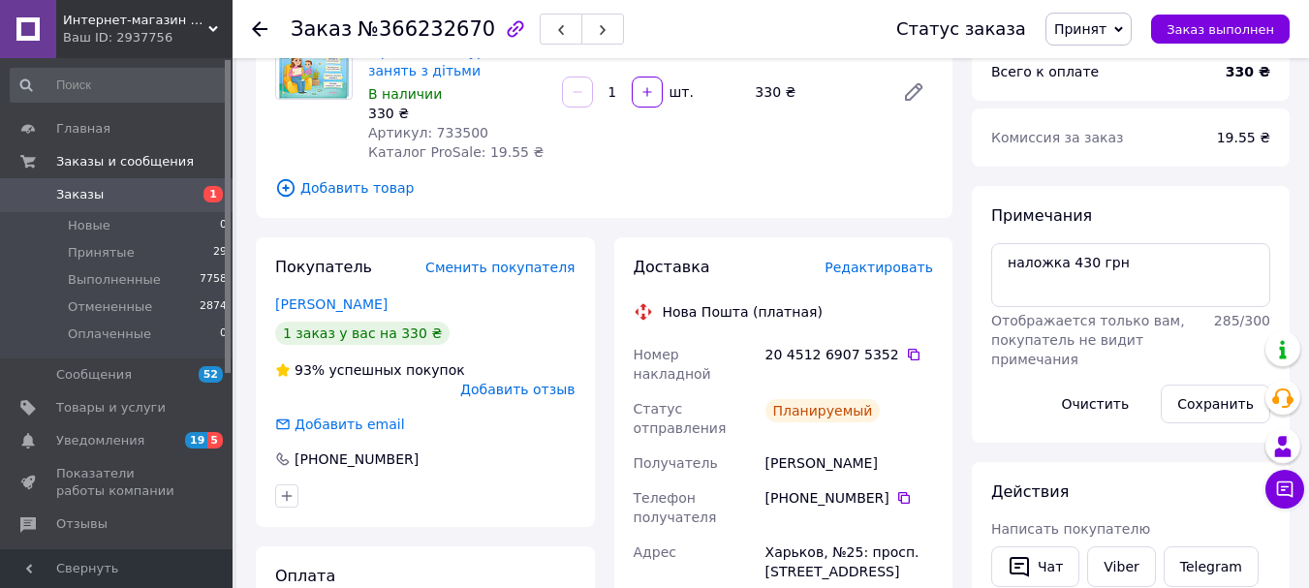
click at [261, 33] on icon at bounding box center [260, 29] width 16 height 16
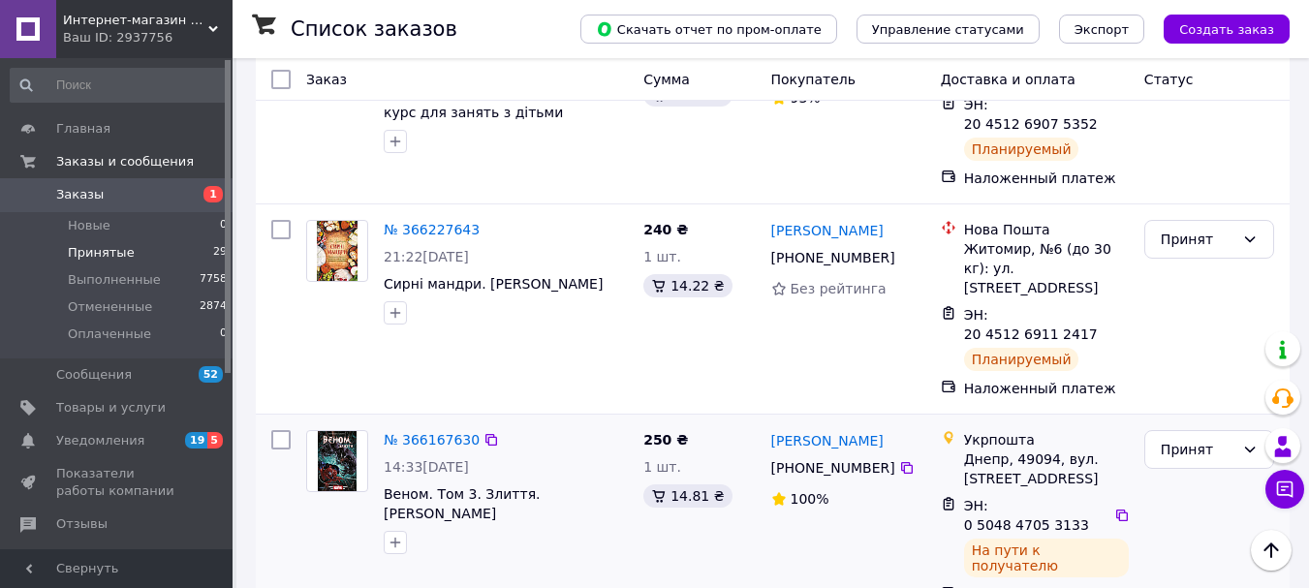
scroll to position [904, 0]
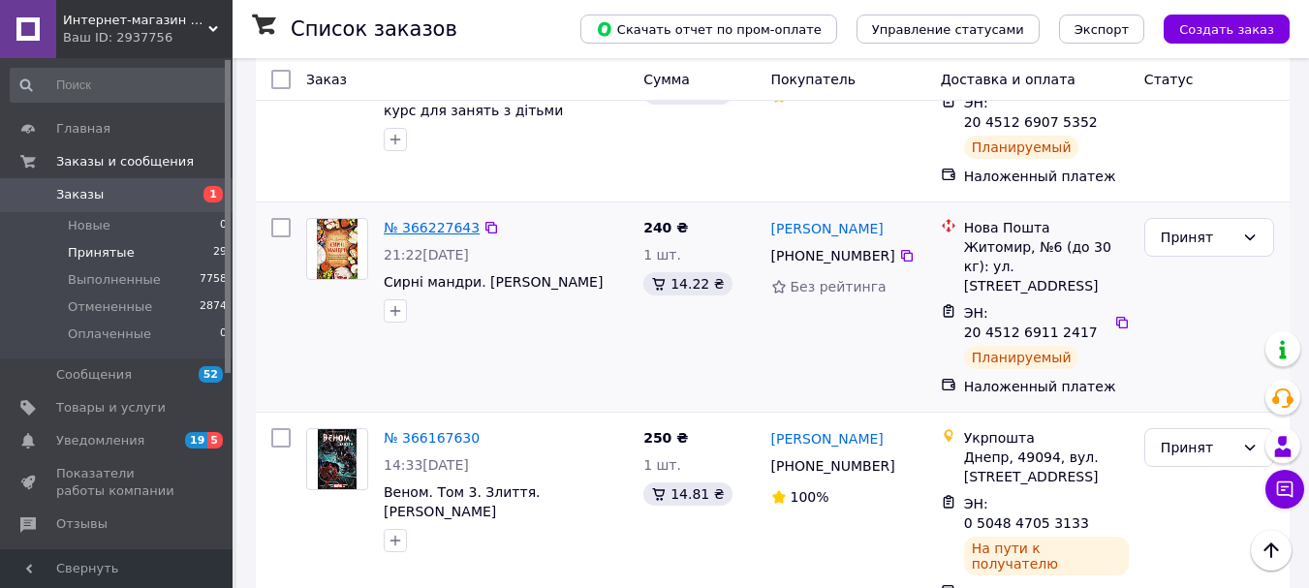
click at [429, 220] on link "№ 366227643" at bounding box center [432, 228] width 96 height 16
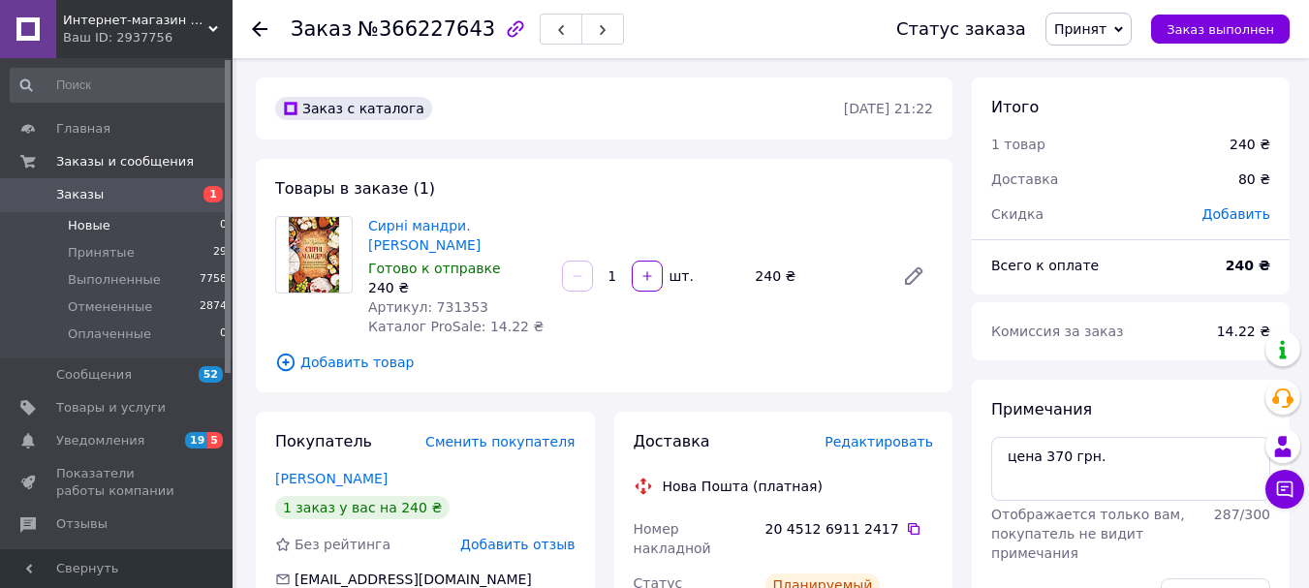
click at [95, 225] on span "Новые" at bounding box center [89, 225] width 43 height 17
